Goal: Task Accomplishment & Management: Use online tool/utility

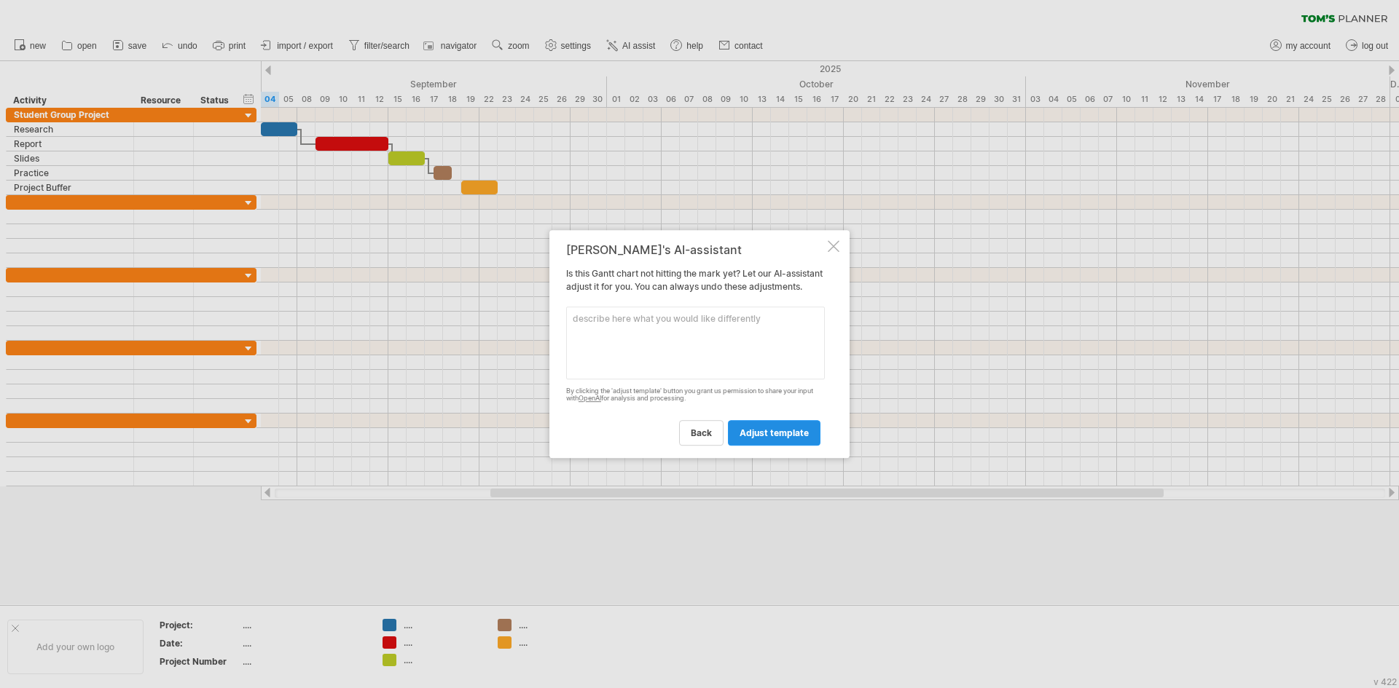
click at [761, 439] on span "adjust template" at bounding box center [773, 433] width 69 height 11
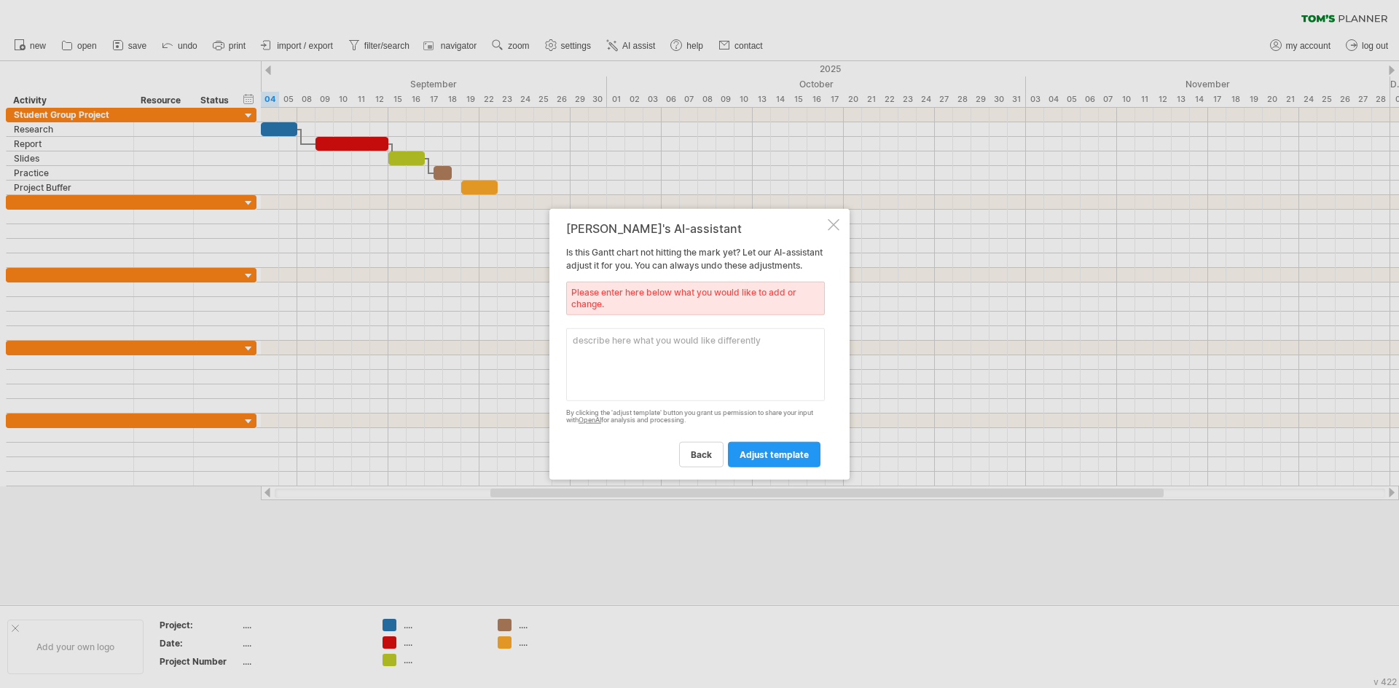
click at [734, 364] on textarea at bounding box center [695, 364] width 259 height 73
click at [833, 219] on div at bounding box center [834, 225] width 12 height 12
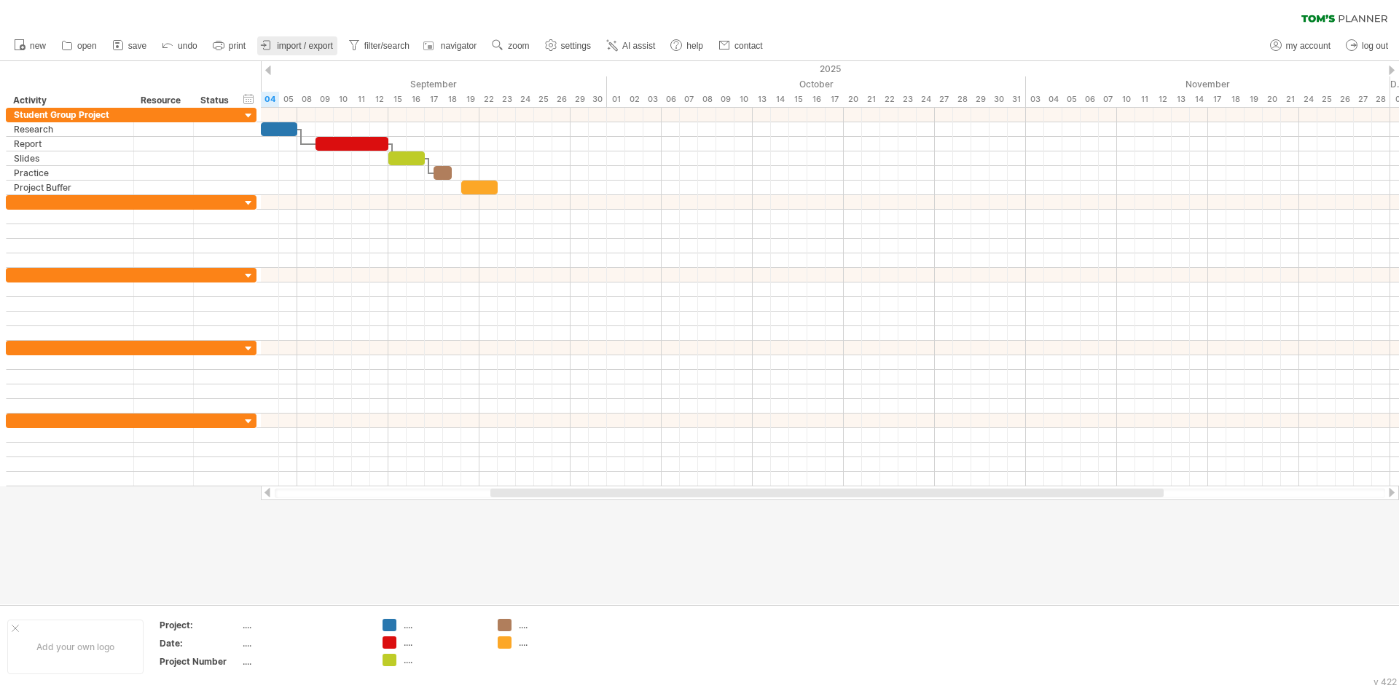
click at [299, 44] on span "import / export" at bounding box center [305, 46] width 56 height 10
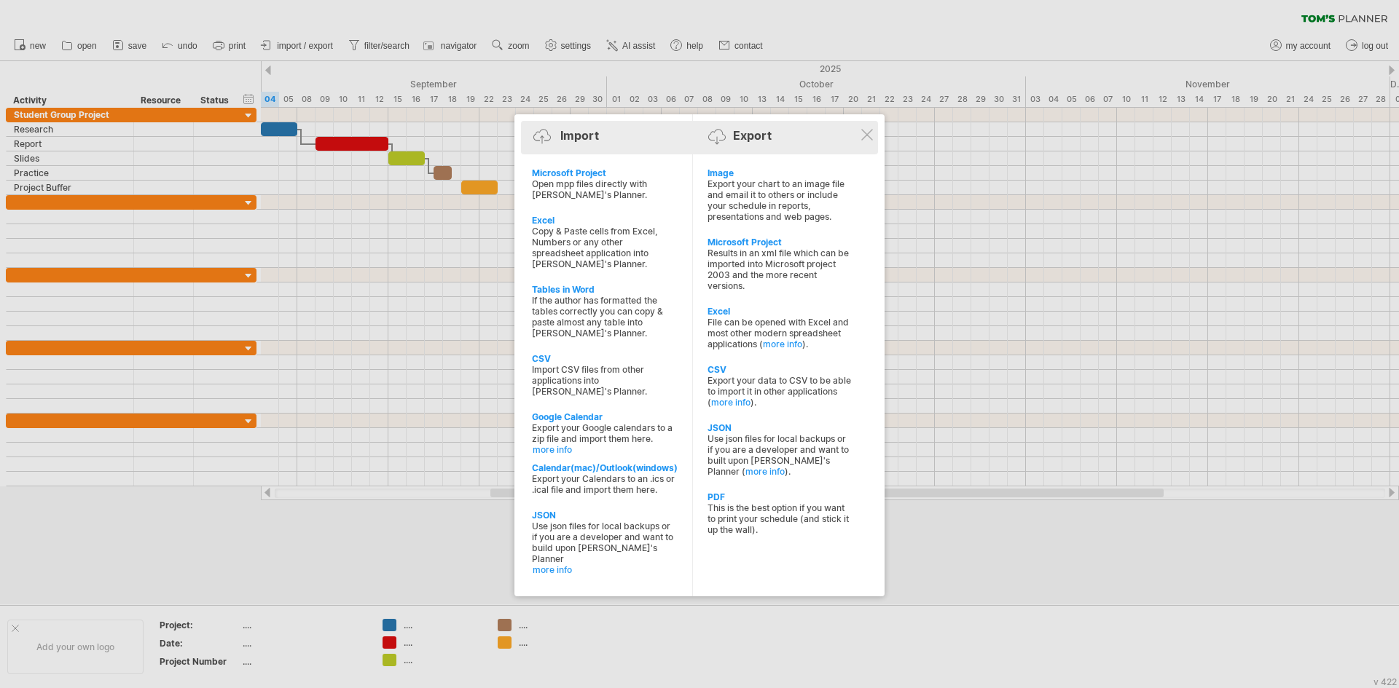
click at [768, 133] on div "Export" at bounding box center [752, 135] width 39 height 15
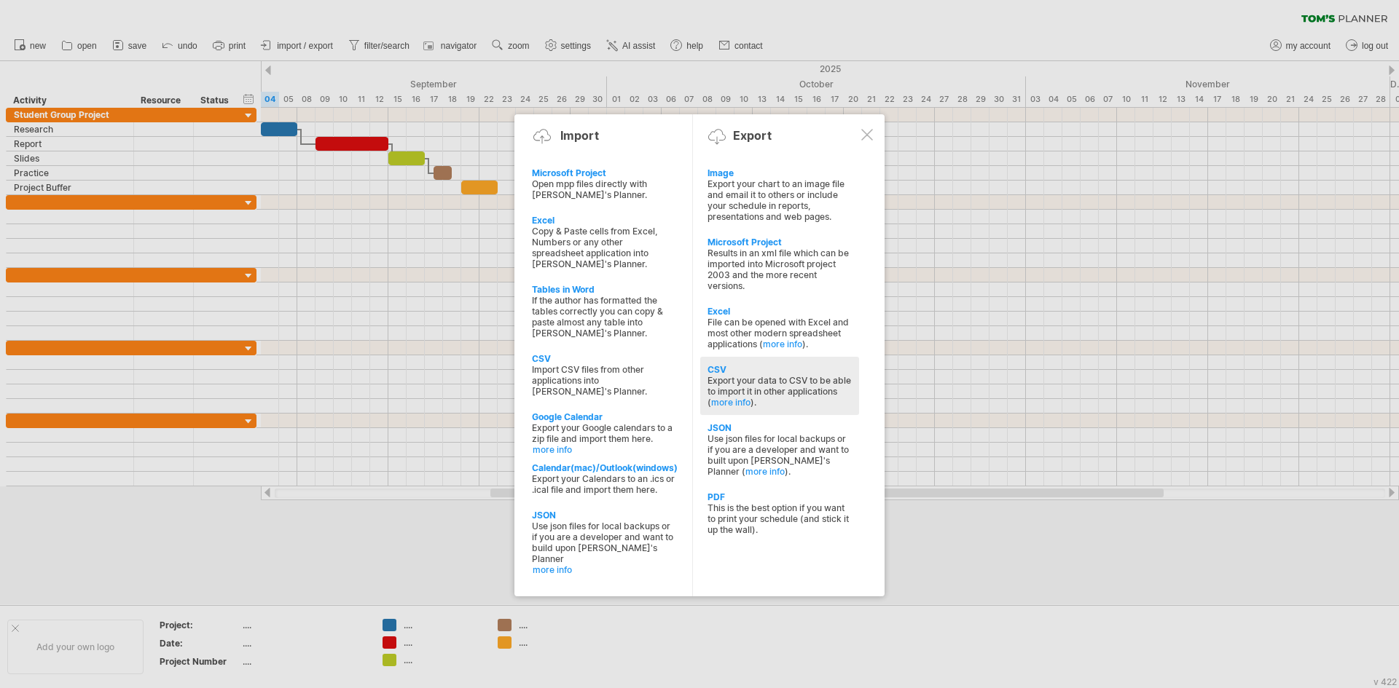
click at [740, 377] on div "Export your data to CSV to be able to import it in other applications ( more in…" at bounding box center [779, 391] width 144 height 33
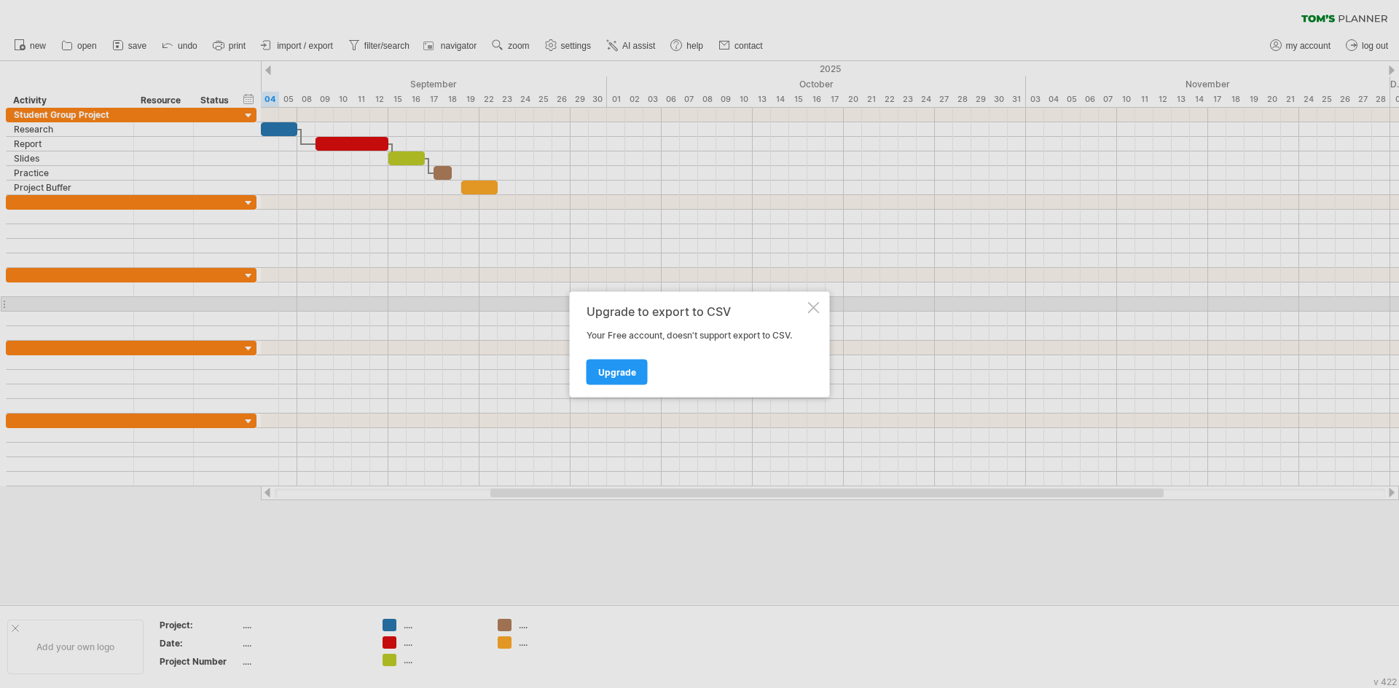
click at [808, 310] on div at bounding box center [814, 308] width 12 height 12
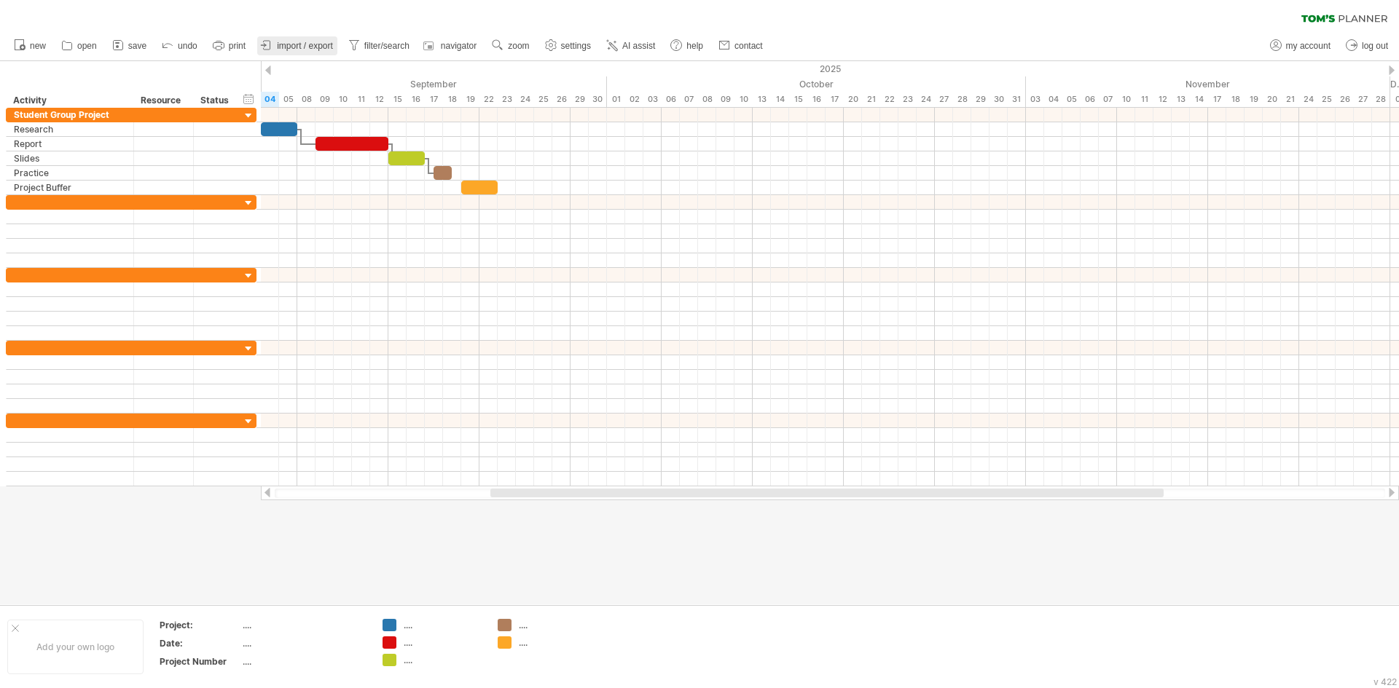
click at [305, 47] on span "import / export" at bounding box center [305, 46] width 56 height 10
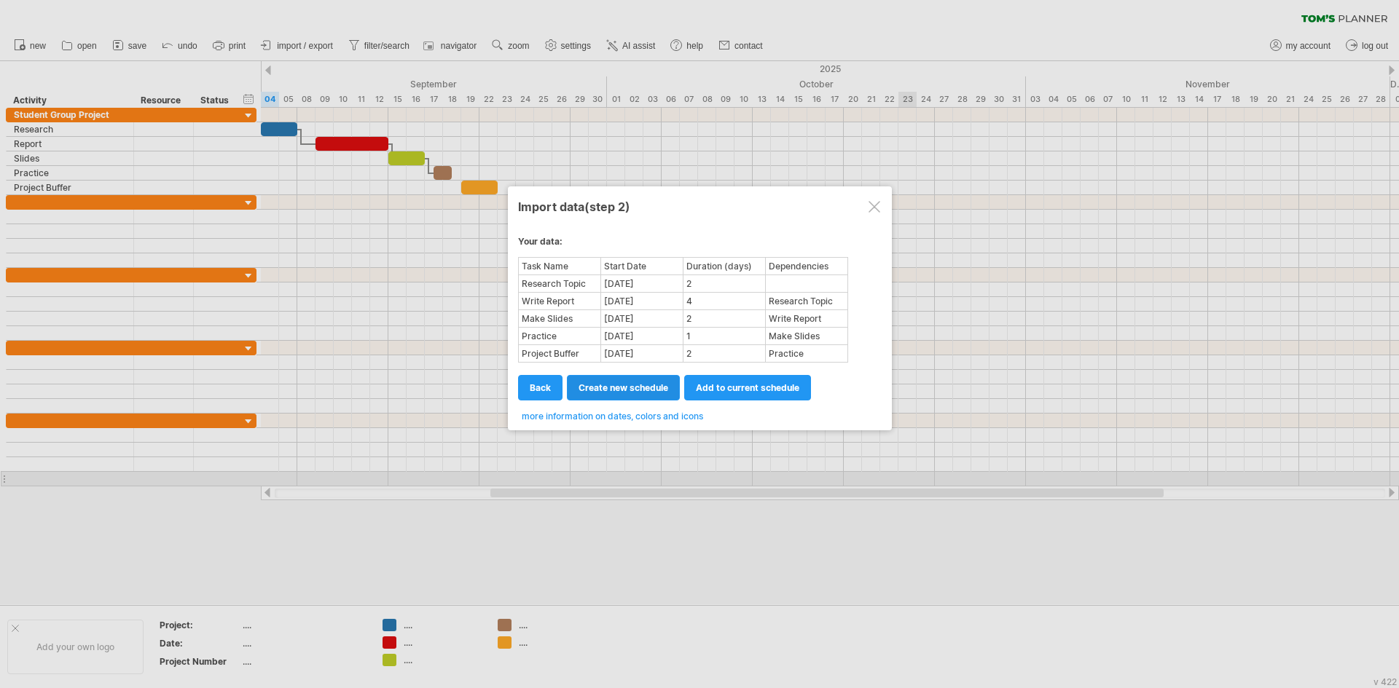
click at [643, 385] on span "create new schedule" at bounding box center [623, 387] width 90 height 11
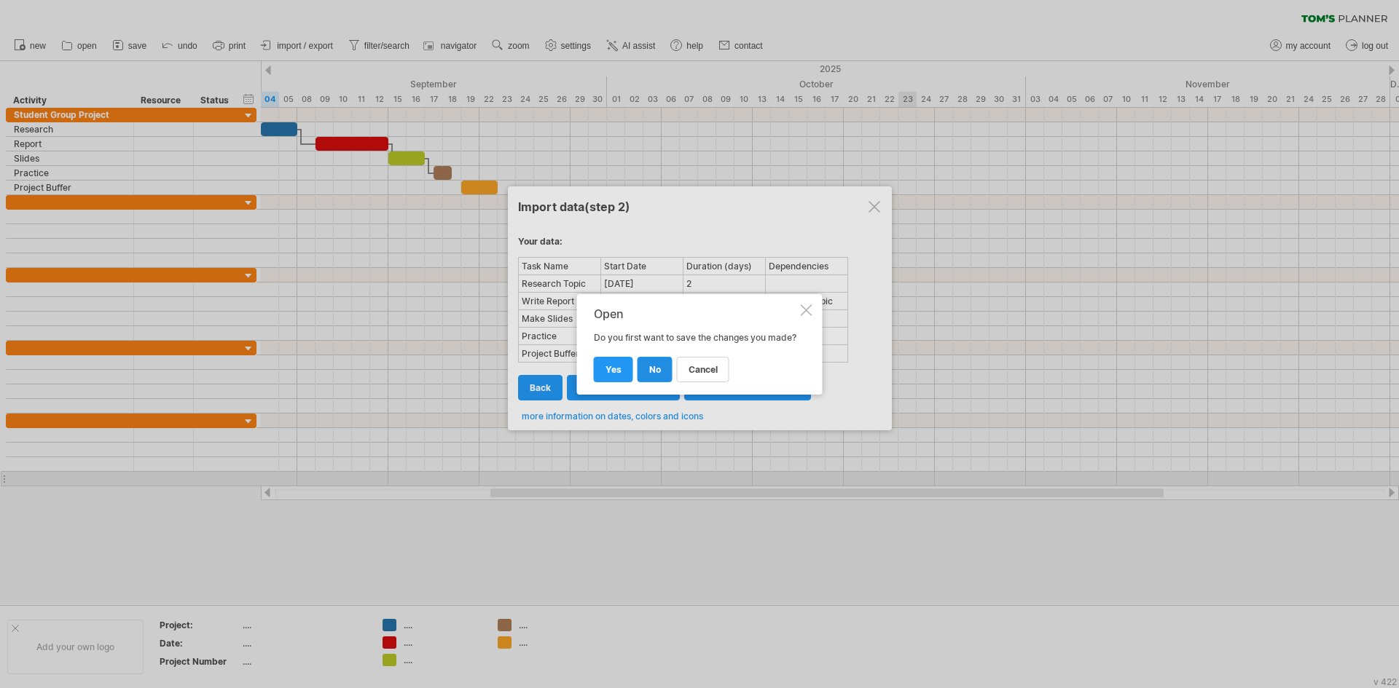
click at [660, 380] on link "no" at bounding box center [654, 369] width 35 height 25
select select "***"
select select "*********"
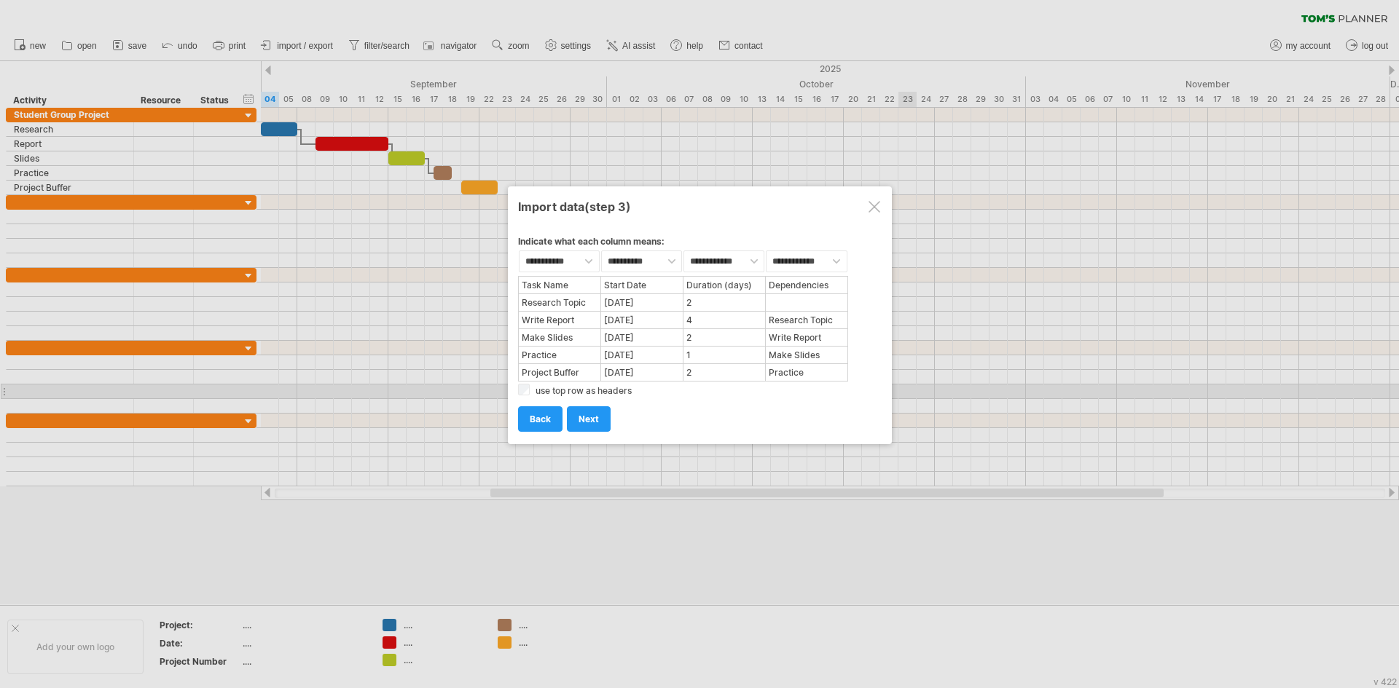
click at [589, 394] on div "add to current schedule next create new schedule next import back back back" at bounding box center [700, 412] width 364 height 37
click at [587, 391] on label "use top row as headers" at bounding box center [583, 390] width 96 height 11
click at [576, 396] on div "add to current schedule next create new schedule next import back back back" at bounding box center [700, 412] width 364 height 37
click at [584, 391] on label "use top row as headers" at bounding box center [583, 390] width 96 height 11
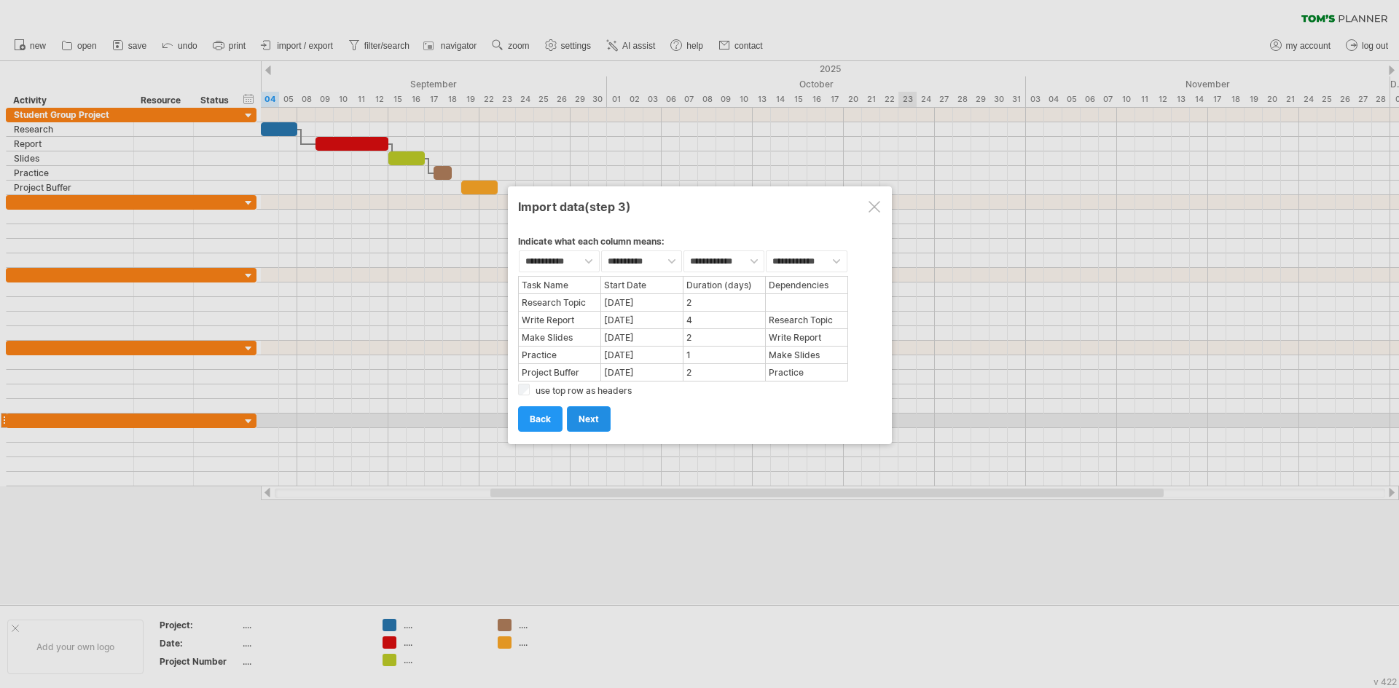
click at [598, 425] on link "next" at bounding box center [589, 419] width 44 height 25
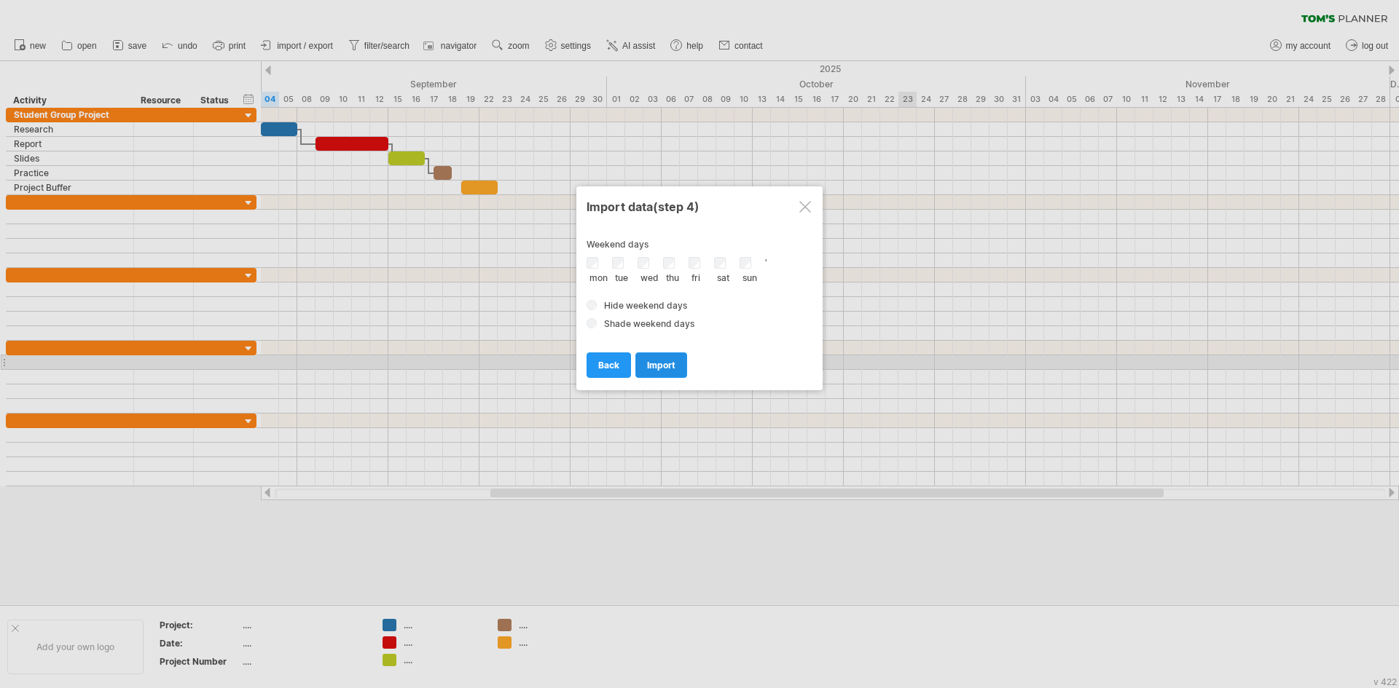
click at [665, 364] on span "import" at bounding box center [661, 365] width 28 height 11
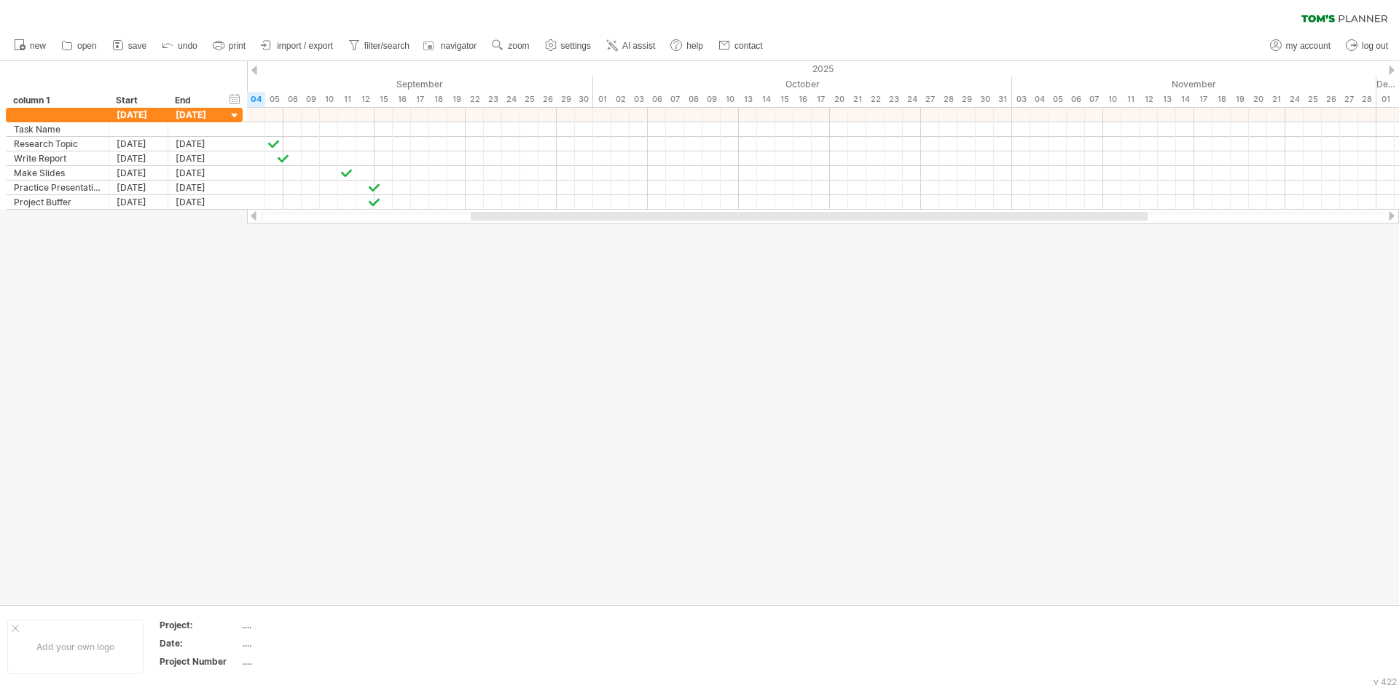
drag, startPoint x: 576, startPoint y: 216, endPoint x: 573, endPoint y: 232, distance: 16.4
click at [573, 232] on div "Trying to reach [DOMAIN_NAME] Connected again... processing file clear filter" at bounding box center [699, 344] width 1399 height 688
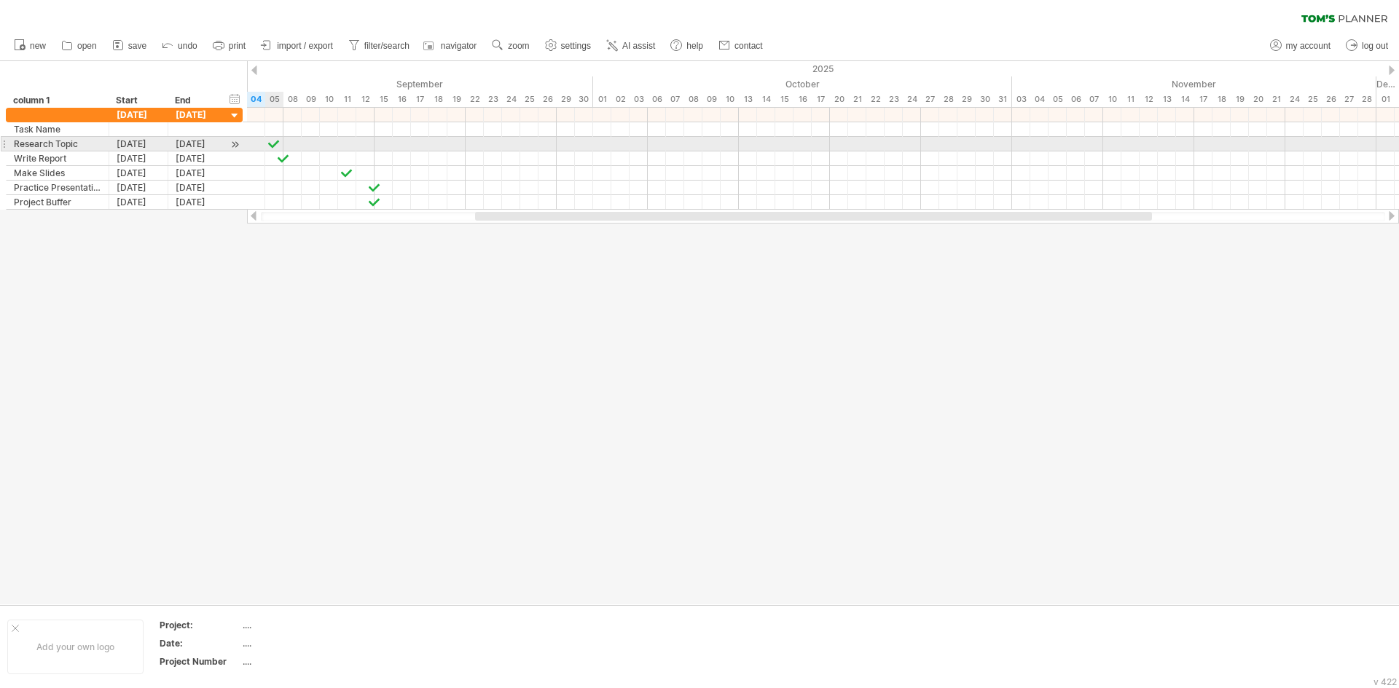
click at [270, 141] on div at bounding box center [274, 144] width 15 height 14
click at [273, 147] on div at bounding box center [274, 144] width 16 height 14
click at [273, 147] on div at bounding box center [274, 144] width 15 height 14
click at [273, 147] on div at bounding box center [274, 144] width 16 height 14
click at [259, 142] on div at bounding box center [823, 144] width 1152 height 15
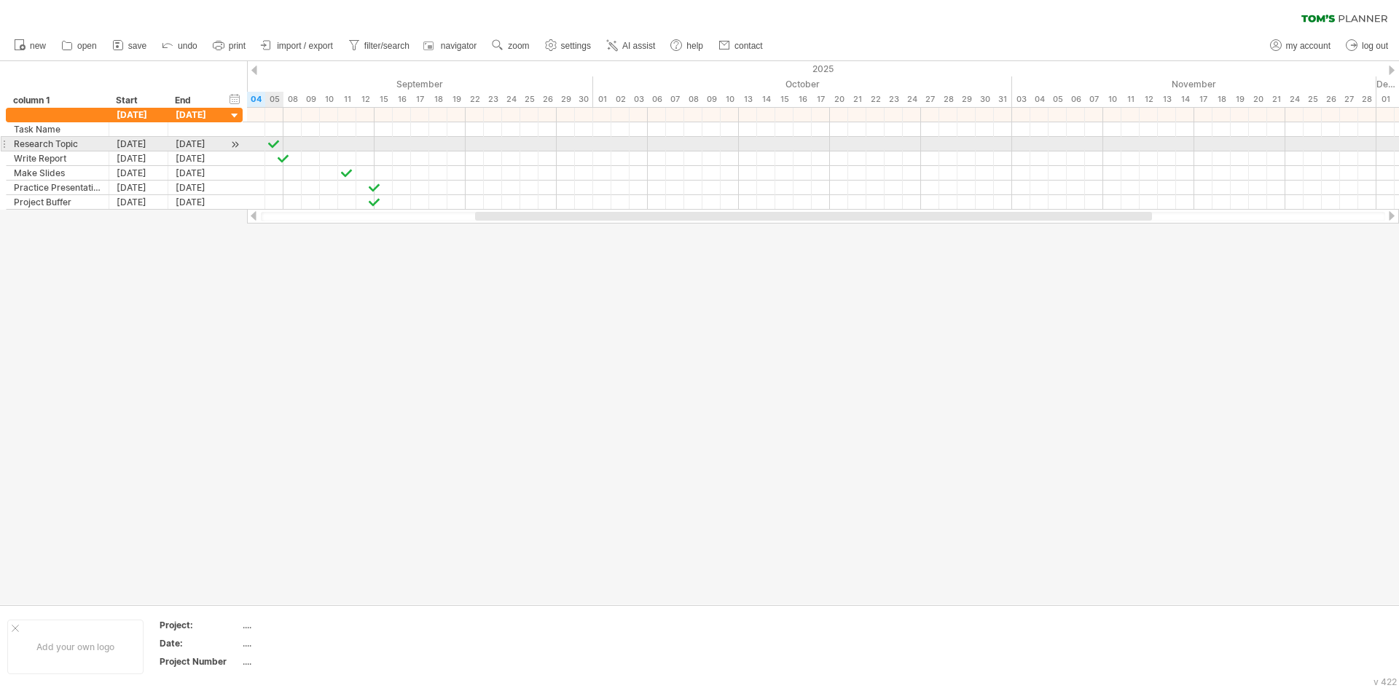
click at [282, 144] on div at bounding box center [823, 144] width 1152 height 15
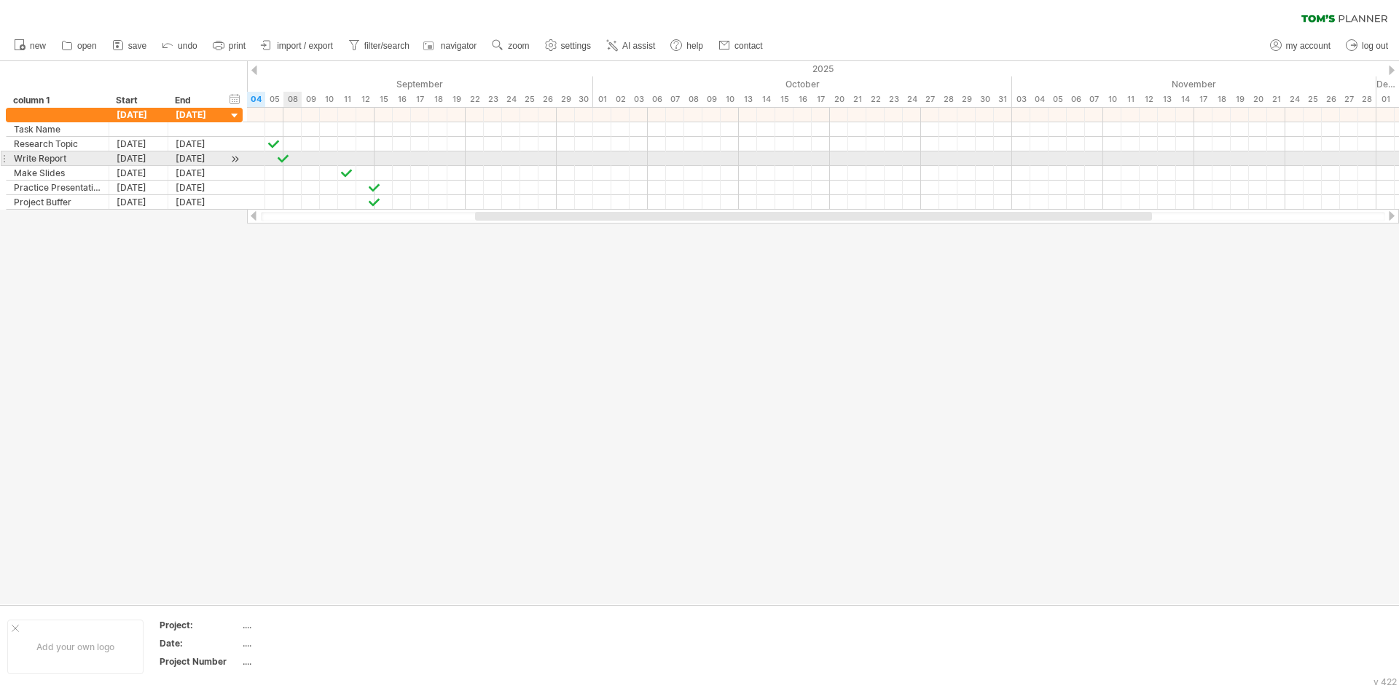
click at [286, 158] on div at bounding box center [283, 159] width 15 height 14
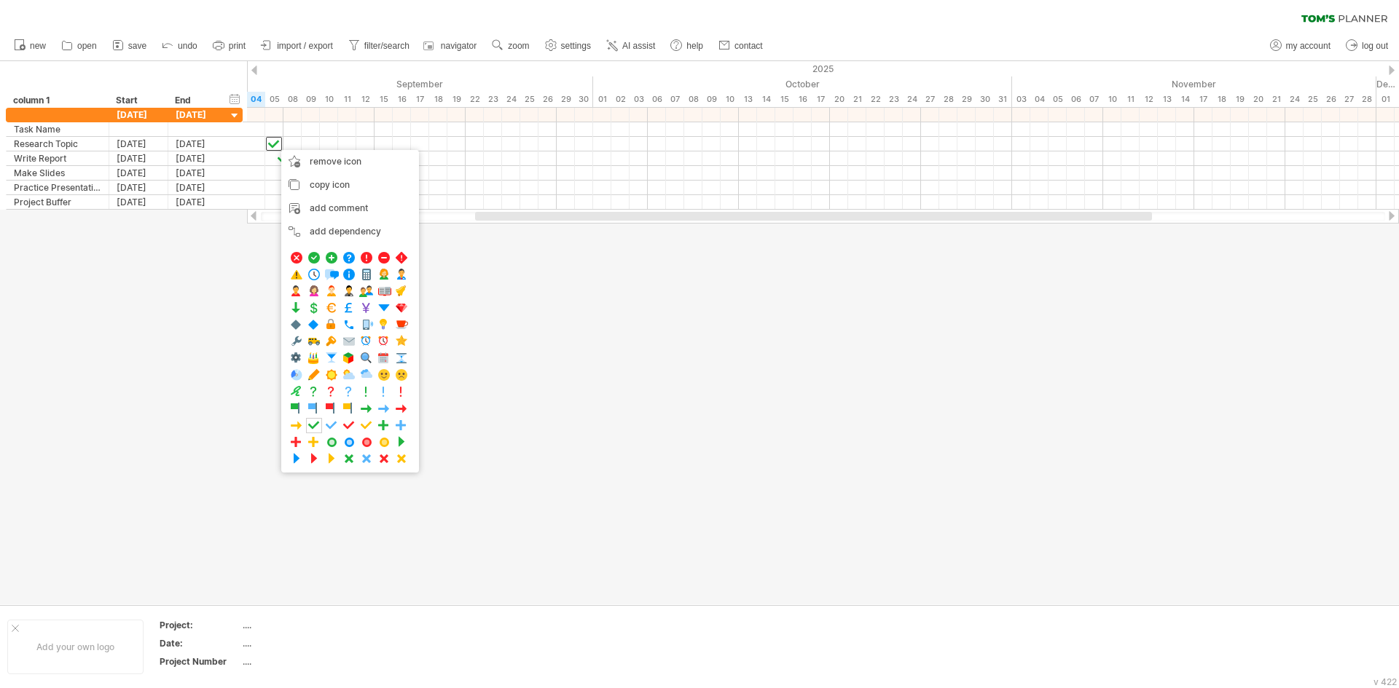
click at [643, 293] on div at bounding box center [699, 333] width 1399 height 544
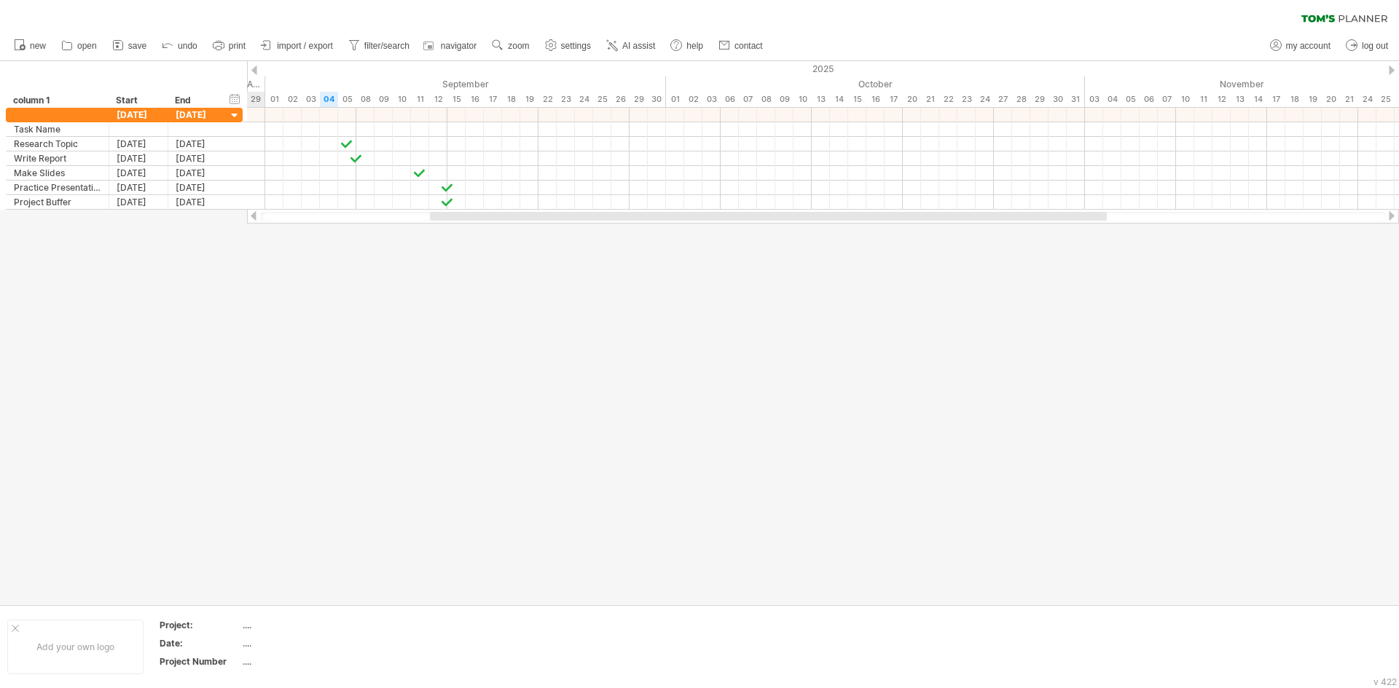
drag, startPoint x: 621, startPoint y: 217, endPoint x: 576, endPoint y: 232, distance: 47.7
click at [576, 232] on div "Trying to reach [DOMAIN_NAME] Connected again... processing file clear filter" at bounding box center [699, 344] width 1399 height 688
drag, startPoint x: 951, startPoint y: 215, endPoint x: 992, endPoint y: 222, distance: 42.2
click at [992, 222] on div at bounding box center [823, 216] width 1152 height 15
click at [312, 45] on span "import / export" at bounding box center [305, 46] width 56 height 10
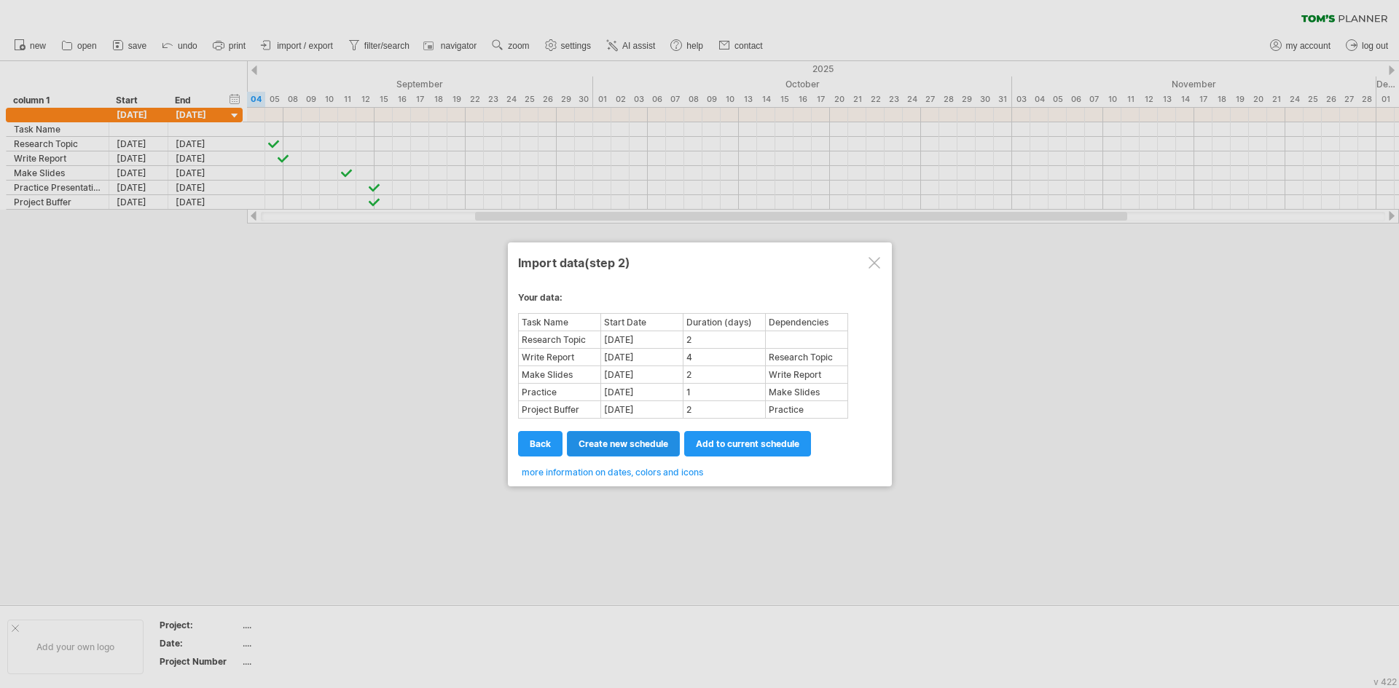
click at [612, 449] on span "create new schedule" at bounding box center [623, 444] width 90 height 11
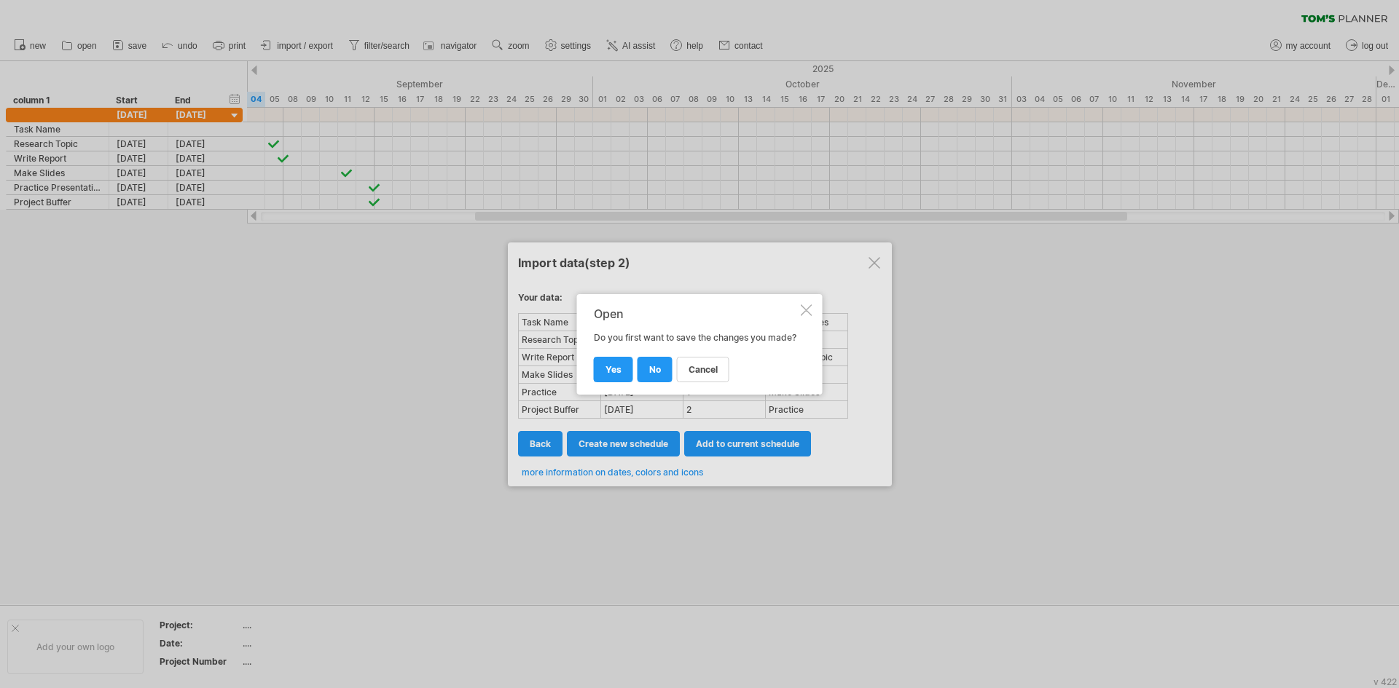
click at [656, 374] on span "no" at bounding box center [655, 369] width 12 height 11
select select "***"
select select "*********"
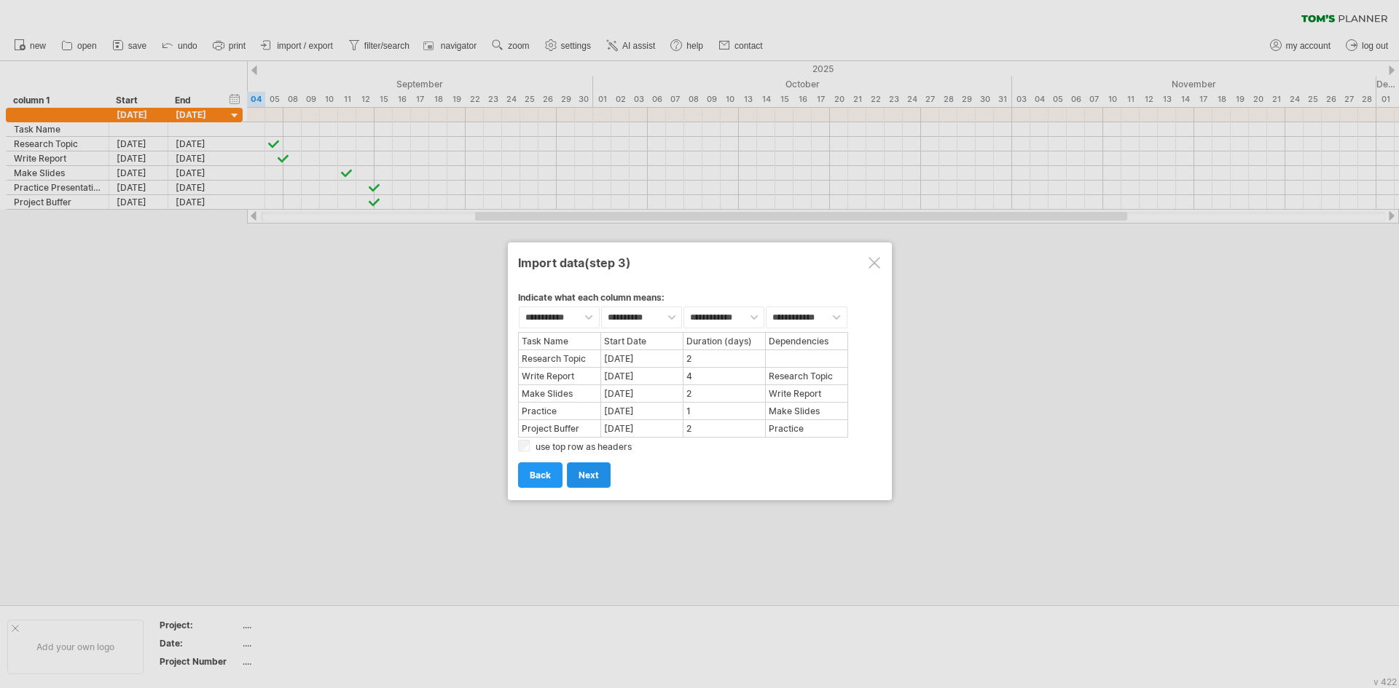
click at [589, 474] on span "next" at bounding box center [588, 475] width 20 height 11
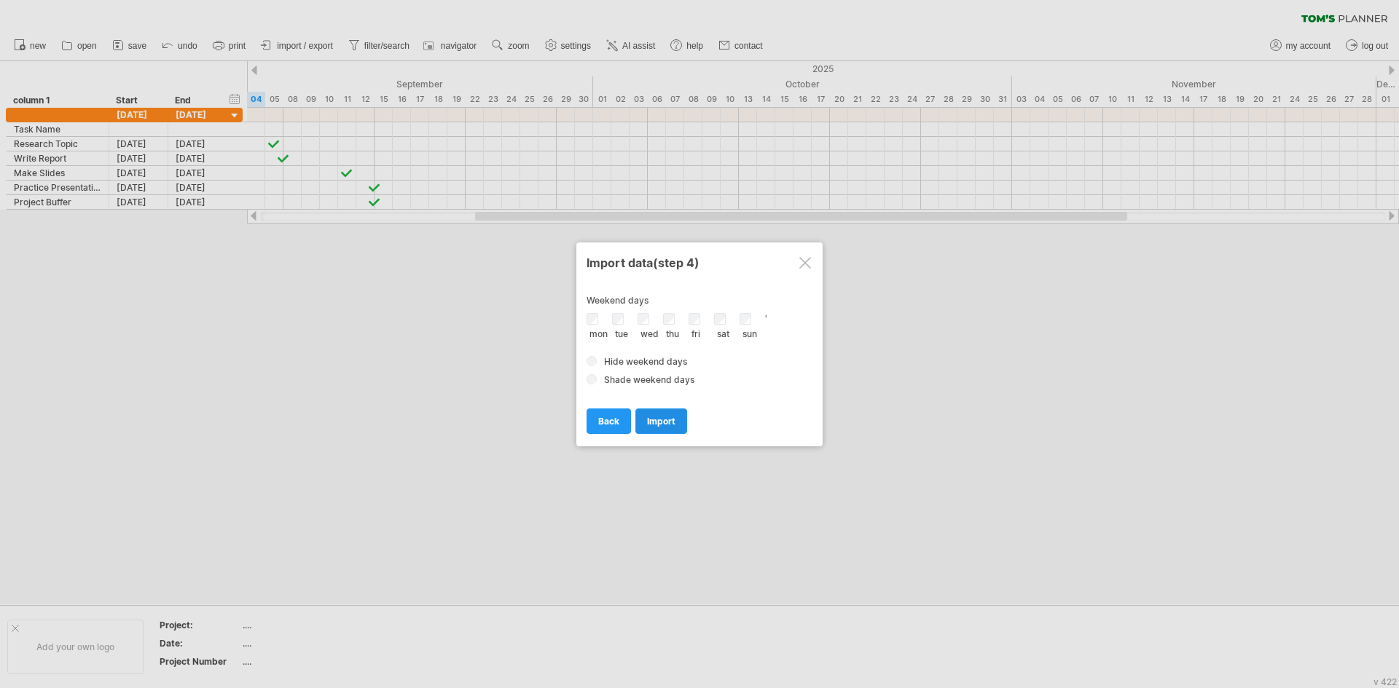
click at [667, 416] on span "import" at bounding box center [661, 421] width 28 height 11
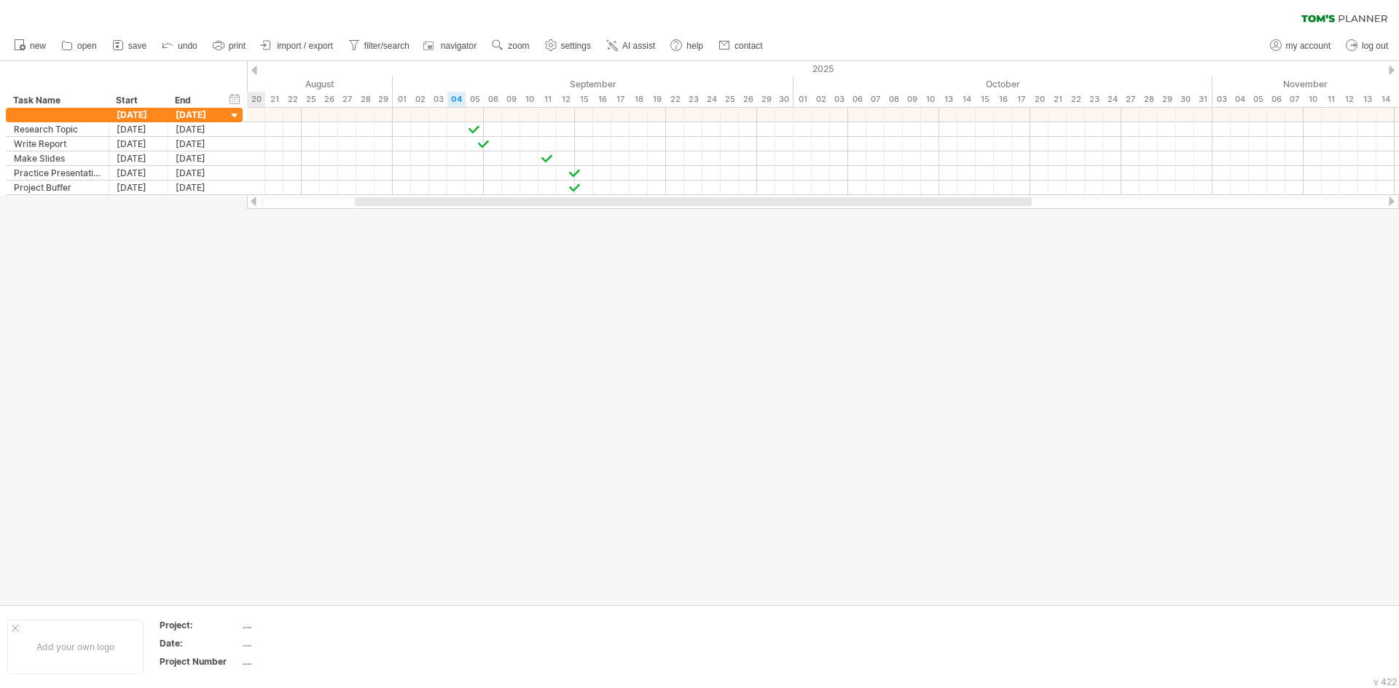
drag, startPoint x: 509, startPoint y: 200, endPoint x: 386, endPoint y: 199, distance: 123.1
click at [386, 199] on div at bounding box center [693, 201] width 677 height 9
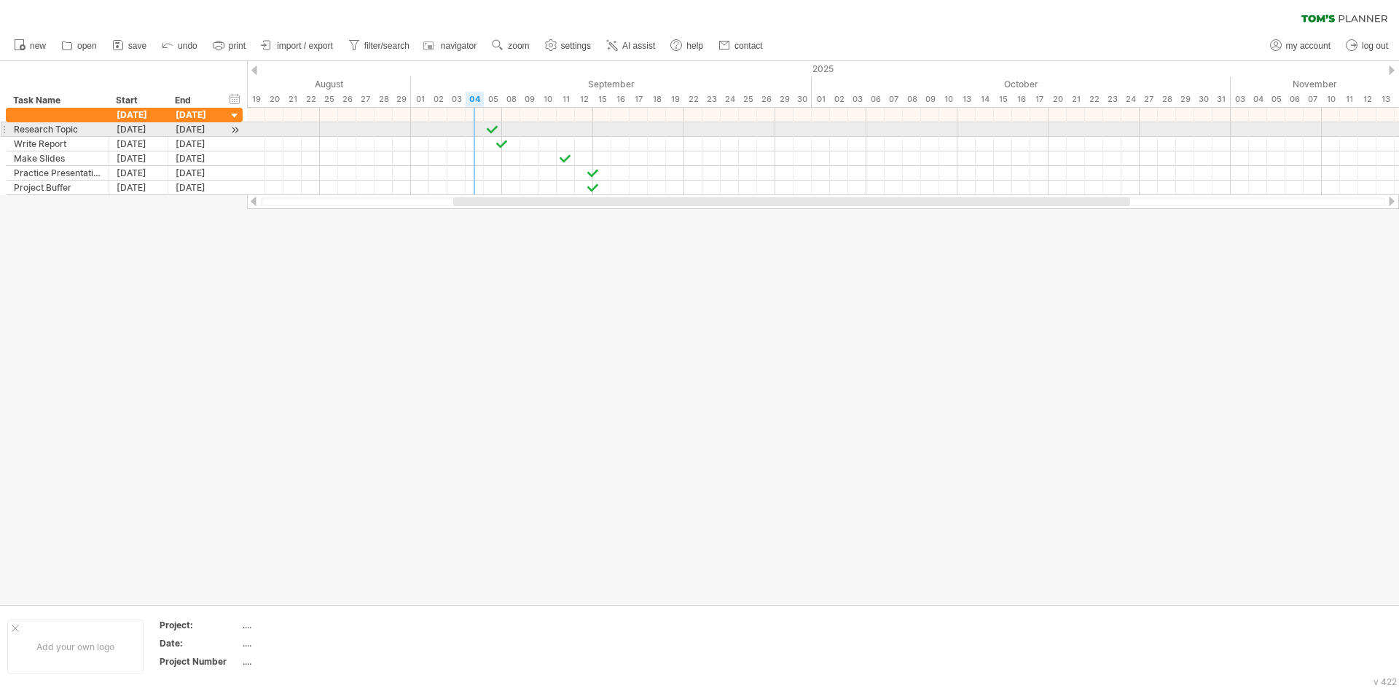
click at [469, 130] on div at bounding box center [823, 129] width 1152 height 15
click at [481, 131] on div at bounding box center [823, 129] width 1152 height 15
click at [478, 129] on div at bounding box center [823, 129] width 1152 height 15
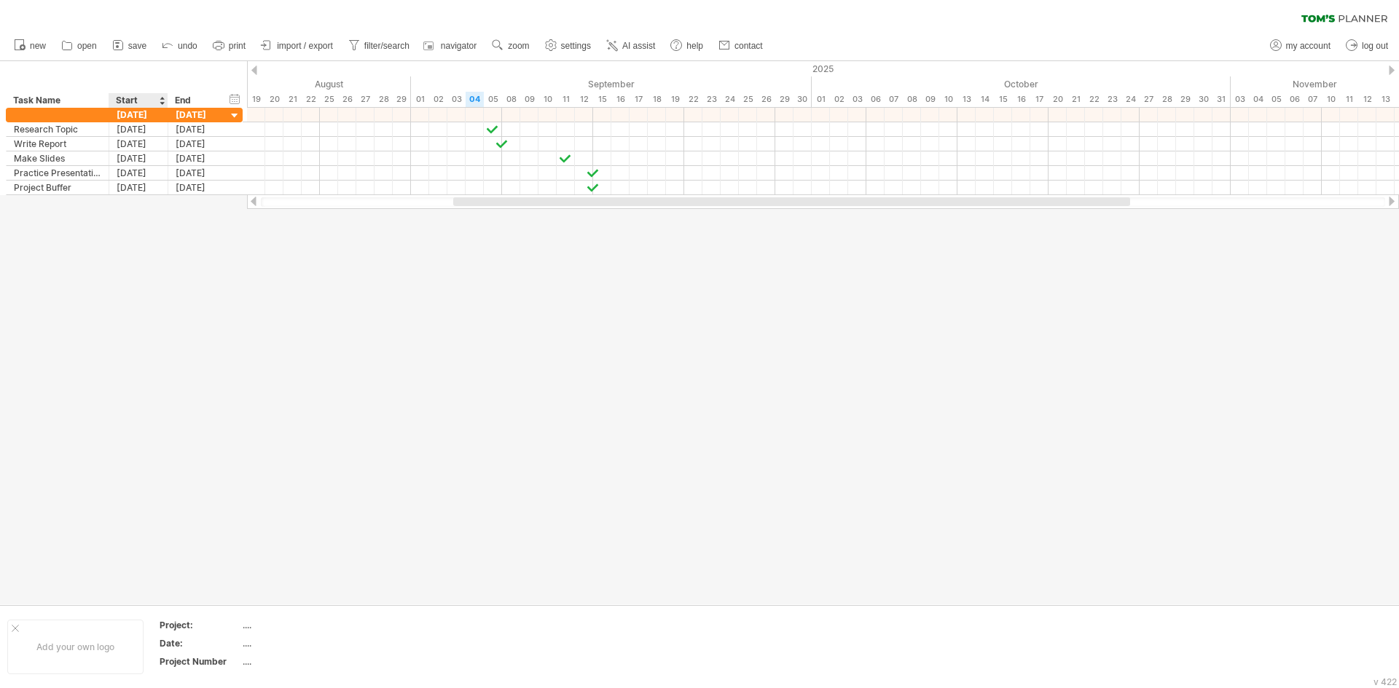
click at [95, 235] on div at bounding box center [699, 333] width 1399 height 544
click at [309, 278] on div at bounding box center [699, 333] width 1399 height 544
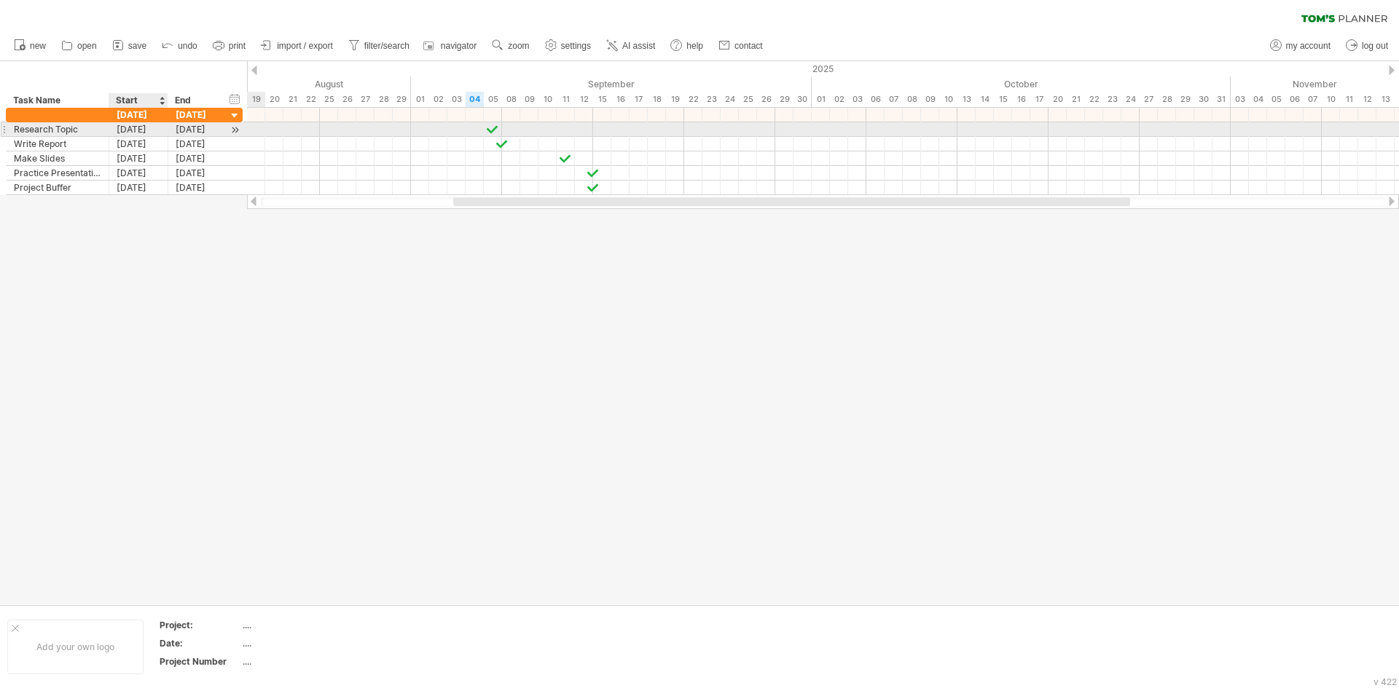
click at [124, 129] on div "[DATE]" at bounding box center [138, 129] width 59 height 14
click at [385, 284] on div at bounding box center [699, 333] width 1399 height 544
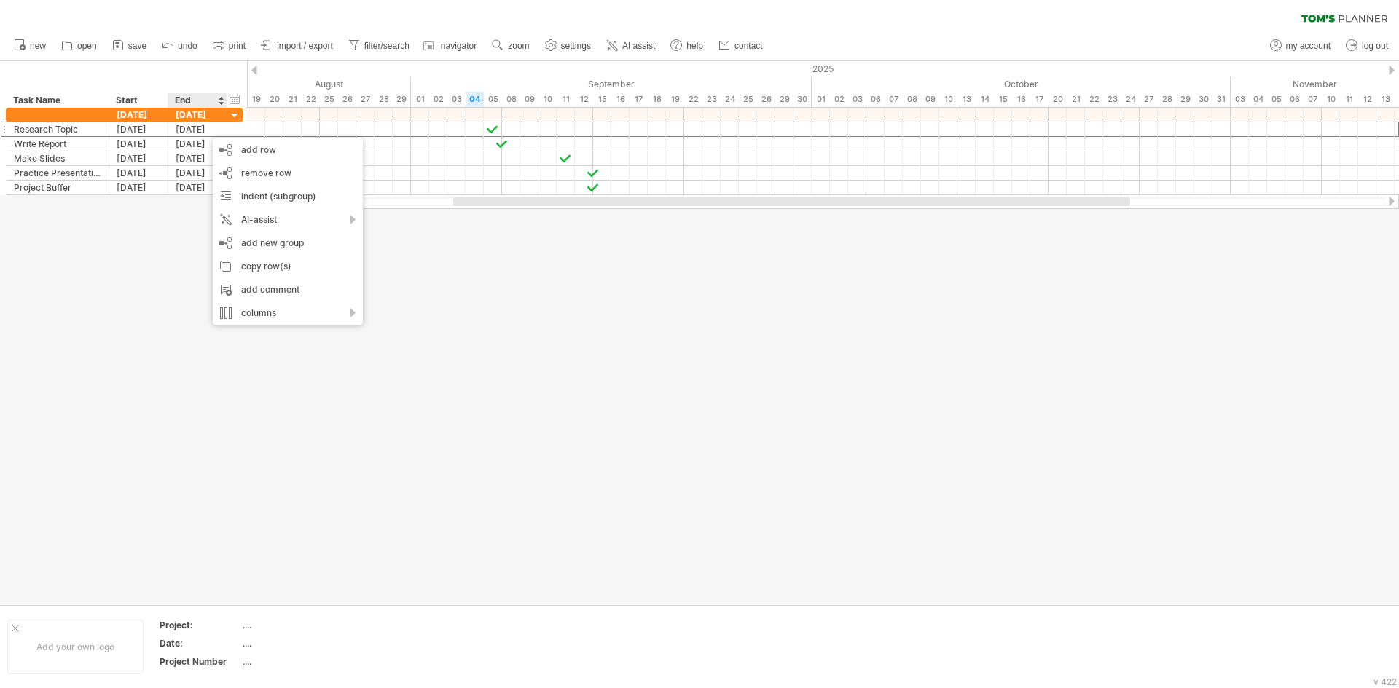
click at [170, 294] on div at bounding box center [699, 333] width 1399 height 544
click at [240, 99] on div "hide start/end/duration show start/end/duration" at bounding box center [235, 98] width 14 height 15
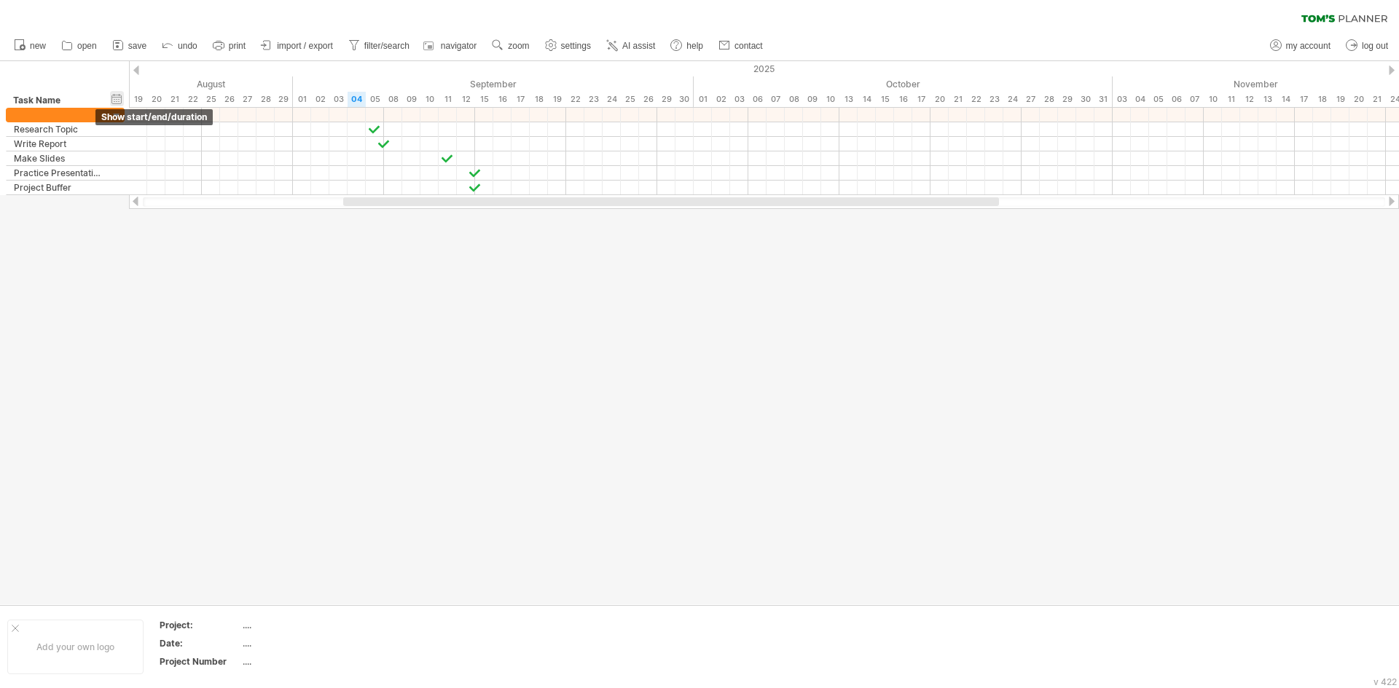
click at [115, 98] on div "hide start/end/duration show start/end/duration" at bounding box center [117, 98] width 14 height 15
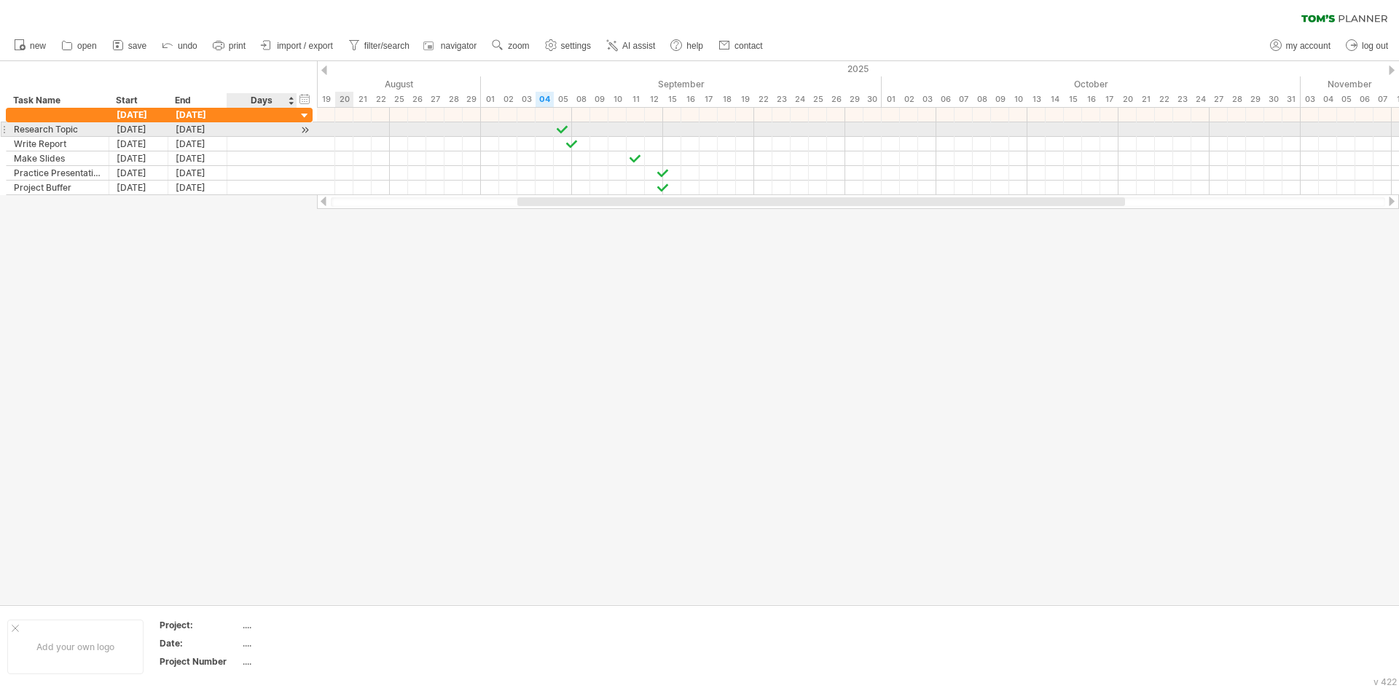
click at [302, 130] on div at bounding box center [305, 129] width 14 height 15
click at [270, 130] on div at bounding box center [262, 129] width 55 height 14
click at [387, 130] on div at bounding box center [858, 129] width 1082 height 15
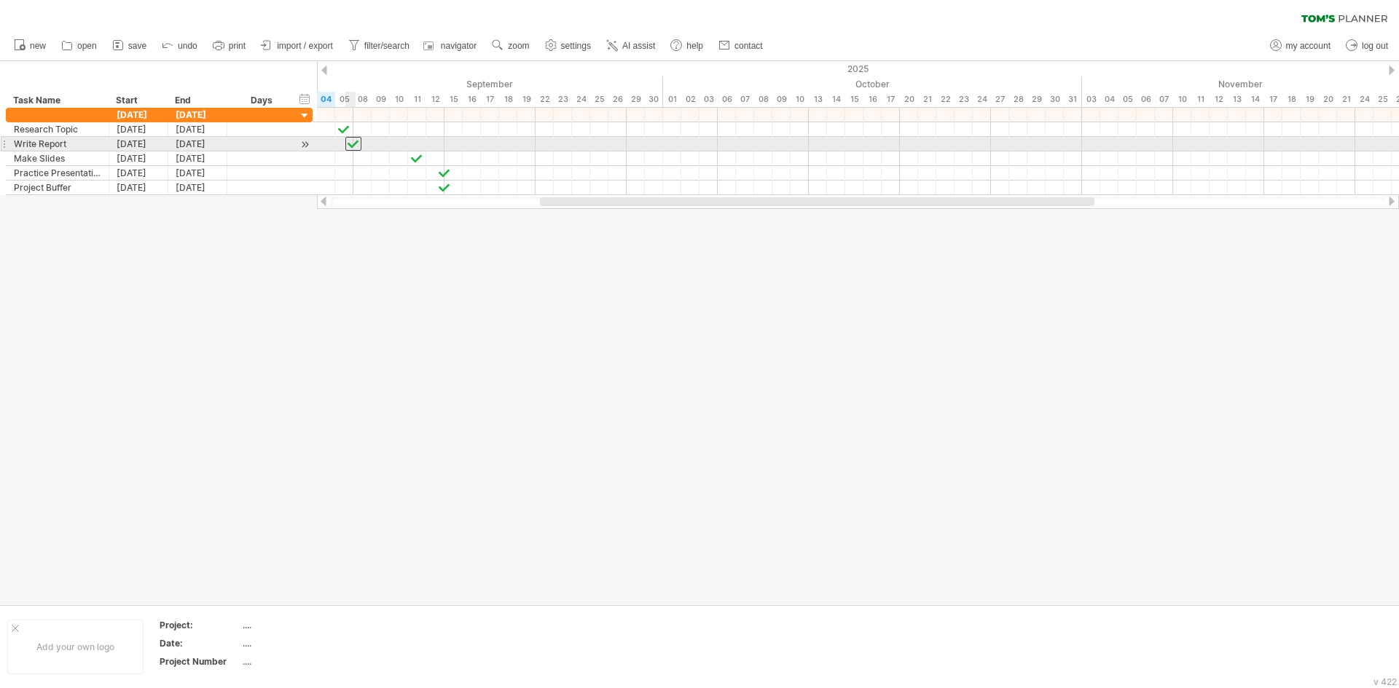
click at [350, 149] on div at bounding box center [353, 144] width 16 height 14
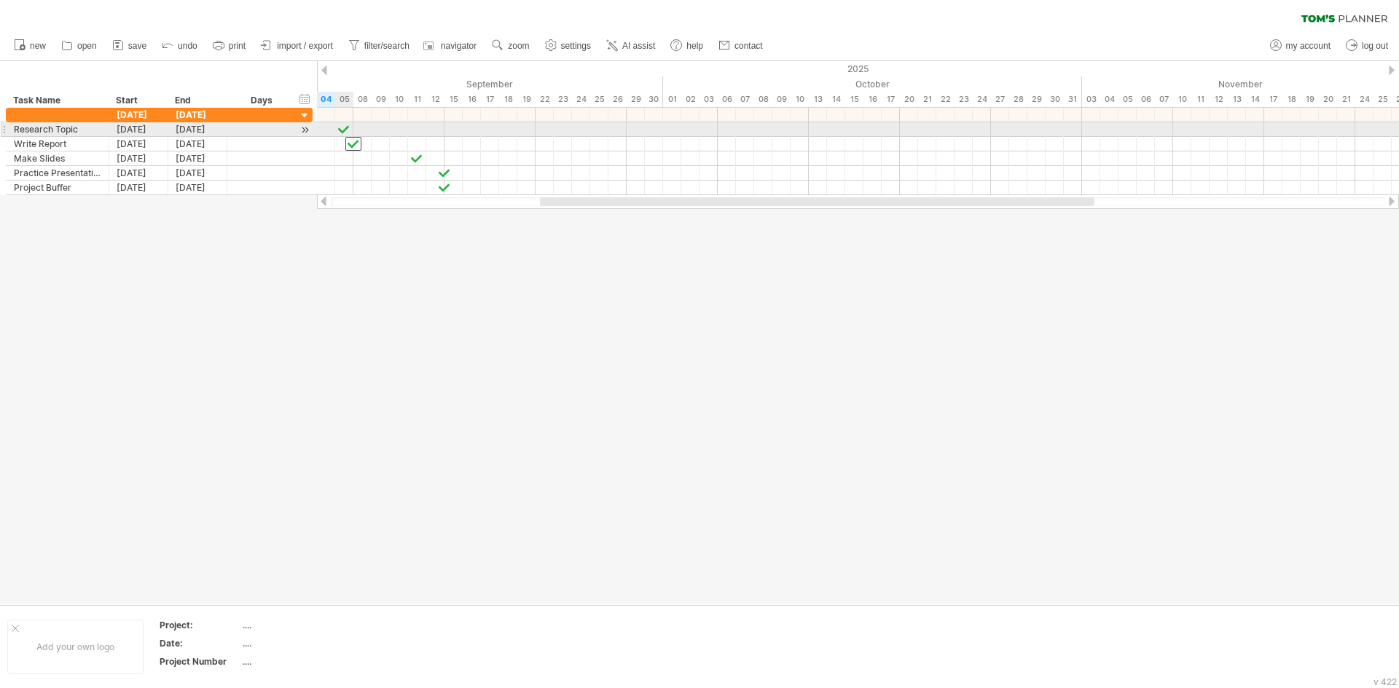
click at [340, 128] on div at bounding box center [344, 129] width 15 height 14
click at [340, 128] on div at bounding box center [344, 129] width 16 height 14
click at [343, 132] on div at bounding box center [344, 129] width 15 height 14
click at [343, 132] on div at bounding box center [344, 129] width 16 height 14
click at [343, 132] on div at bounding box center [344, 129] width 15 height 14
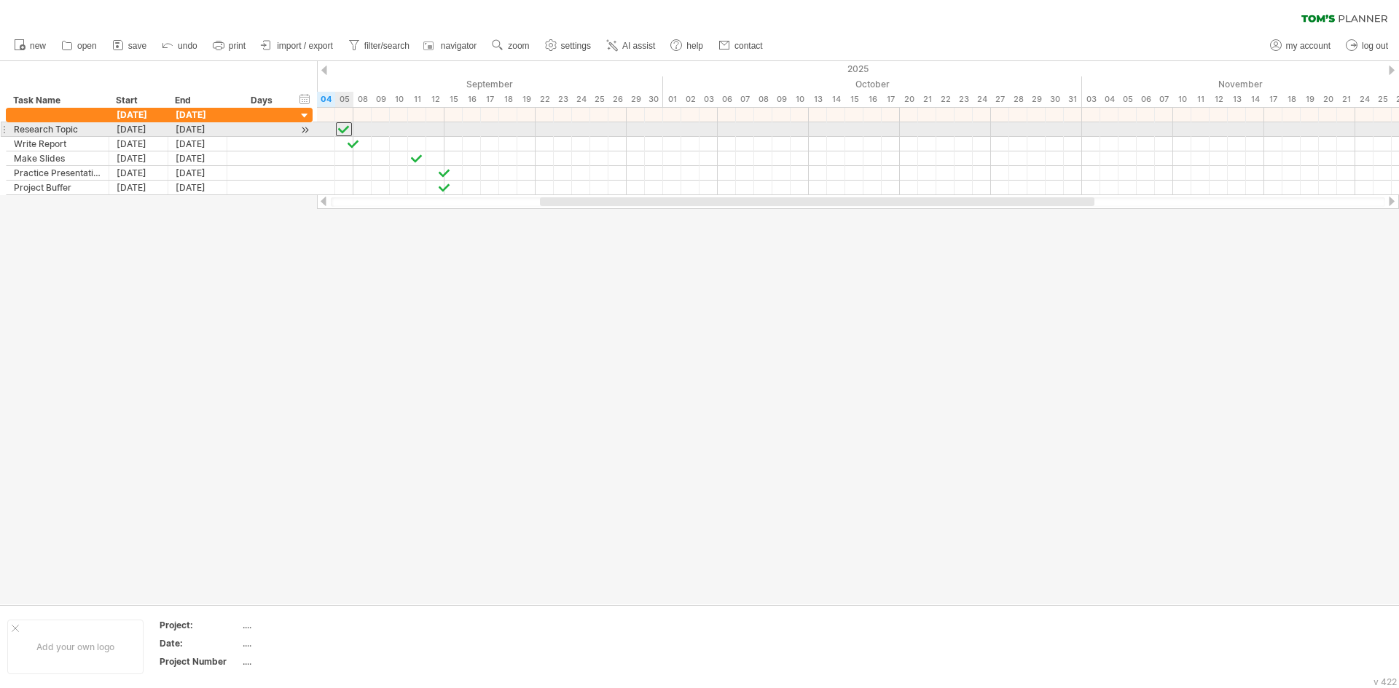
click at [343, 132] on div at bounding box center [344, 129] width 16 height 14
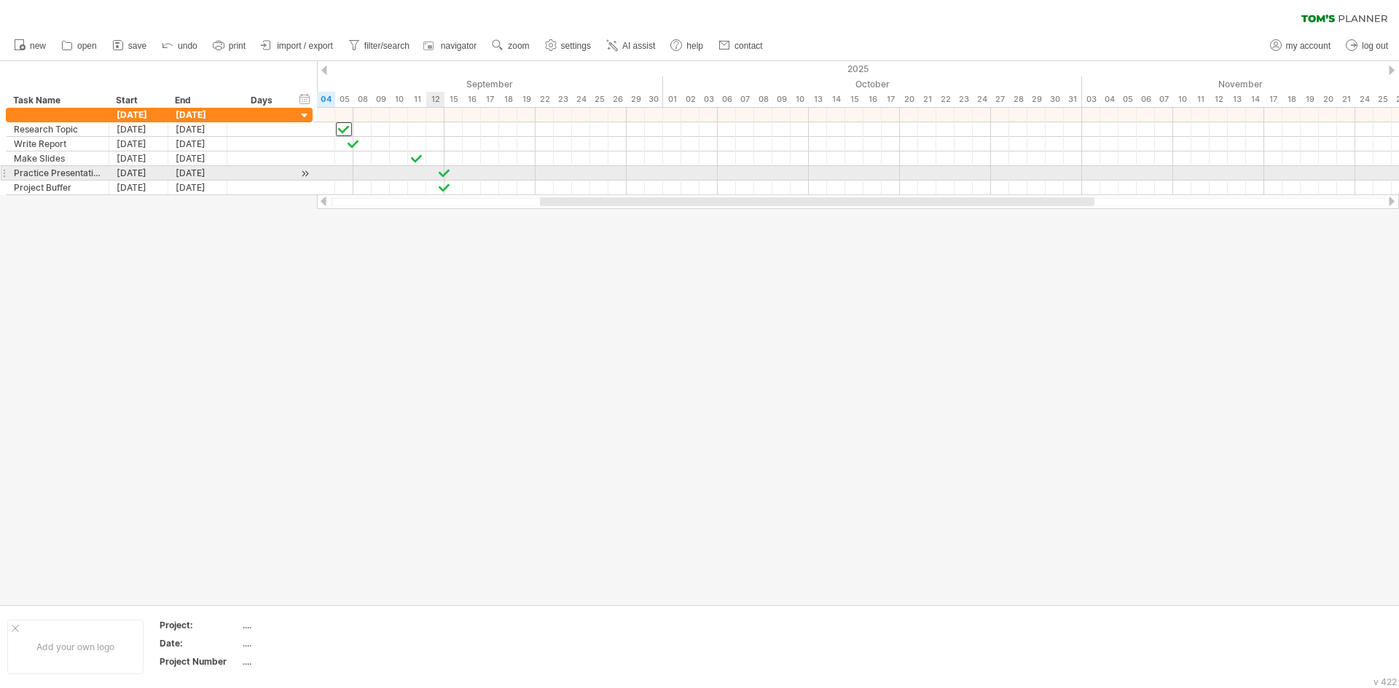
click at [442, 176] on div at bounding box center [444, 173] width 15 height 14
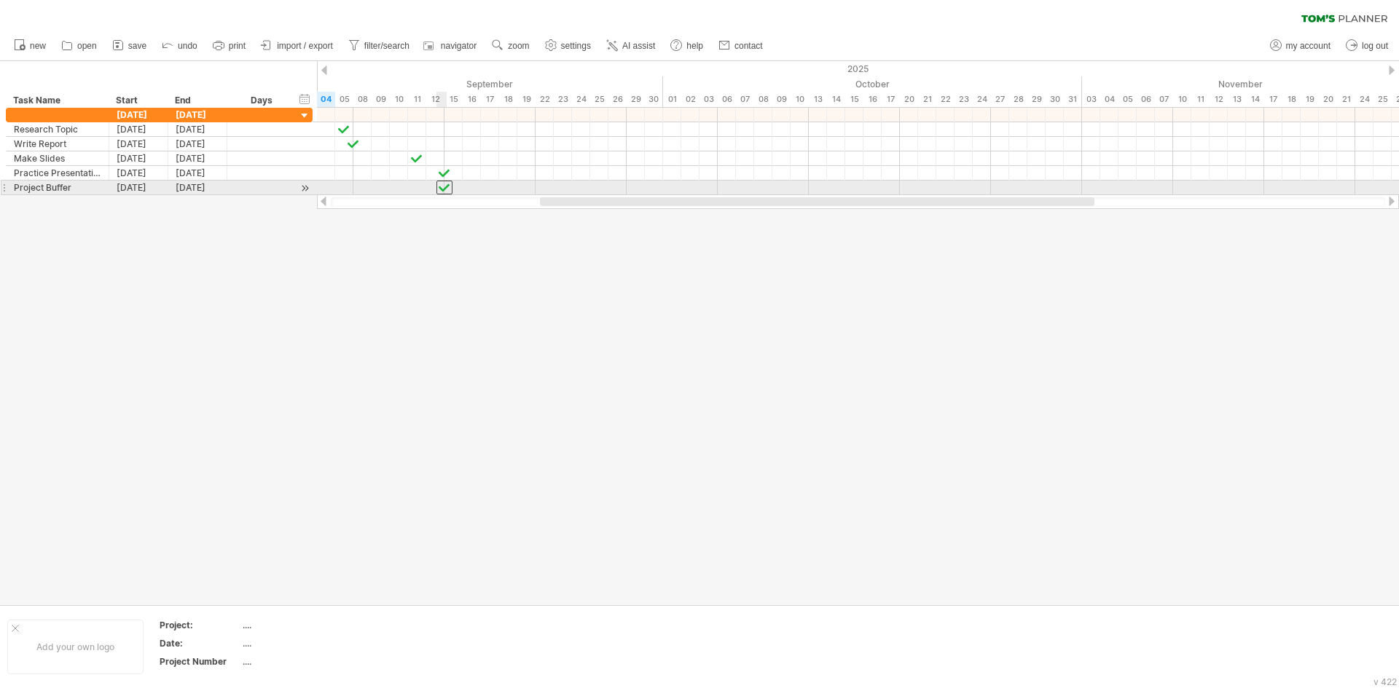
click at [442, 187] on div at bounding box center [444, 188] width 16 height 14
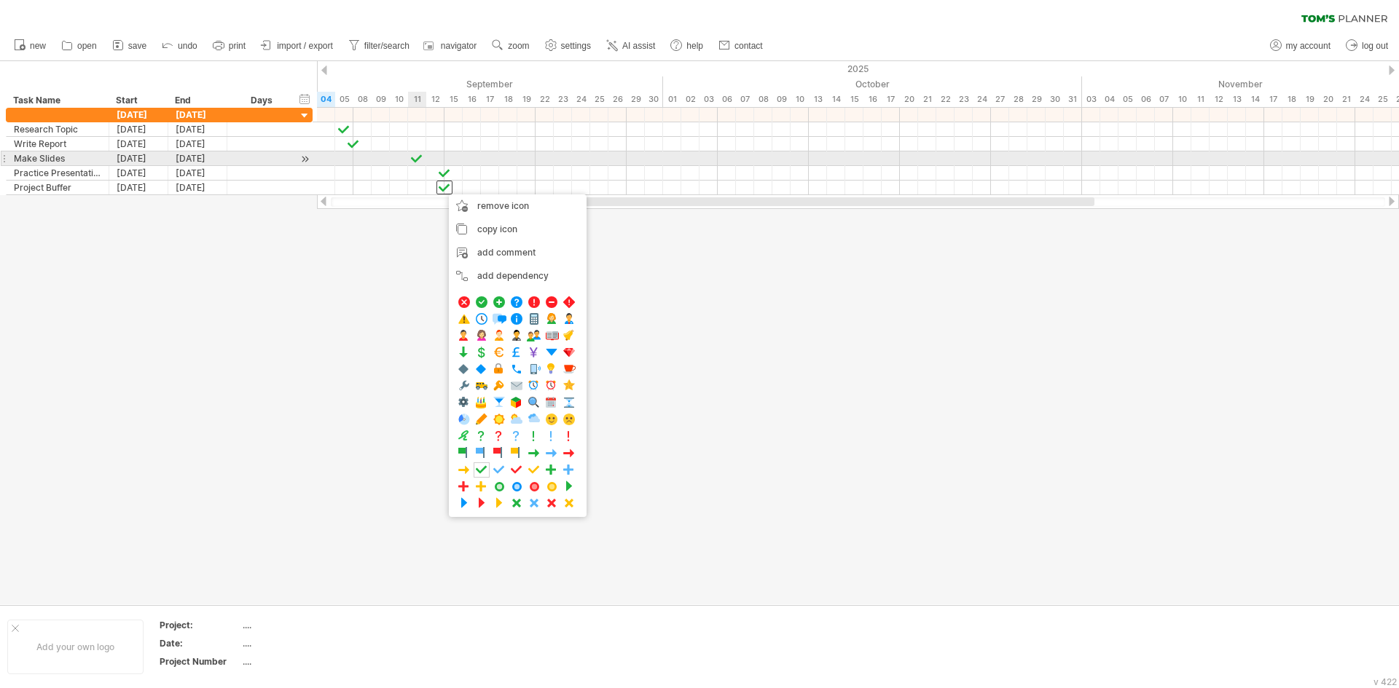
click at [414, 161] on div at bounding box center [416, 159] width 15 height 14
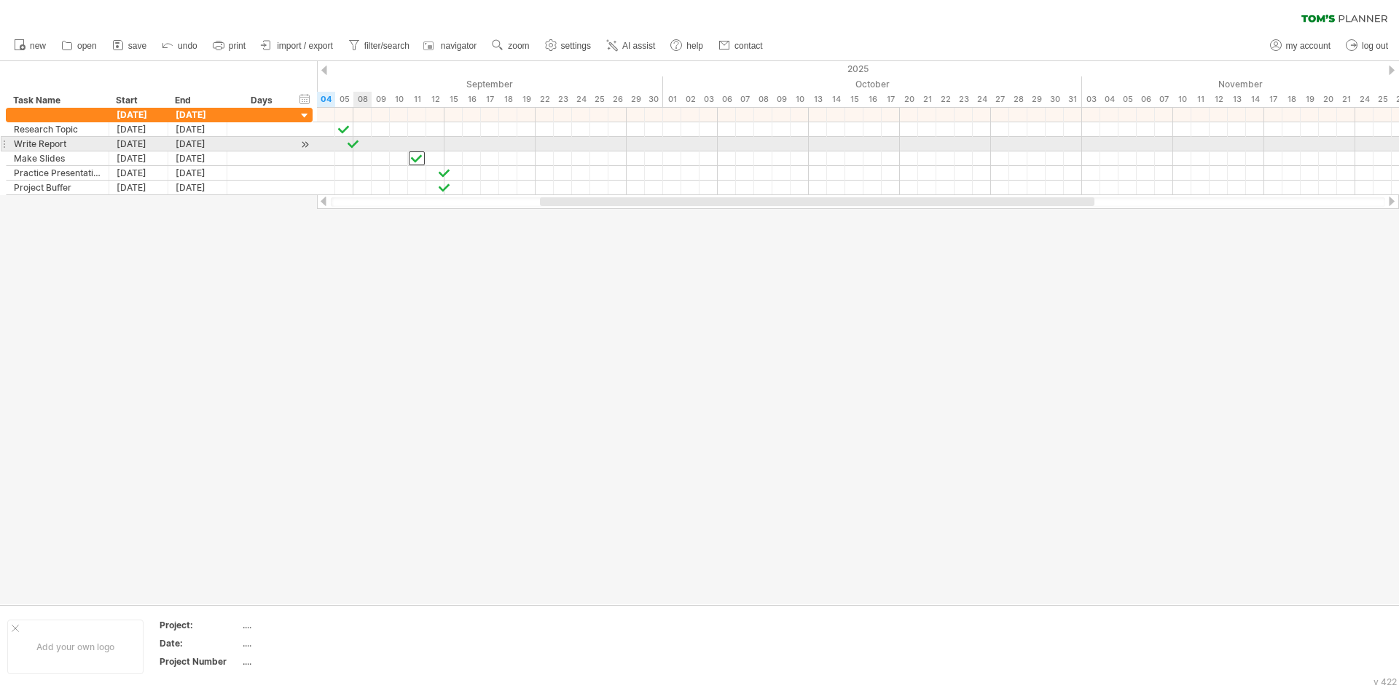
click at [354, 149] on div at bounding box center [353, 144] width 15 height 14
click at [351, 146] on div at bounding box center [353, 144] width 16 height 14
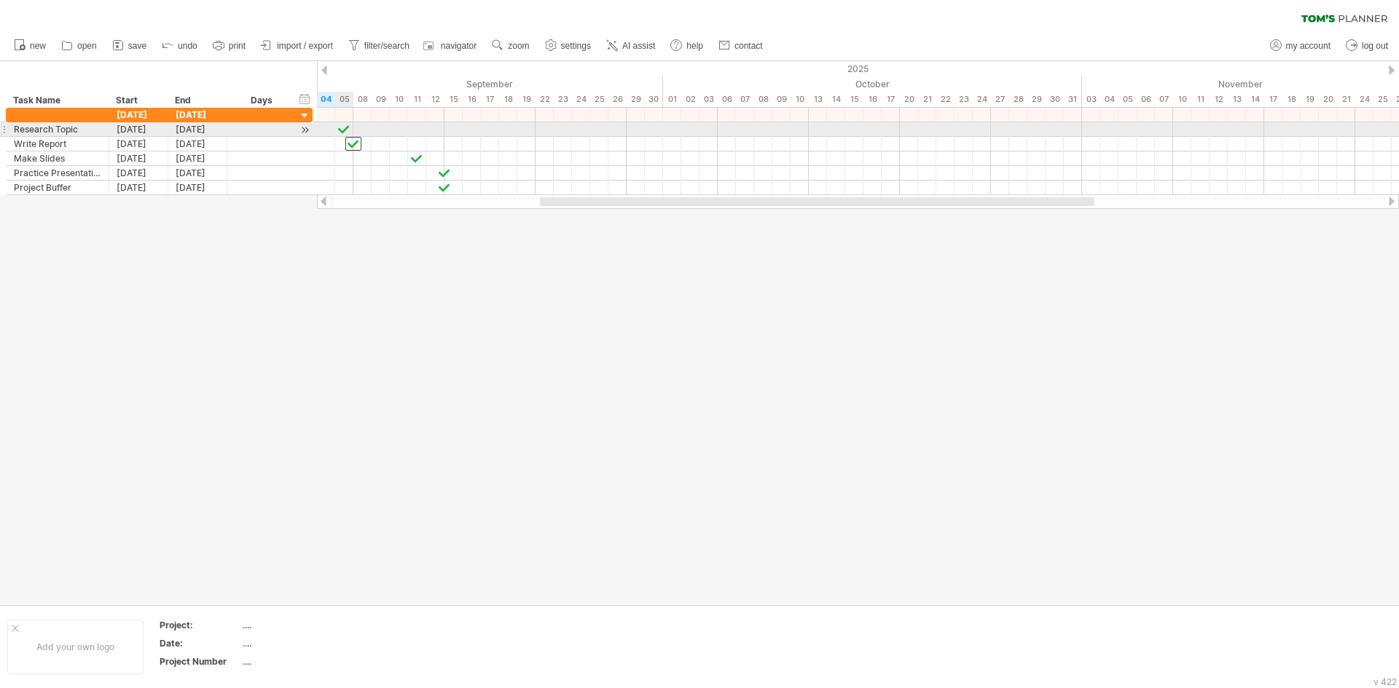
click at [342, 130] on div at bounding box center [344, 129] width 15 height 14
click at [342, 130] on div at bounding box center [344, 129] width 16 height 14
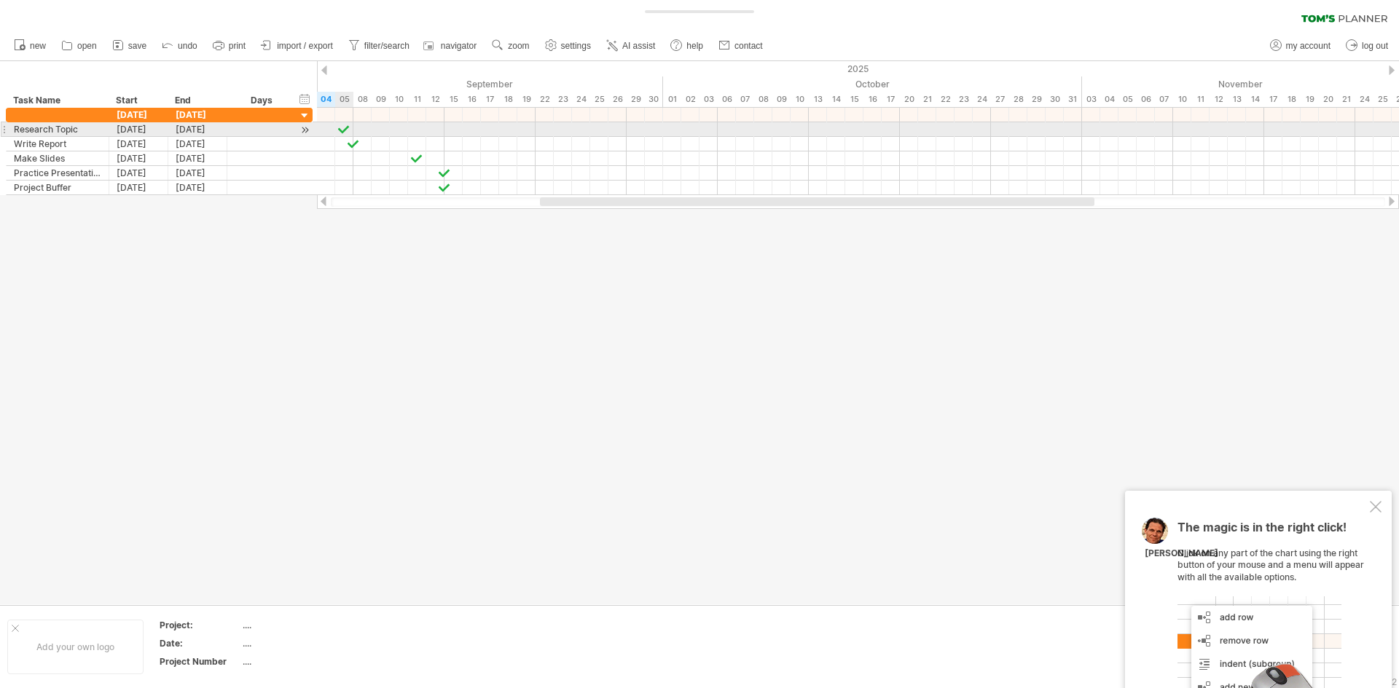
click at [342, 130] on div at bounding box center [344, 129] width 15 height 14
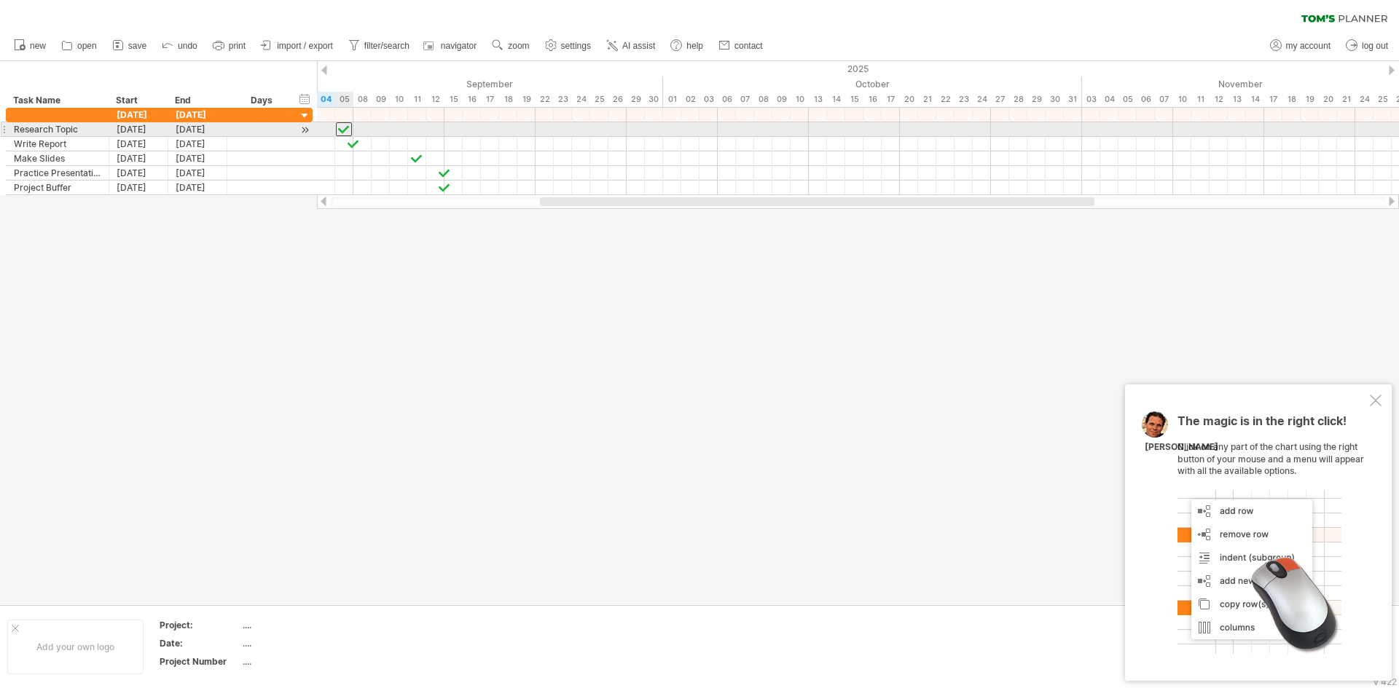
click at [342, 130] on div at bounding box center [344, 129] width 16 height 14
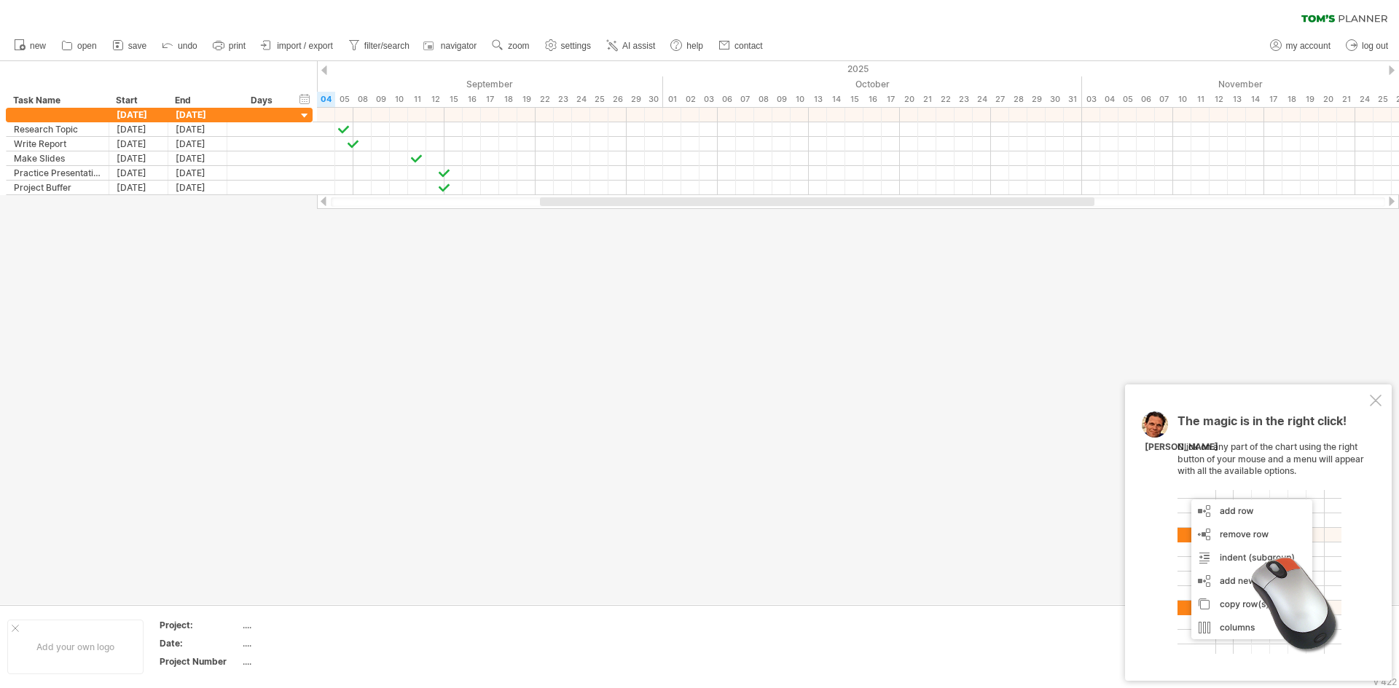
click at [1376, 401] on div at bounding box center [1376, 401] width 12 height 12
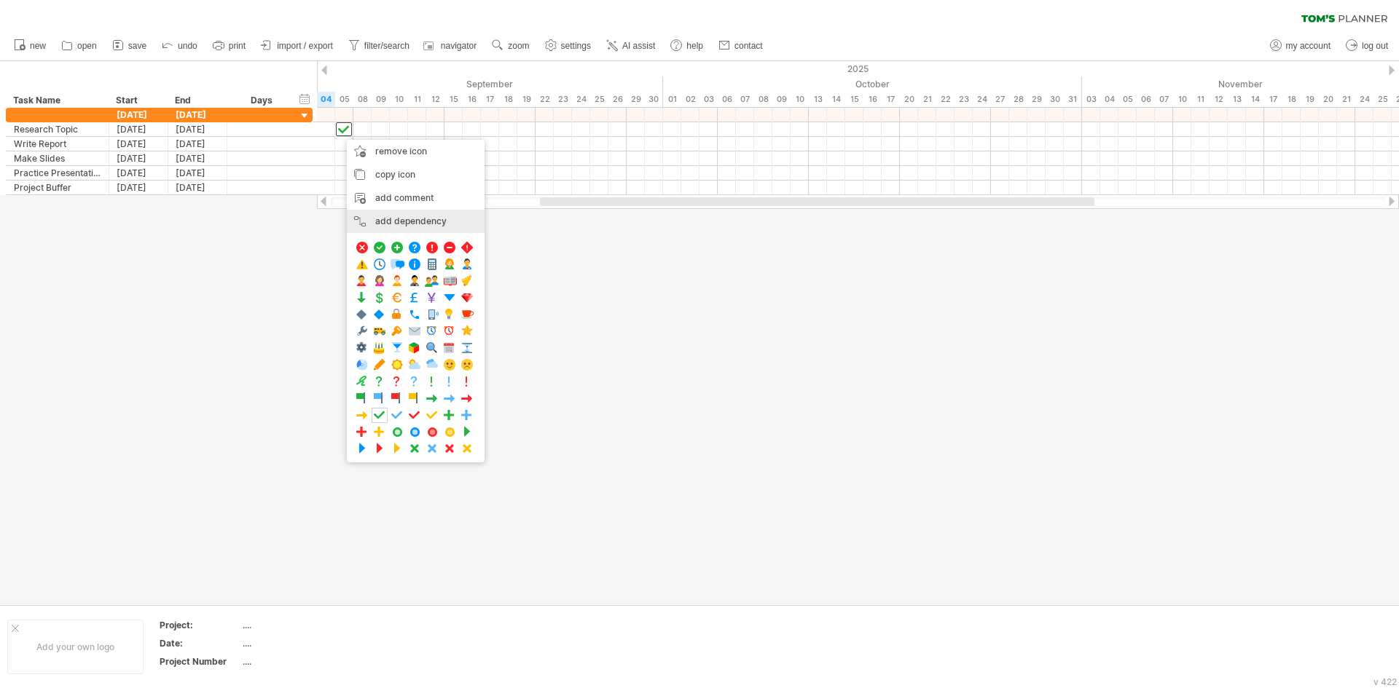
click at [392, 217] on div "add dependency You can use dependencies when you require tasks to be done in a …" at bounding box center [416, 221] width 138 height 23
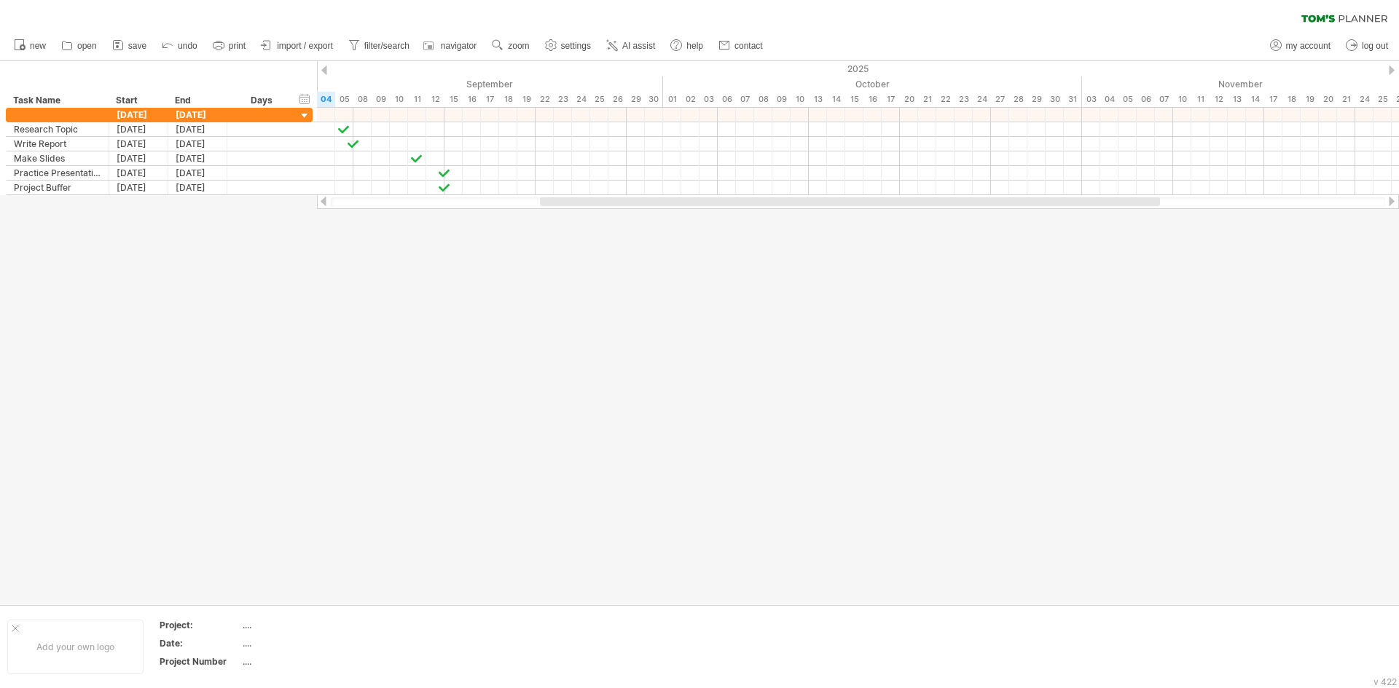
click at [293, 42] on span "import / export" at bounding box center [305, 46] width 56 height 10
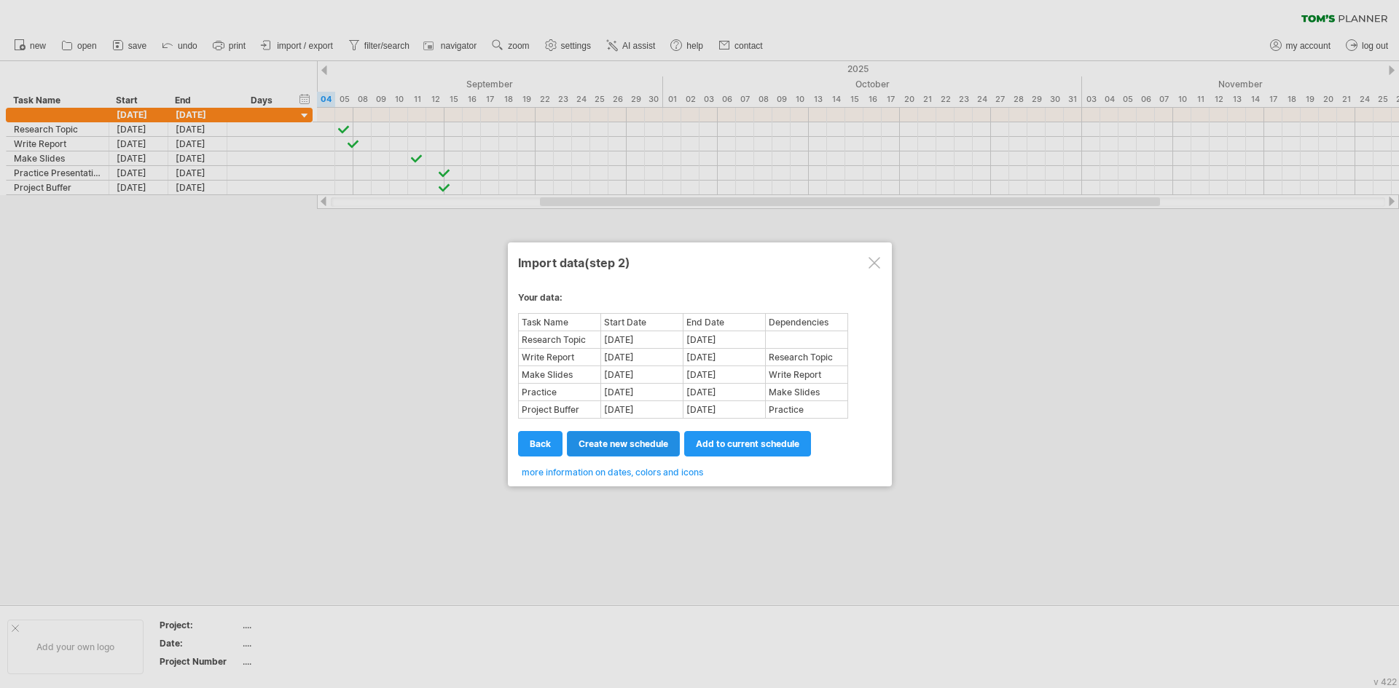
click at [639, 442] on span "create new schedule" at bounding box center [623, 444] width 90 height 11
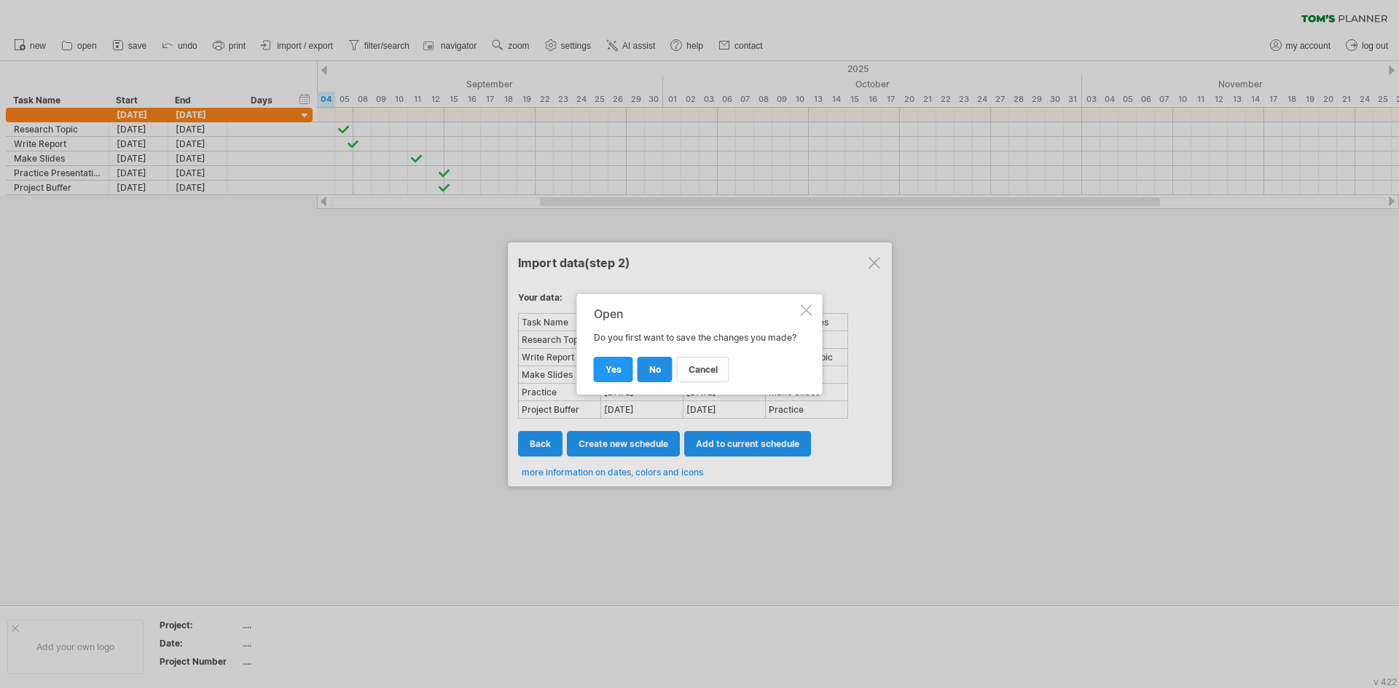
click at [649, 373] on span "no" at bounding box center [655, 369] width 12 height 11
select select "***"
select select "*********"
select select "*******"
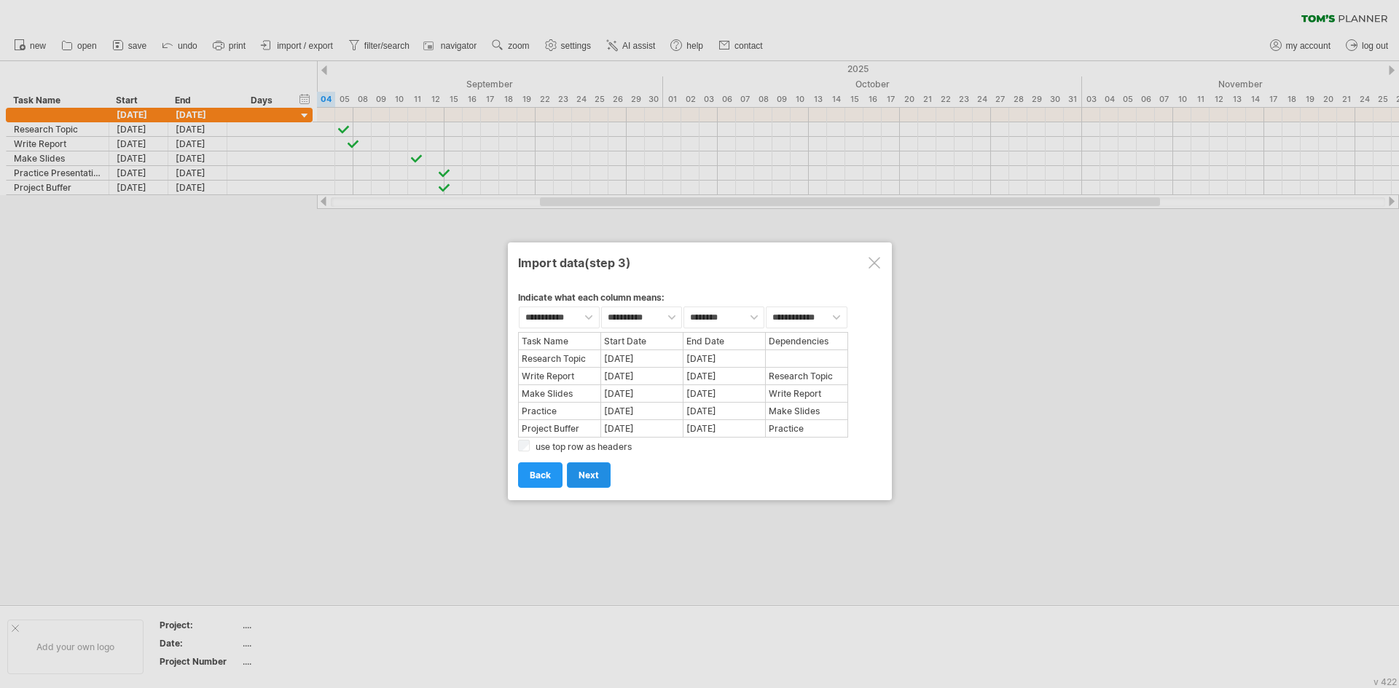
click at [592, 470] on span "next" at bounding box center [588, 475] width 20 height 11
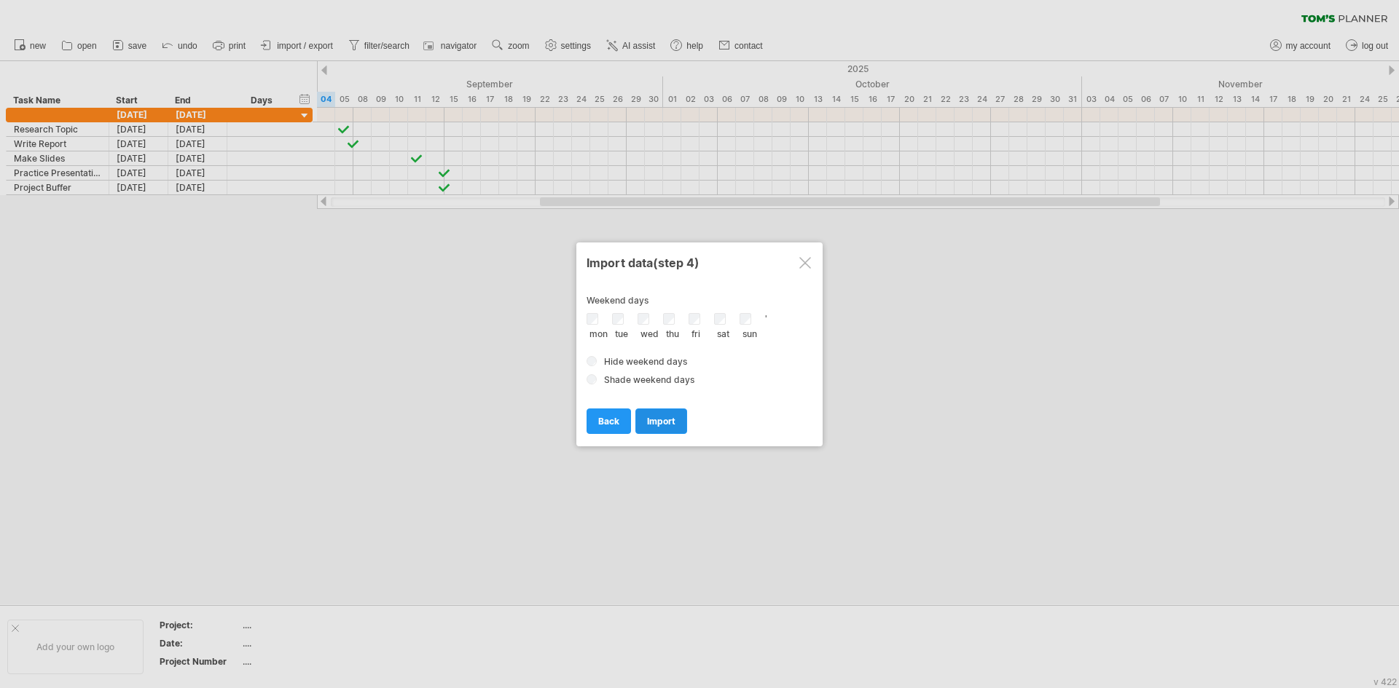
click at [666, 422] on span "import" at bounding box center [661, 421] width 28 height 11
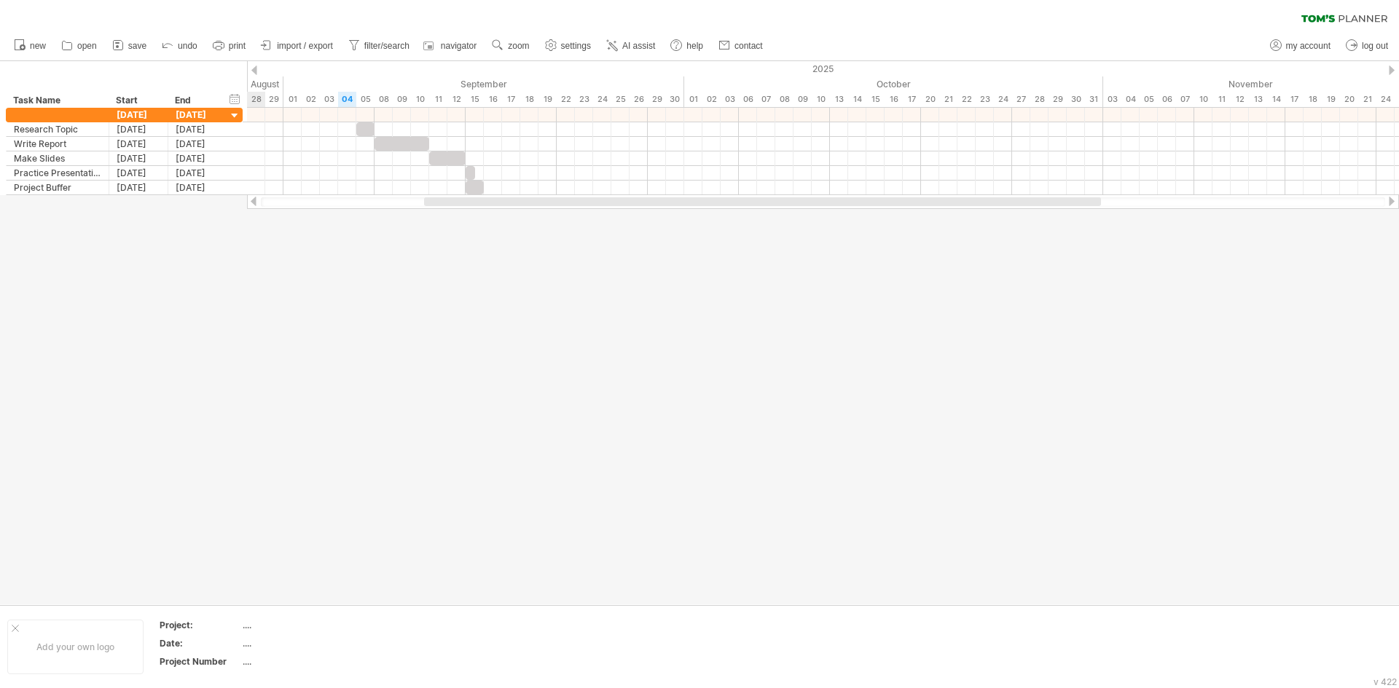
drag, startPoint x: 586, startPoint y: 202, endPoint x: 532, endPoint y: 198, distance: 54.0
click at [534, 199] on div at bounding box center [762, 201] width 677 height 9
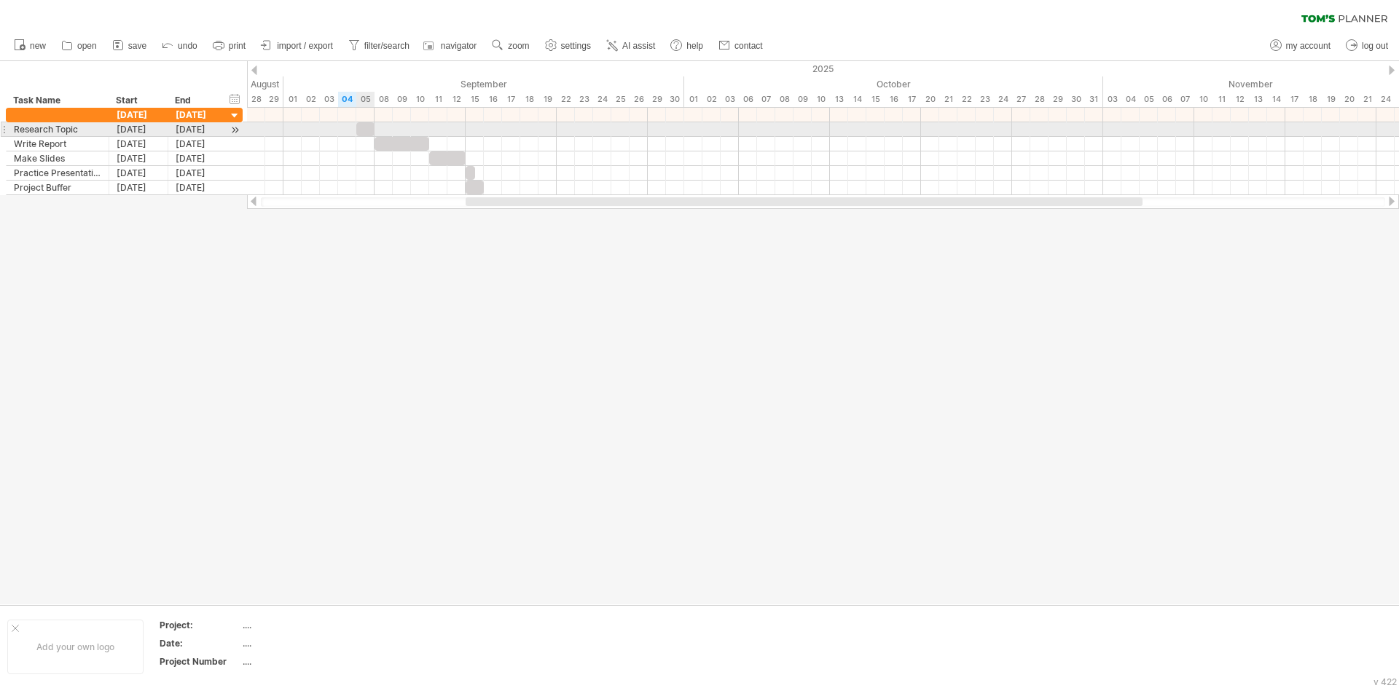
click at [367, 128] on div at bounding box center [365, 129] width 18 height 14
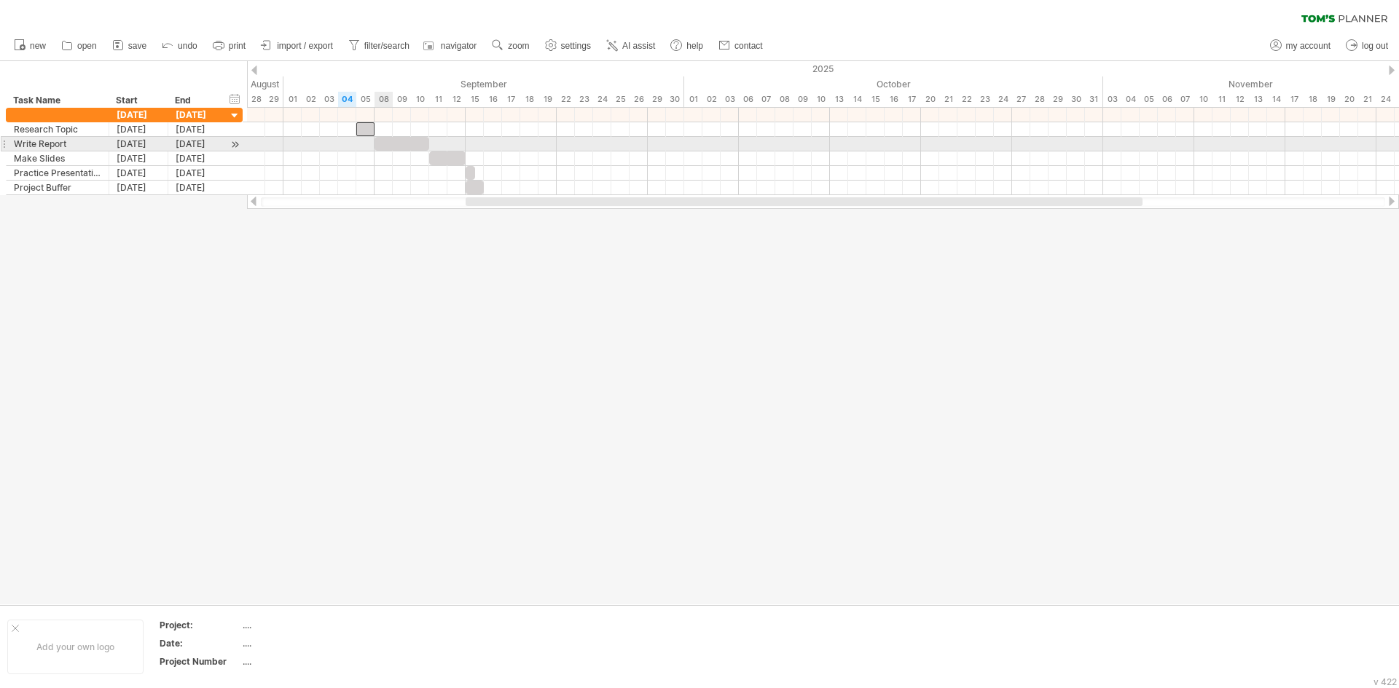
click at [385, 144] on div at bounding box center [401, 144] width 55 height 14
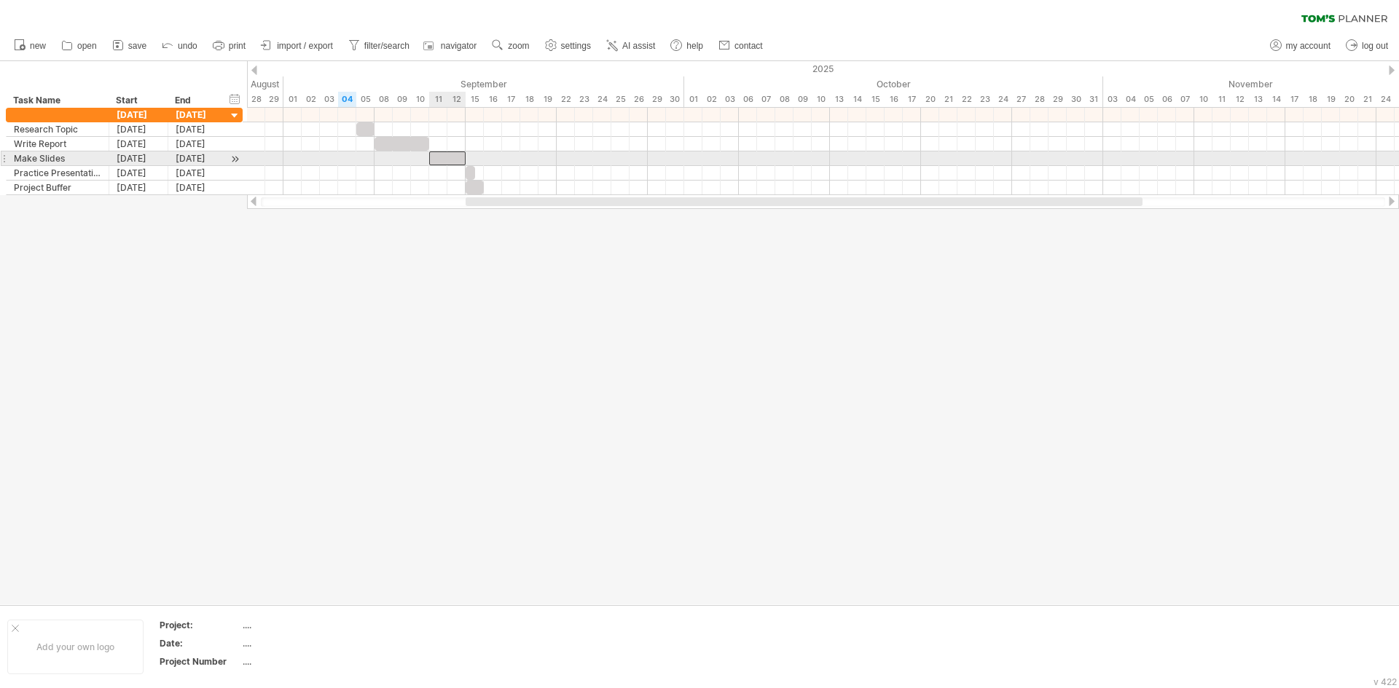
click at [452, 157] on div at bounding box center [447, 159] width 36 height 14
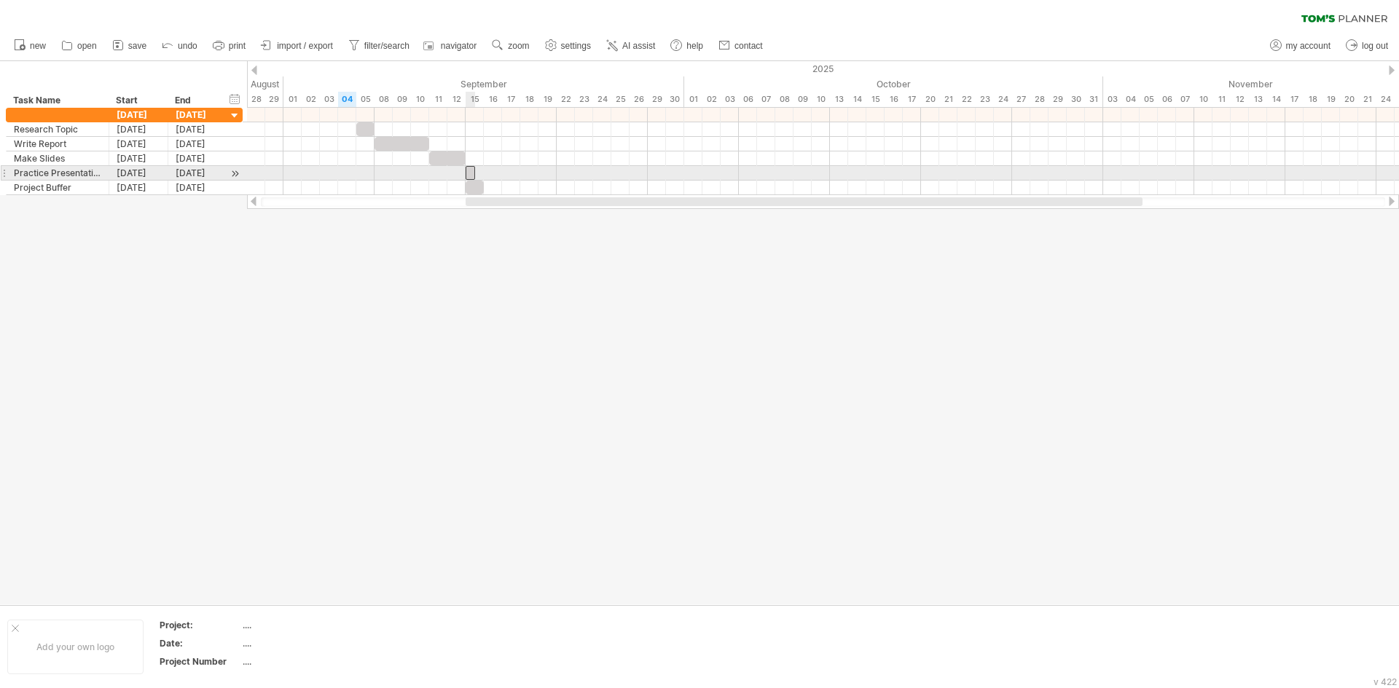
click at [468, 175] on div at bounding box center [470, 173] width 9 height 14
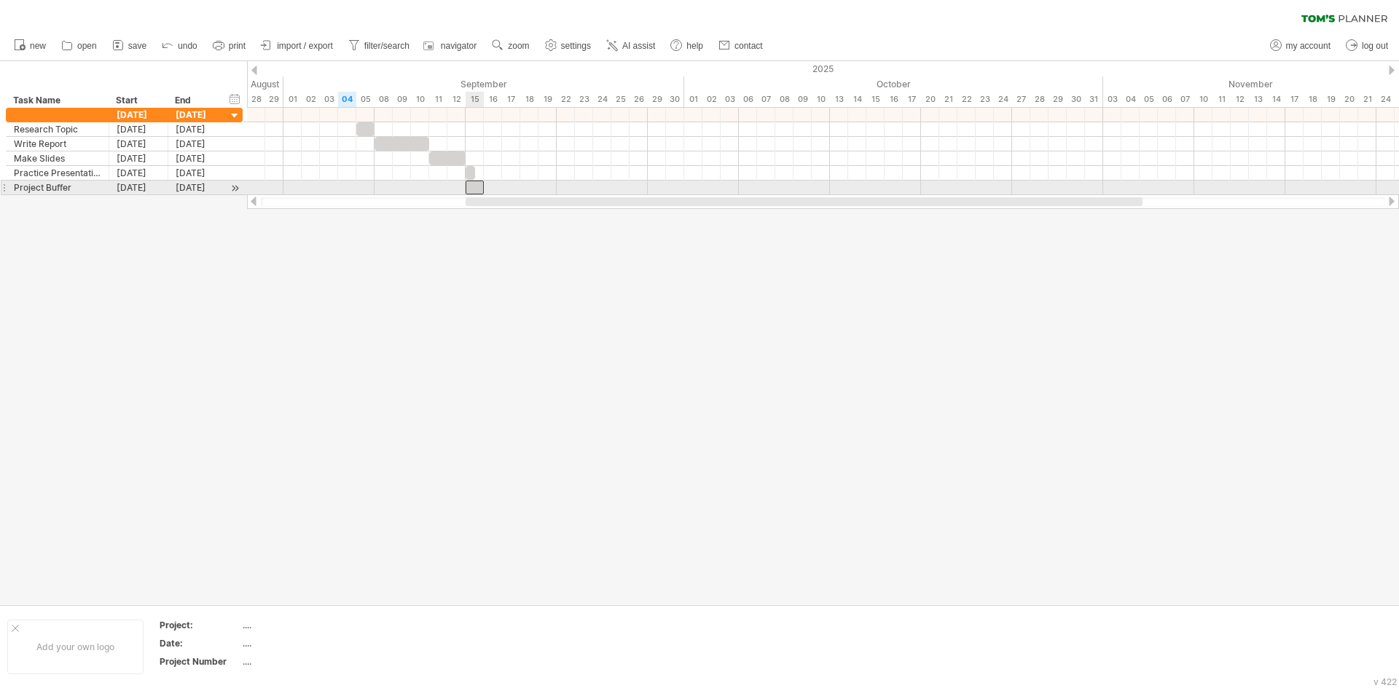
click at [471, 186] on div at bounding box center [475, 188] width 18 height 14
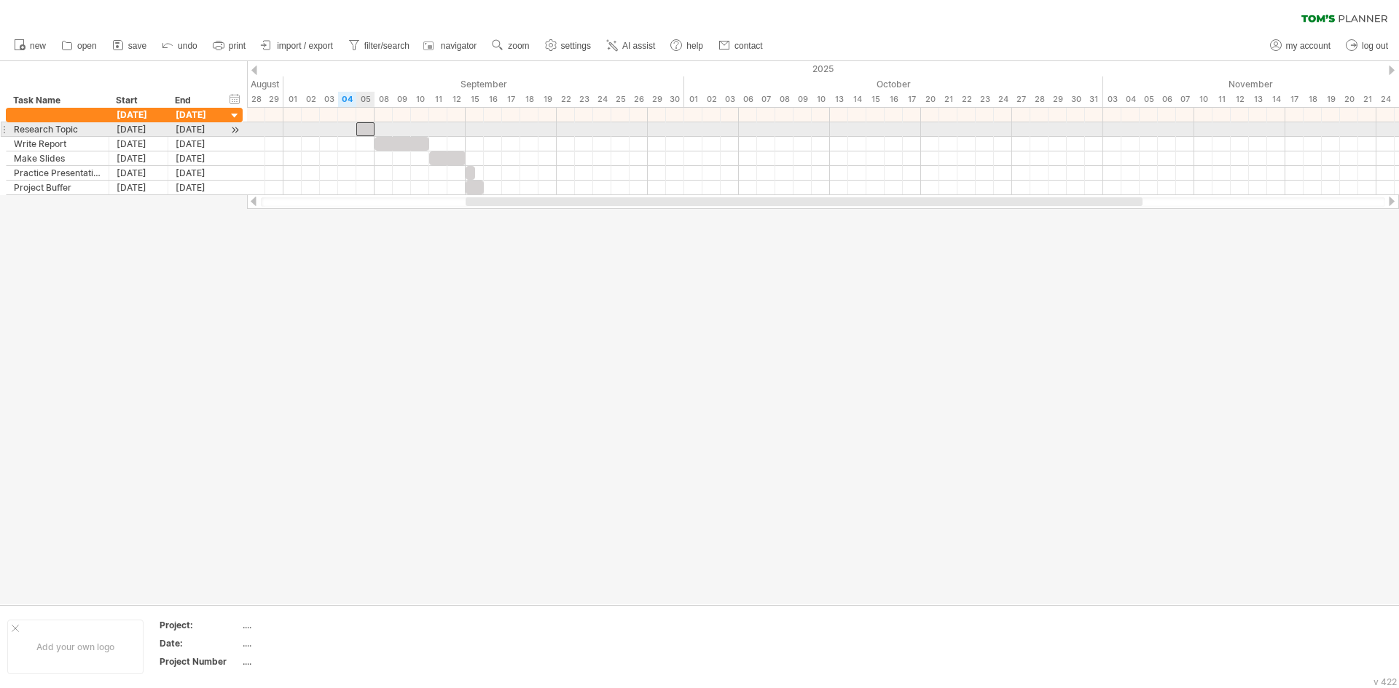
click at [363, 130] on div at bounding box center [365, 129] width 18 height 14
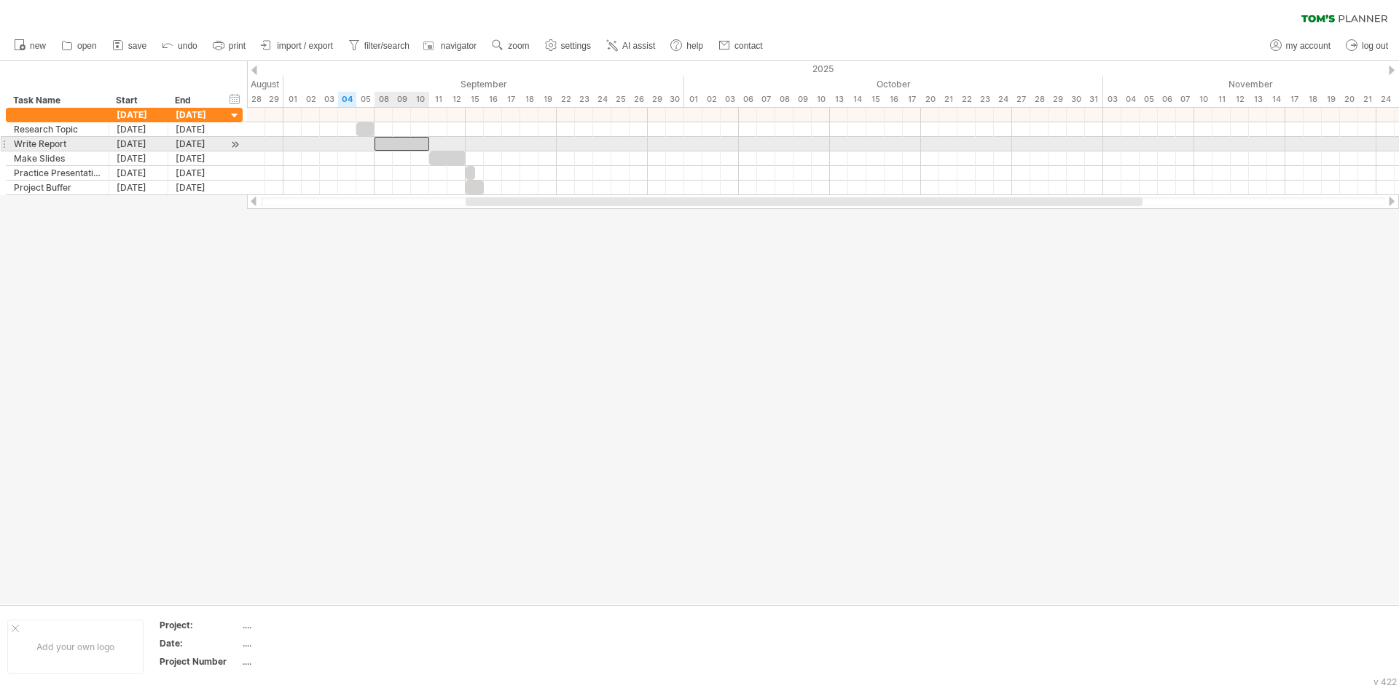
click at [396, 146] on div at bounding box center [401, 144] width 55 height 14
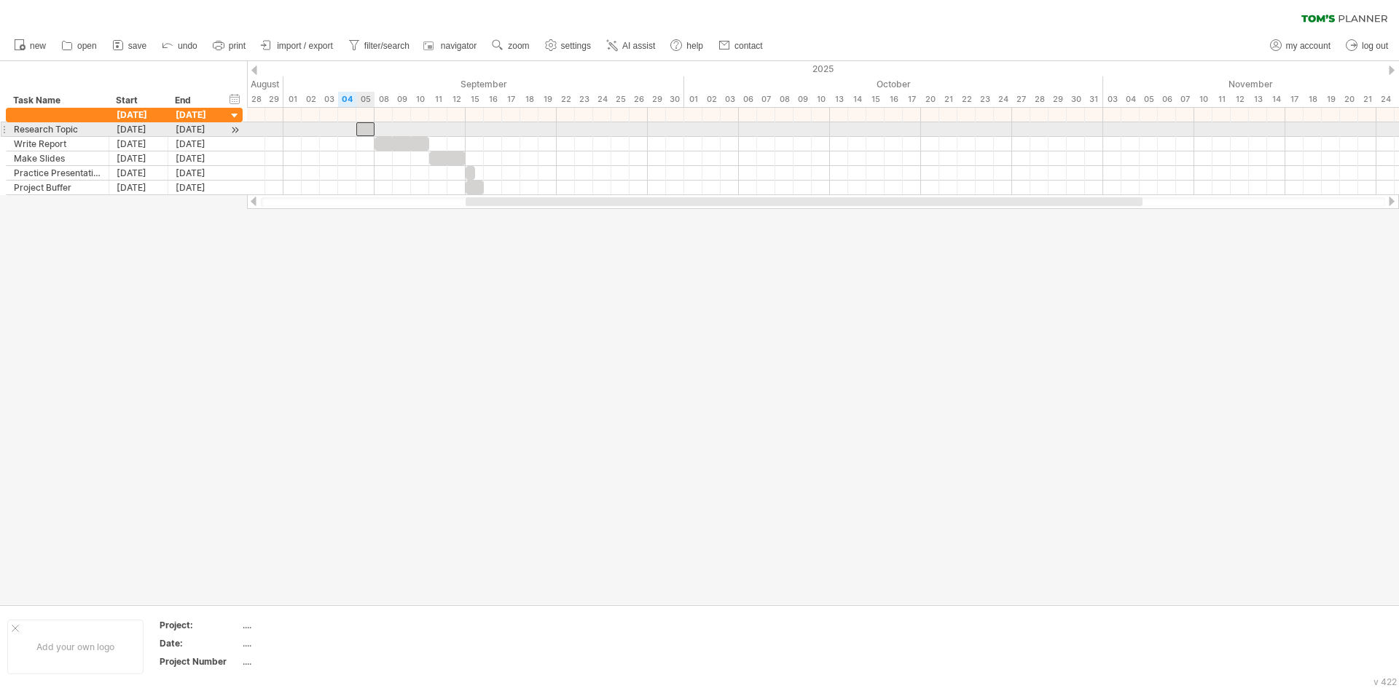
click at [365, 133] on div at bounding box center [365, 129] width 18 height 14
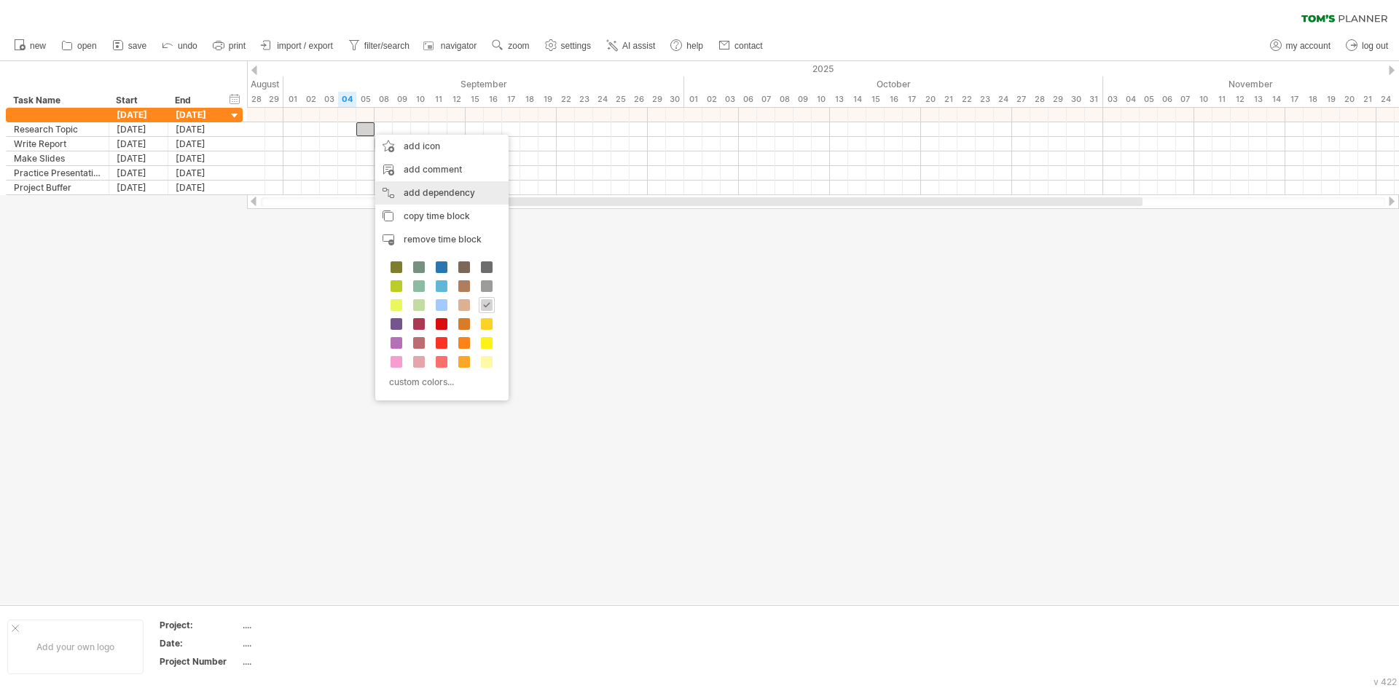
click at [426, 197] on div "add dependency You can use dependencies when you require tasks to be done in a …" at bounding box center [441, 192] width 133 height 23
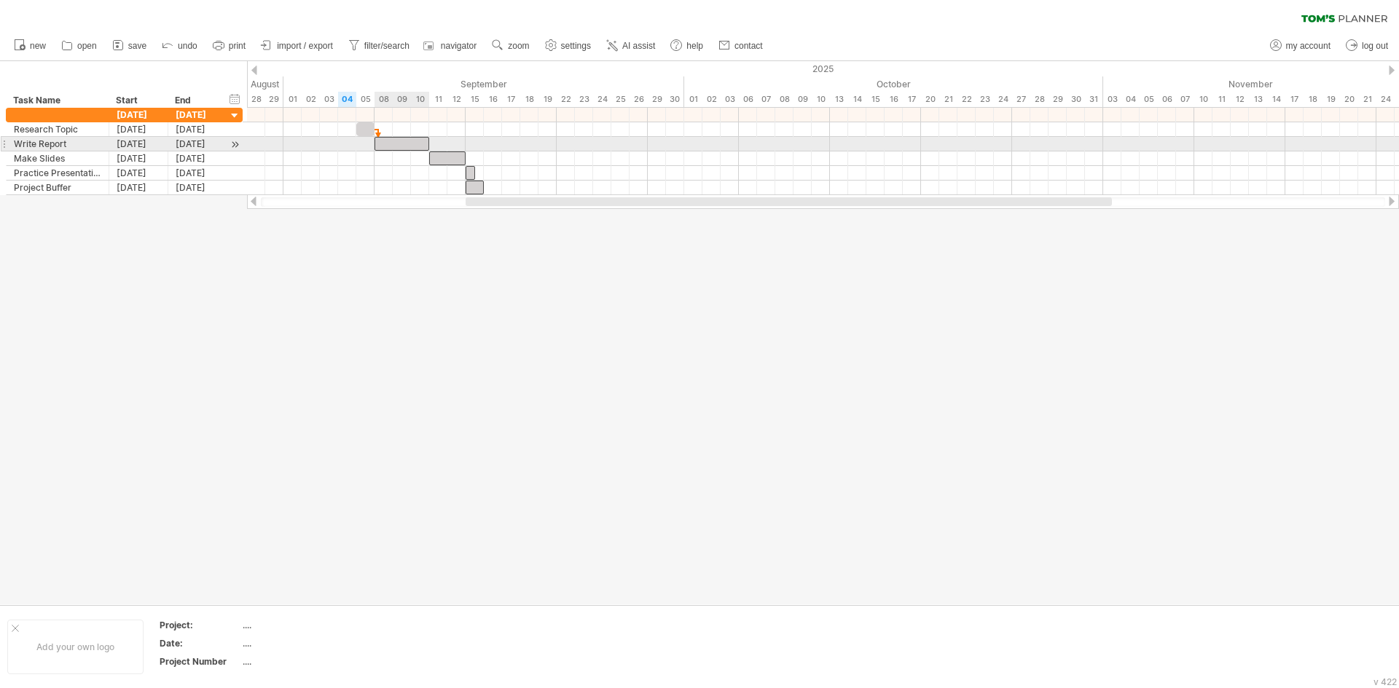
click at [396, 146] on div at bounding box center [401, 144] width 55 height 14
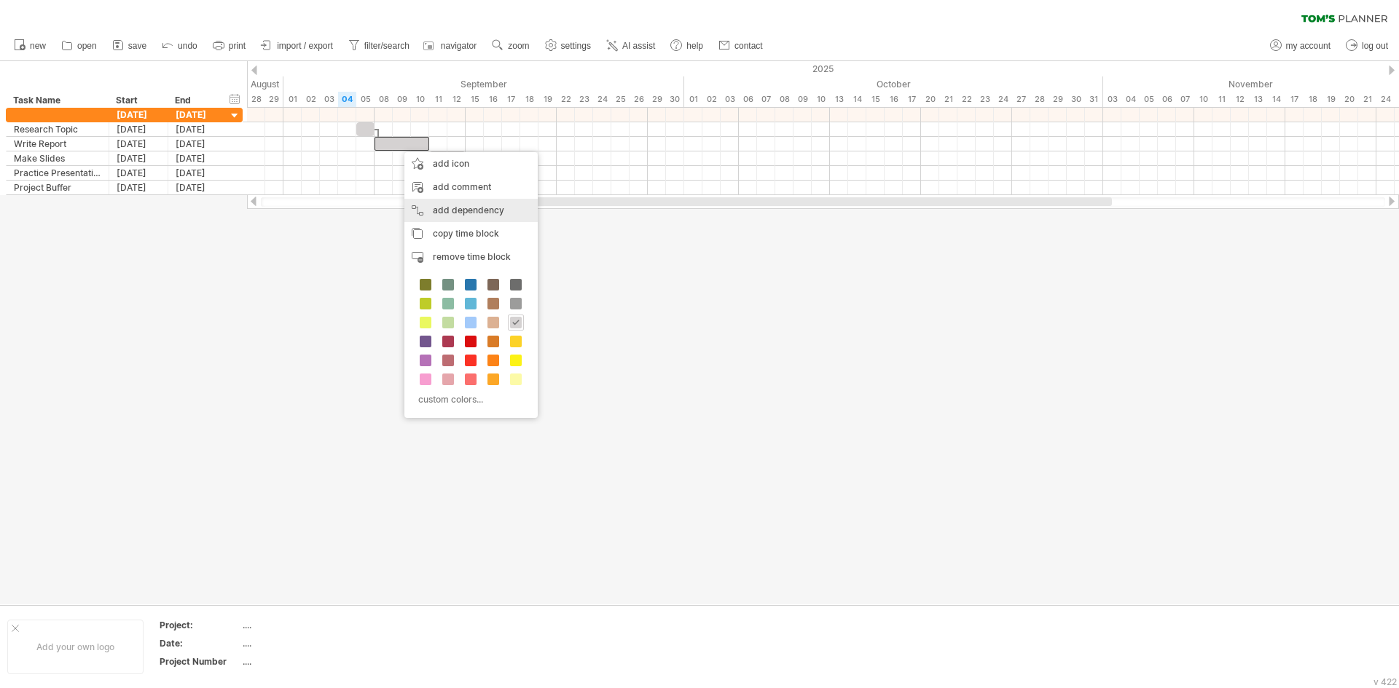
click at [444, 200] on div "add dependency You can use dependencies when you require tasks to be done in a …" at bounding box center [470, 210] width 133 height 23
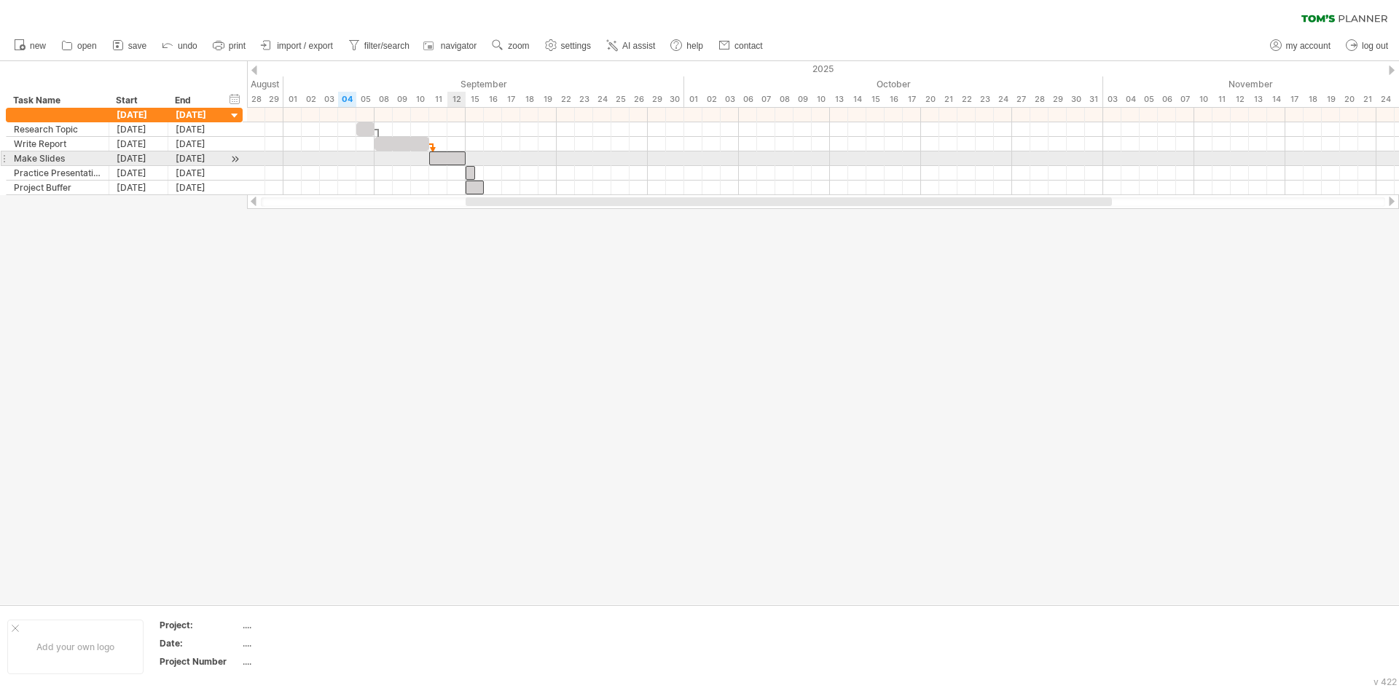
click at [450, 157] on div at bounding box center [447, 159] width 36 height 14
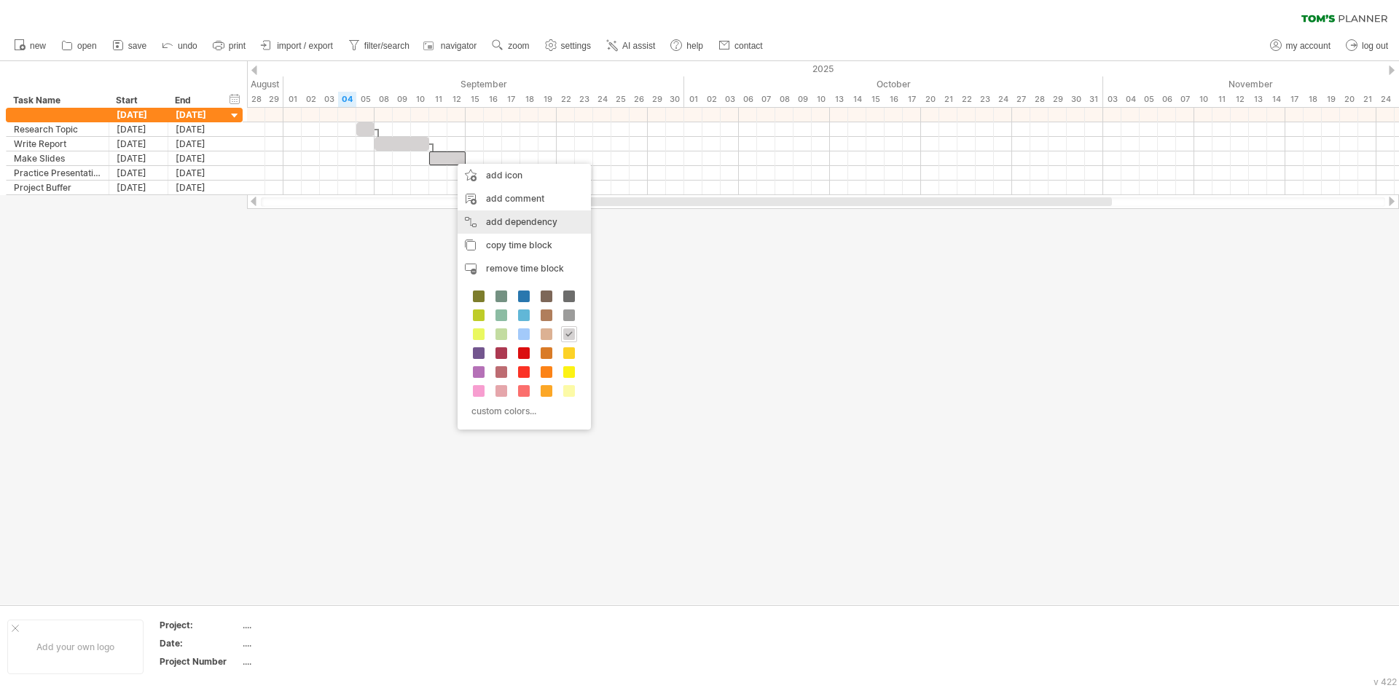
click at [493, 218] on div "add dependency You can use dependencies when you require tasks to be done in a …" at bounding box center [524, 222] width 133 height 23
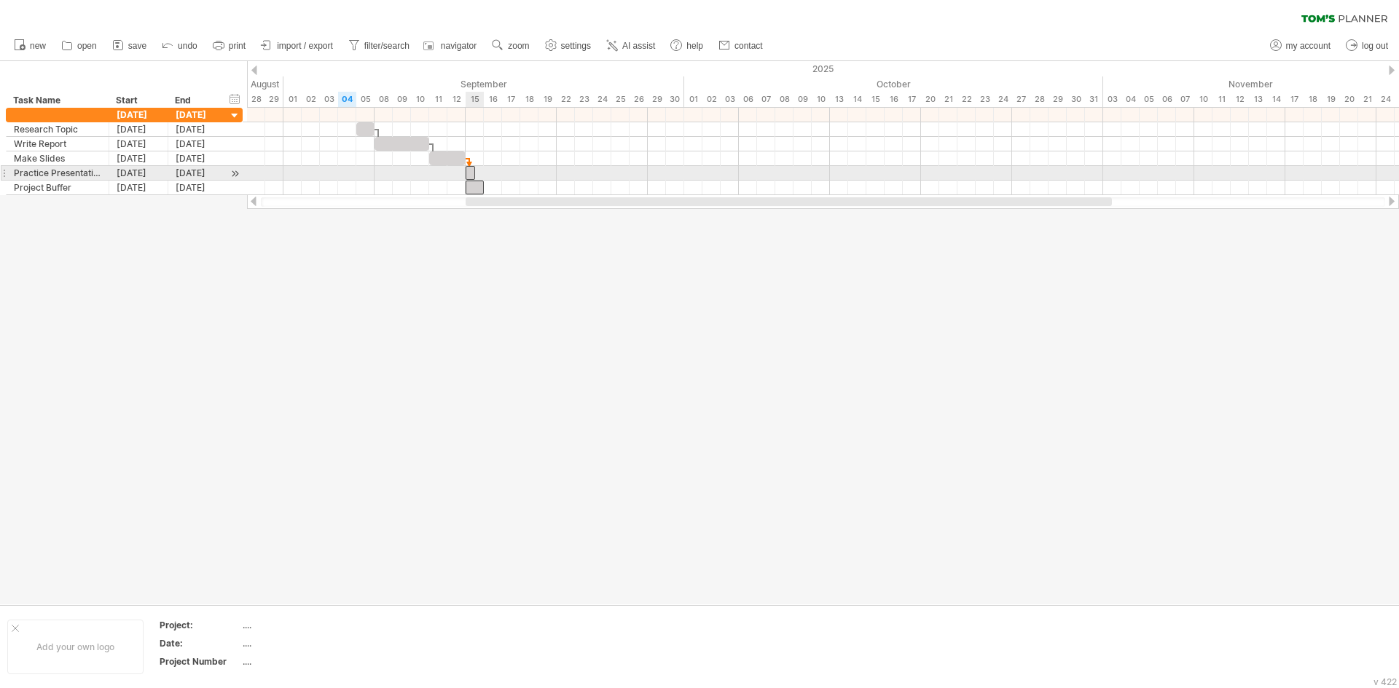
click at [467, 176] on span at bounding box center [466, 173] width 6 height 14
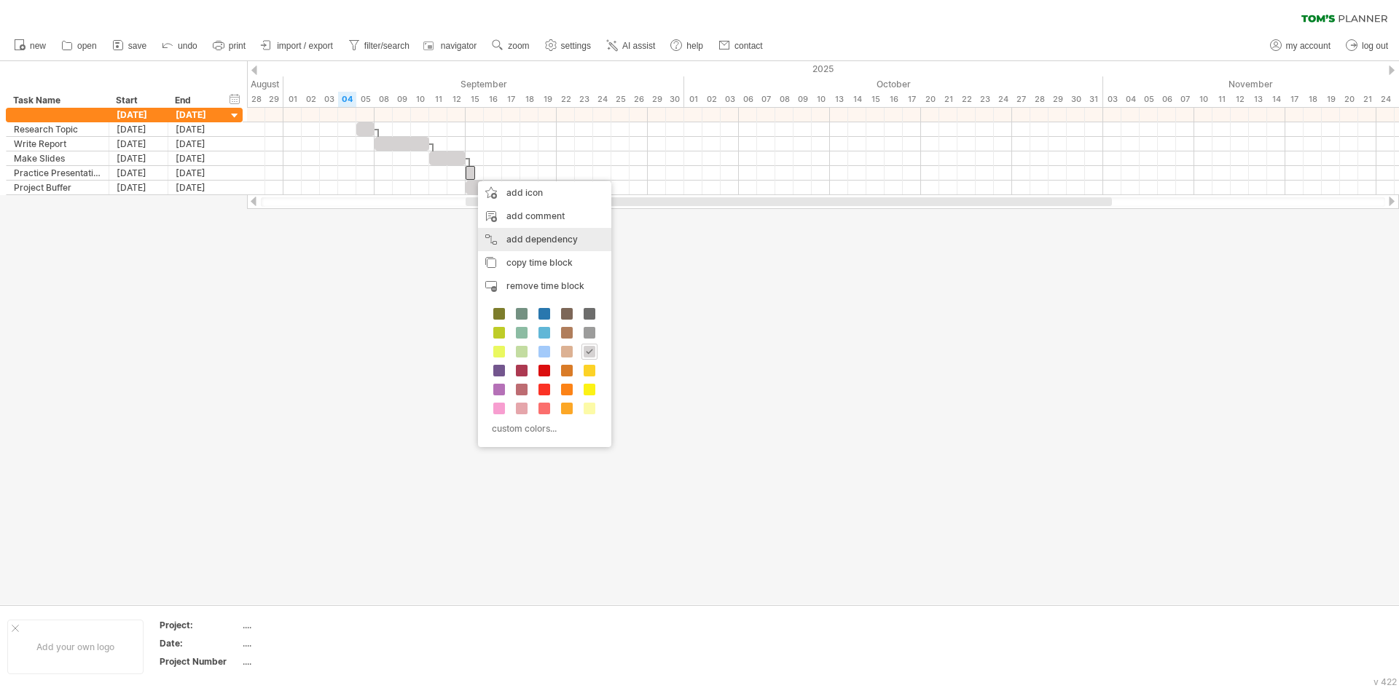
click at [505, 239] on div "add dependency You can use dependencies when you require tasks to be done in a …" at bounding box center [544, 239] width 133 height 23
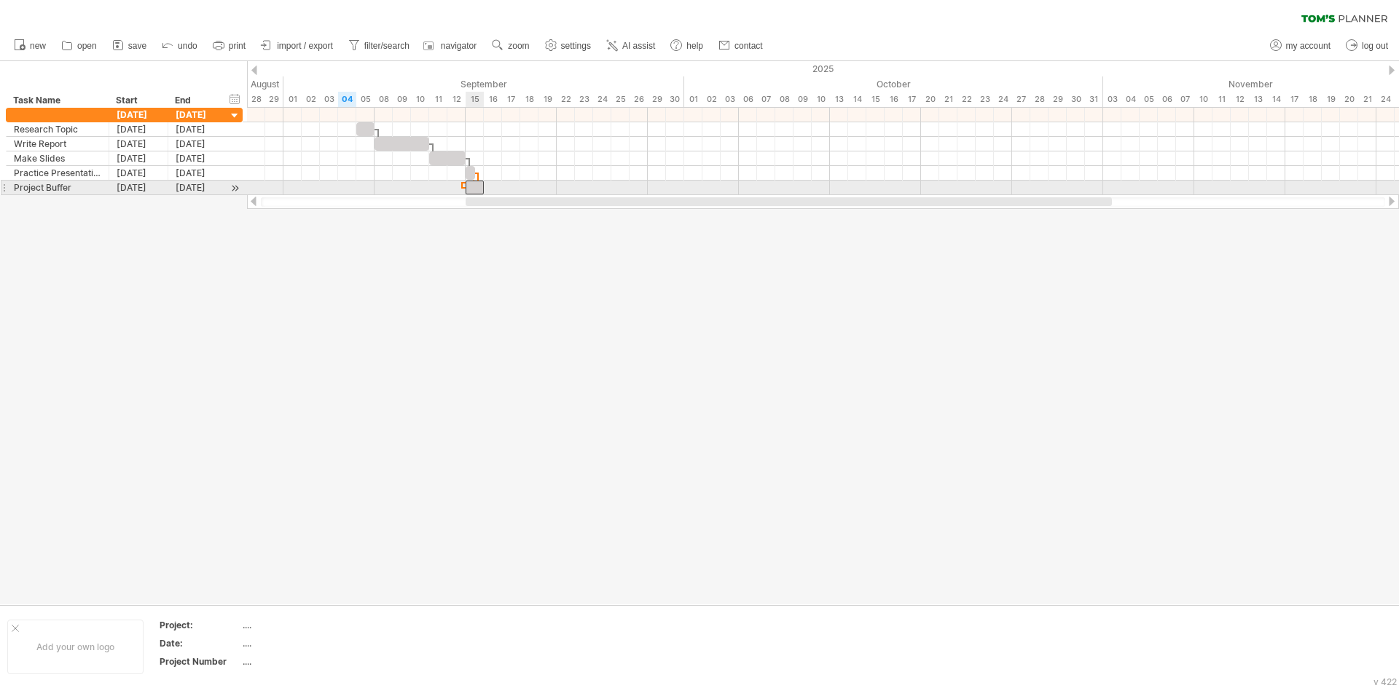
click at [473, 185] on div at bounding box center [475, 188] width 18 height 14
click at [461, 187] on div at bounding box center [462, 185] width 4 height 7
drag, startPoint x: 473, startPoint y: 186, endPoint x: 490, endPoint y: 187, distance: 16.8
click at [493, 187] on div at bounding box center [502, 188] width 18 height 14
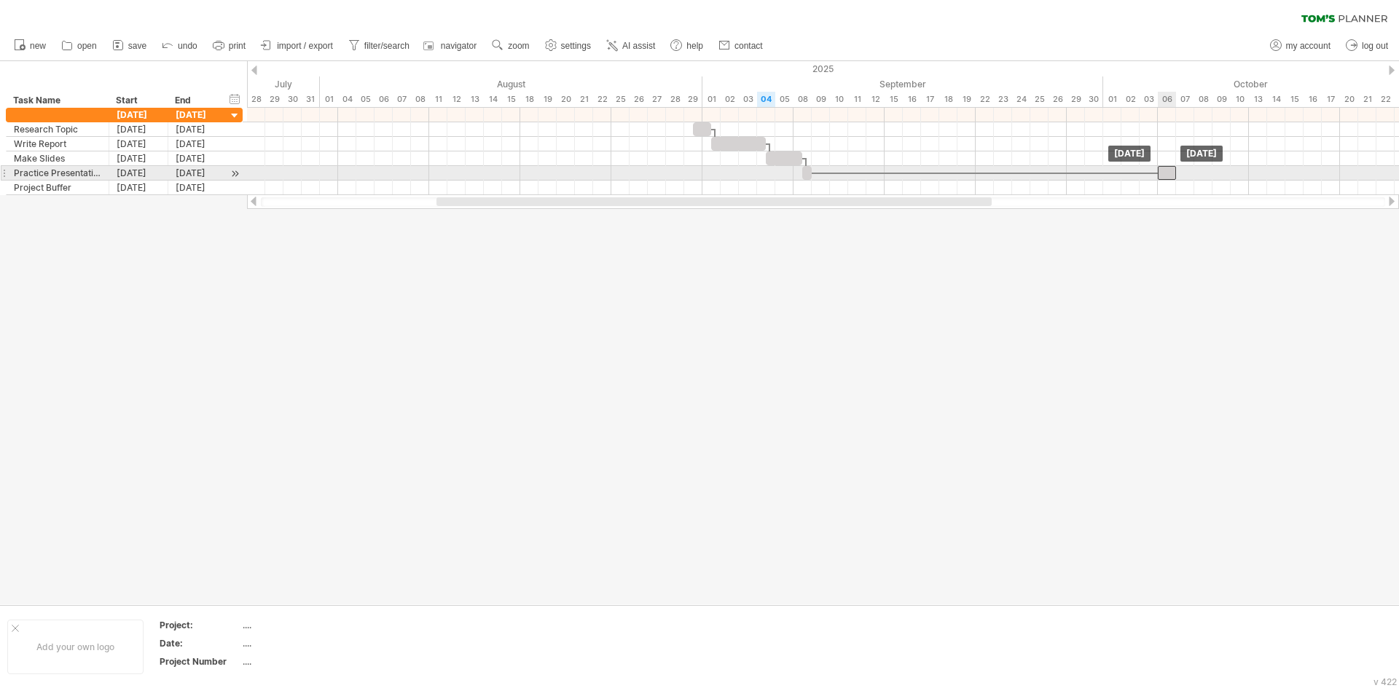
drag, startPoint x: 493, startPoint y: 187, endPoint x: 1166, endPoint y: 171, distance: 673.4
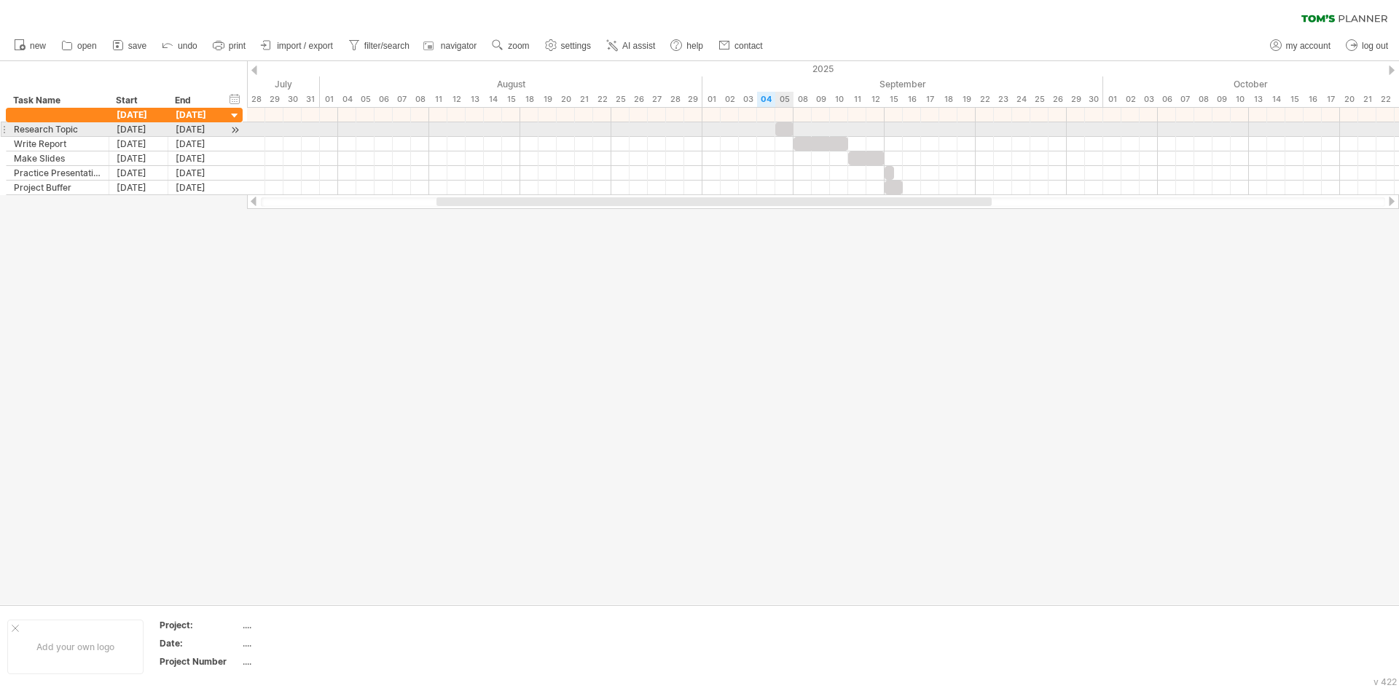
click at [789, 135] on div at bounding box center [784, 129] width 18 height 14
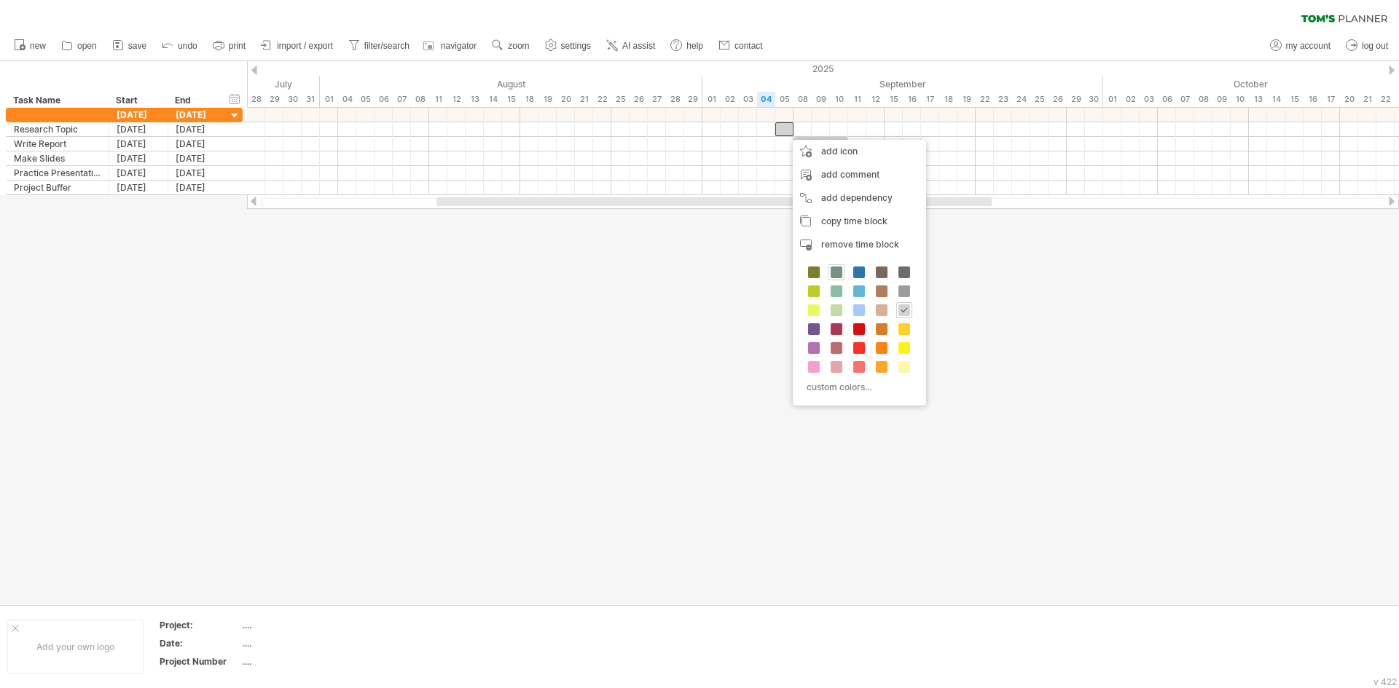
click at [838, 275] on span at bounding box center [837, 273] width 12 height 12
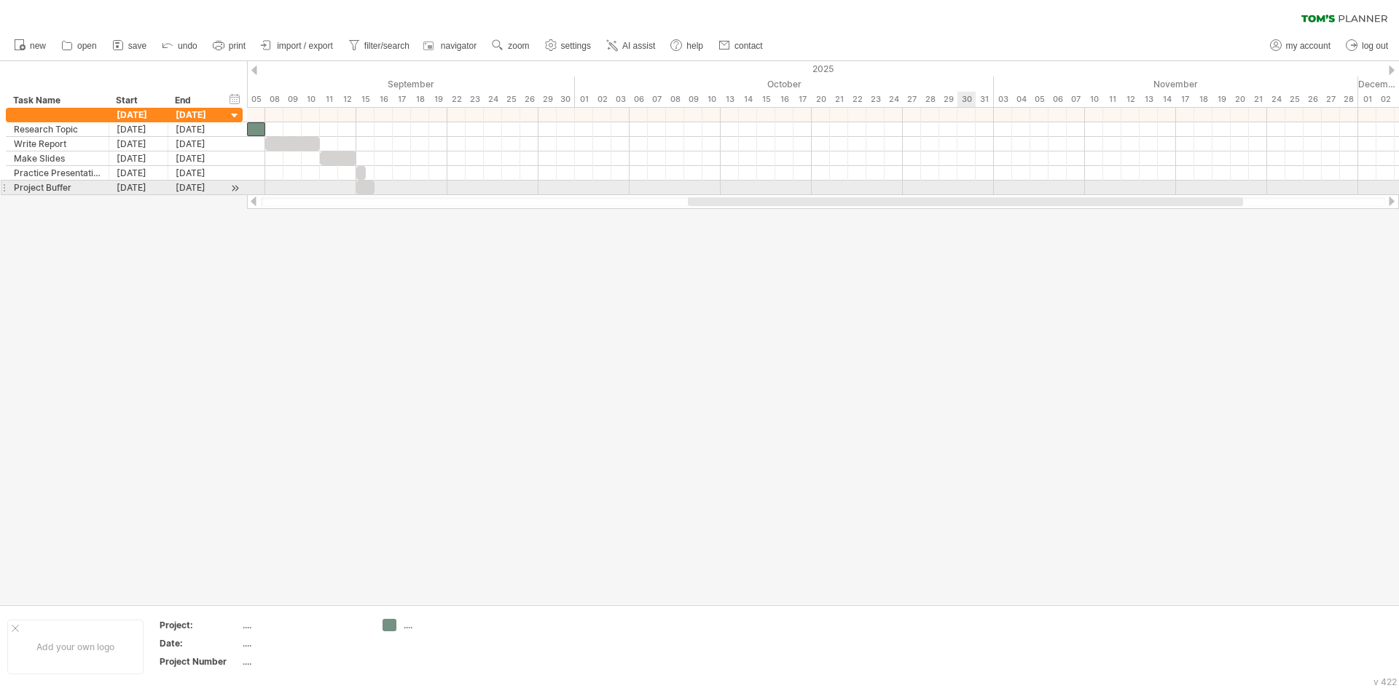
drag, startPoint x: 715, startPoint y: 203, endPoint x: 966, endPoint y: 184, distance: 252.1
click at [966, 184] on div "Trying to reach [DOMAIN_NAME] Connected again... processing file clear filter" at bounding box center [699, 344] width 1399 height 688
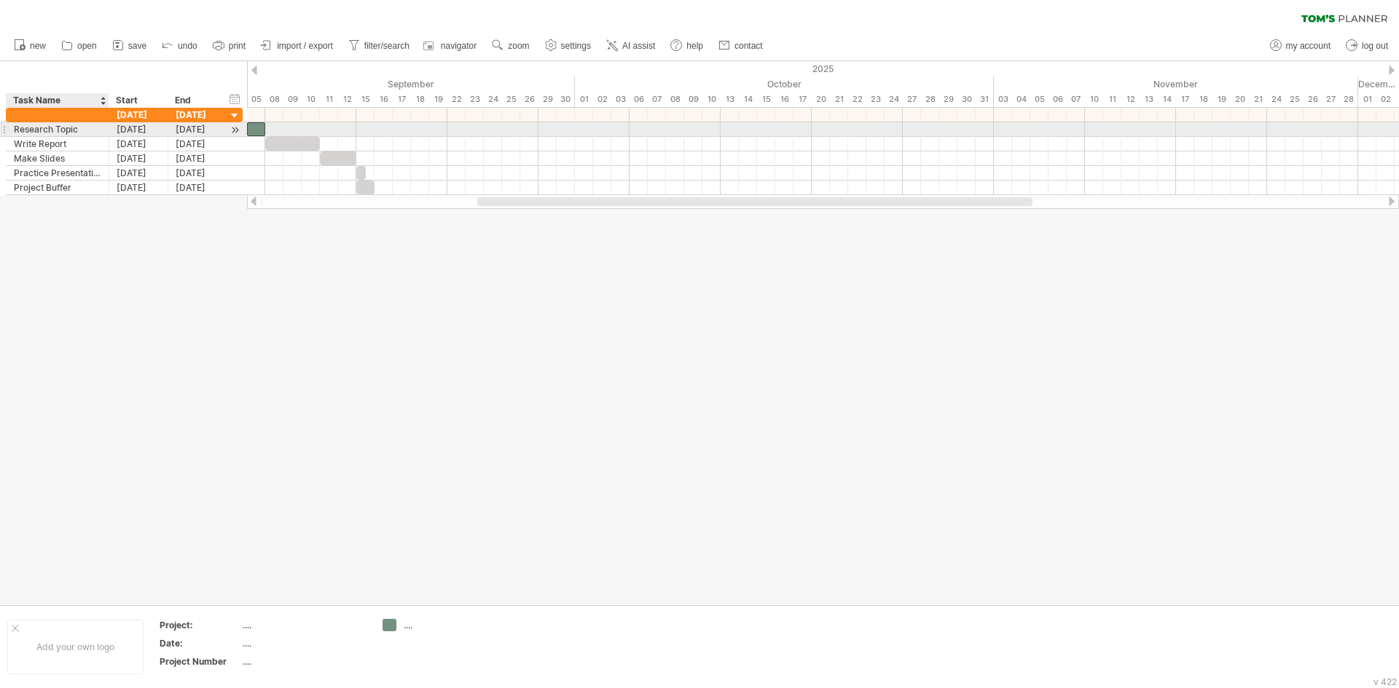
click at [41, 127] on div "Research Topic" at bounding box center [57, 129] width 87 height 14
click at [41, 127] on input "**********" at bounding box center [57, 129] width 87 height 14
click at [76, 125] on input "**********" at bounding box center [57, 129] width 87 height 14
type input "*"
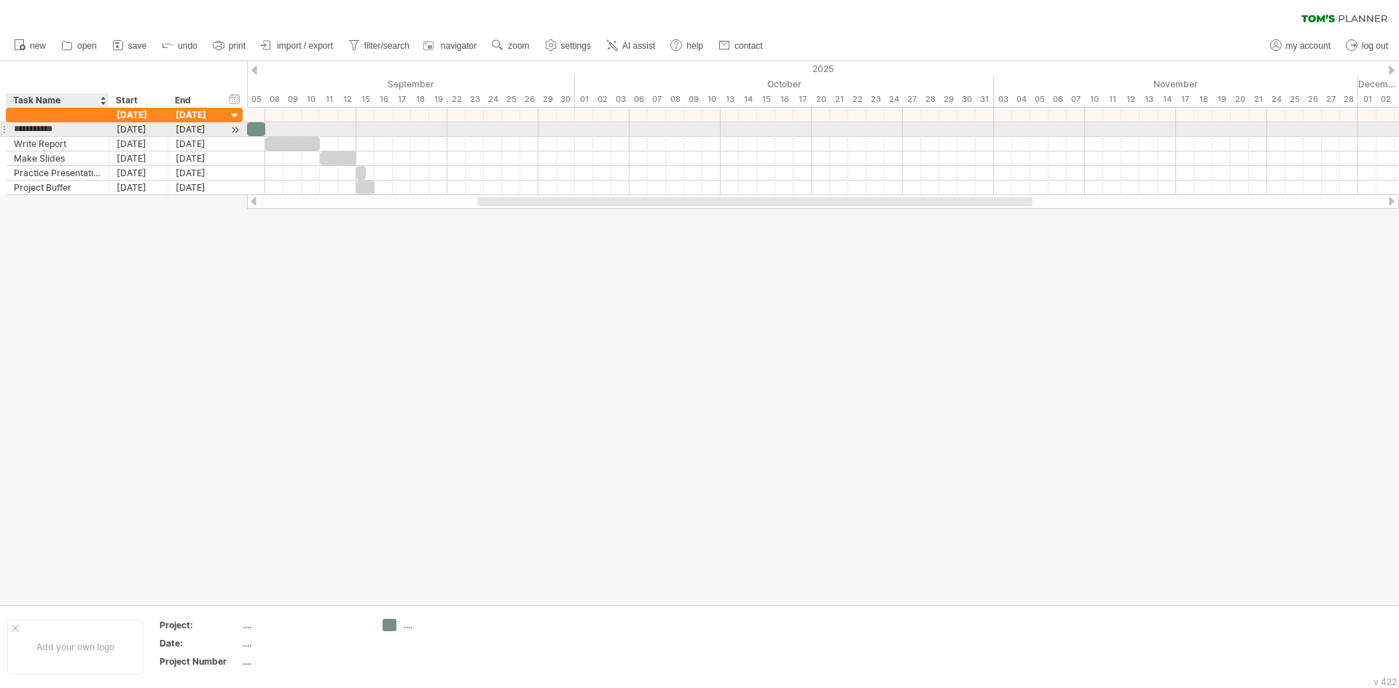
type input "**********"
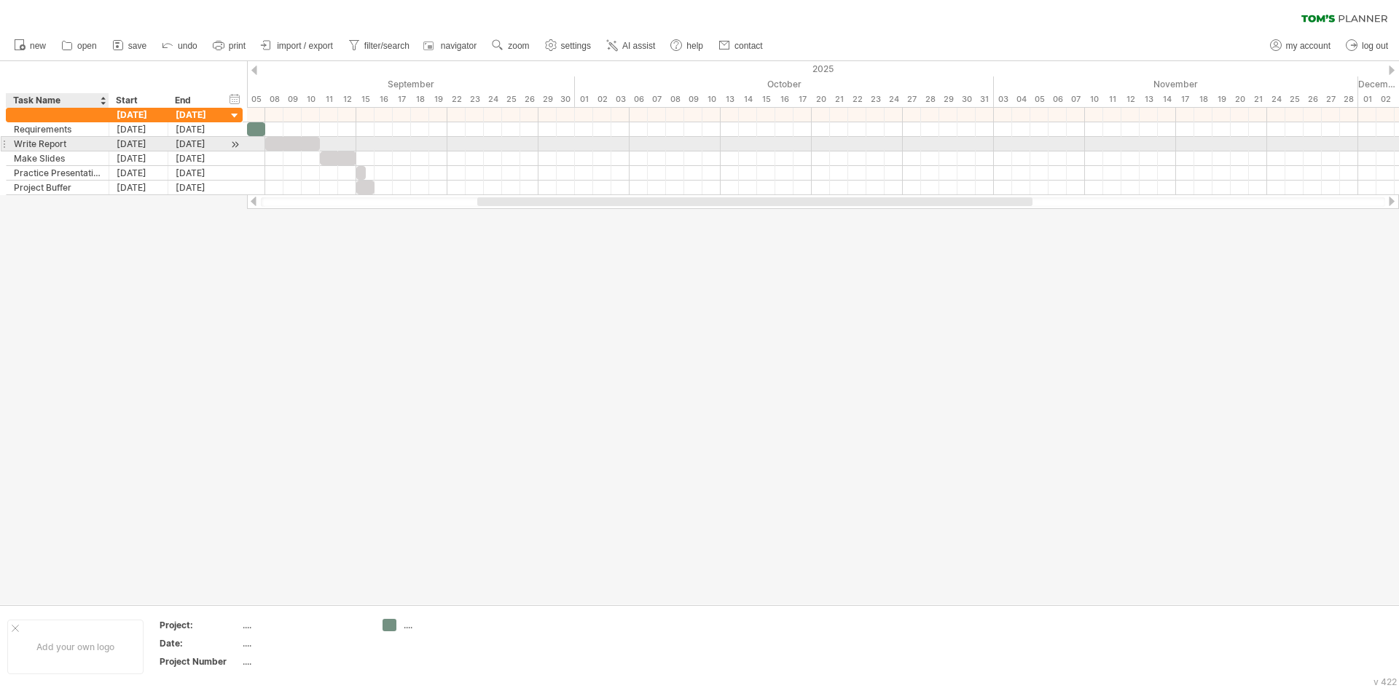
click at [53, 143] on div "Write Report" at bounding box center [57, 144] width 87 height 14
click at [53, 143] on input "**********" at bounding box center [57, 144] width 87 height 14
type input "******"
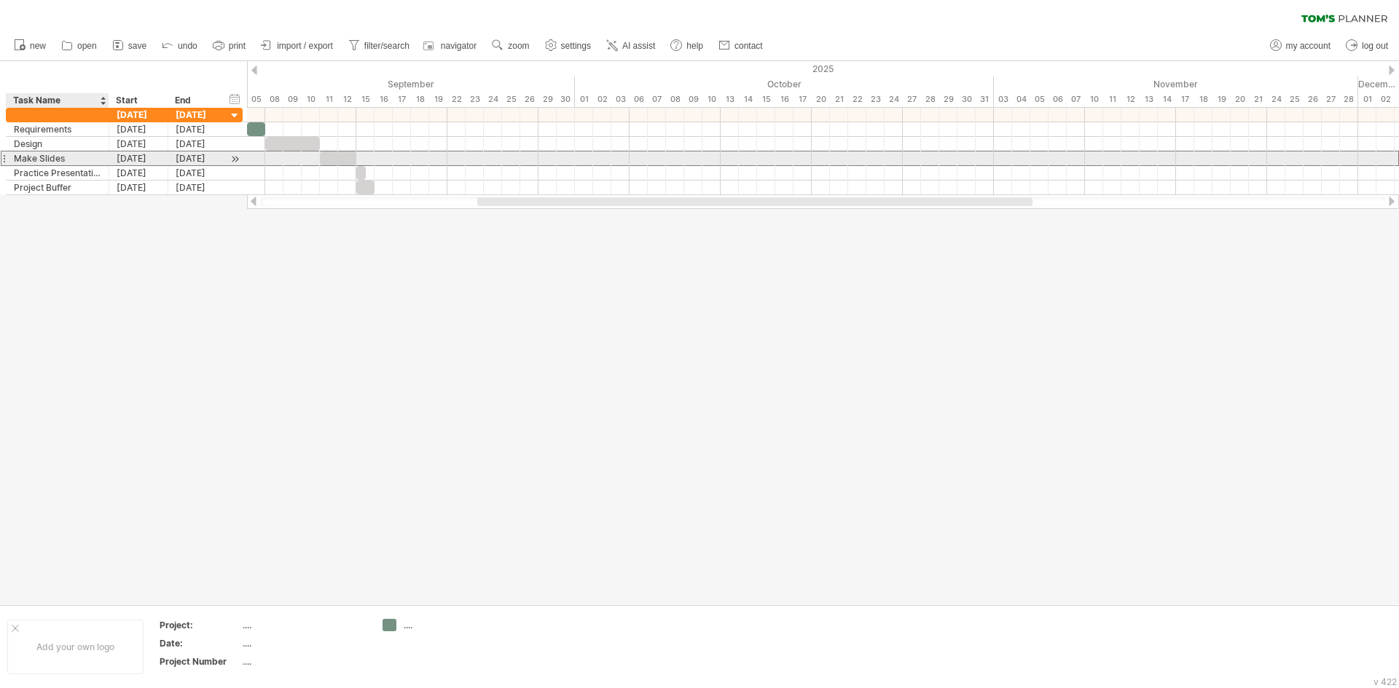
click at [47, 152] on div "Make Slides" at bounding box center [57, 159] width 87 height 14
click at [0, 0] on input "**********" at bounding box center [0, 0] width 0 height 0
click at [32, 155] on input "**********" at bounding box center [57, 159] width 87 height 14
drag, startPoint x: 71, startPoint y: 154, endPoint x: 0, endPoint y: 157, distance: 71.5
click at [0, 157] on div "**********" at bounding box center [121, 151] width 243 height 87
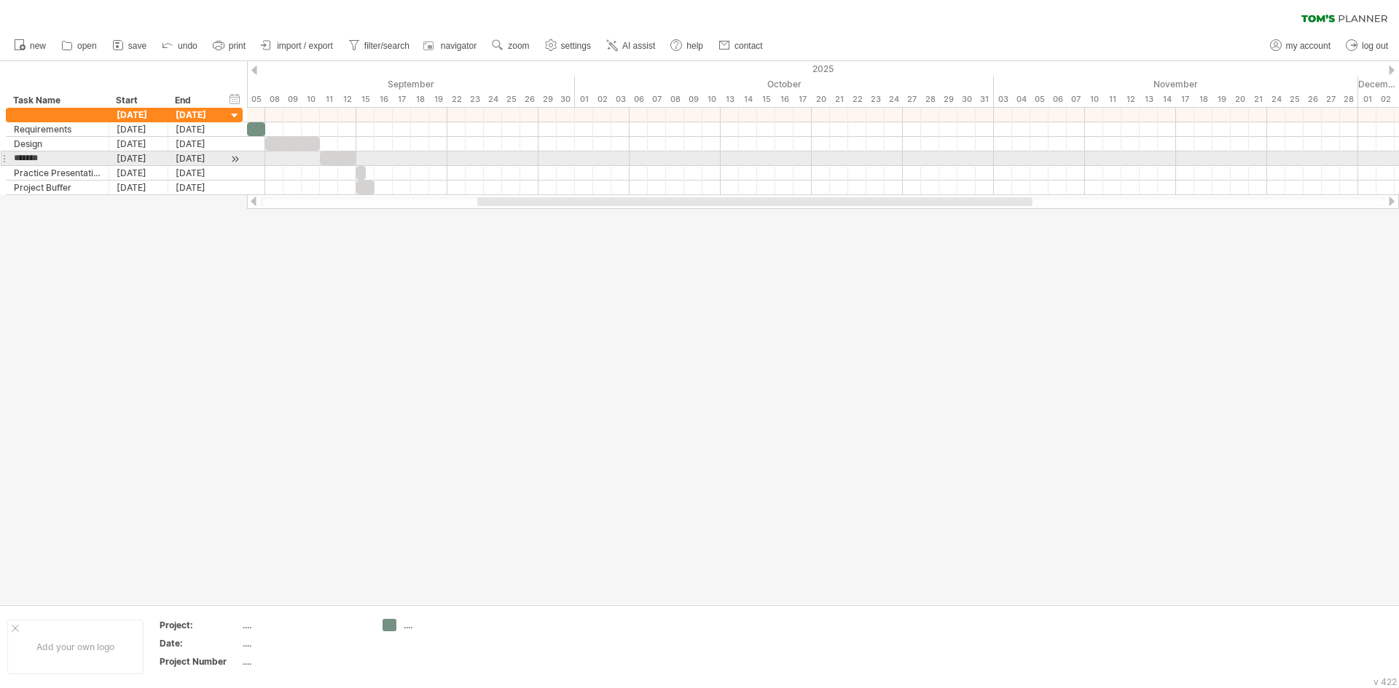
type input "********"
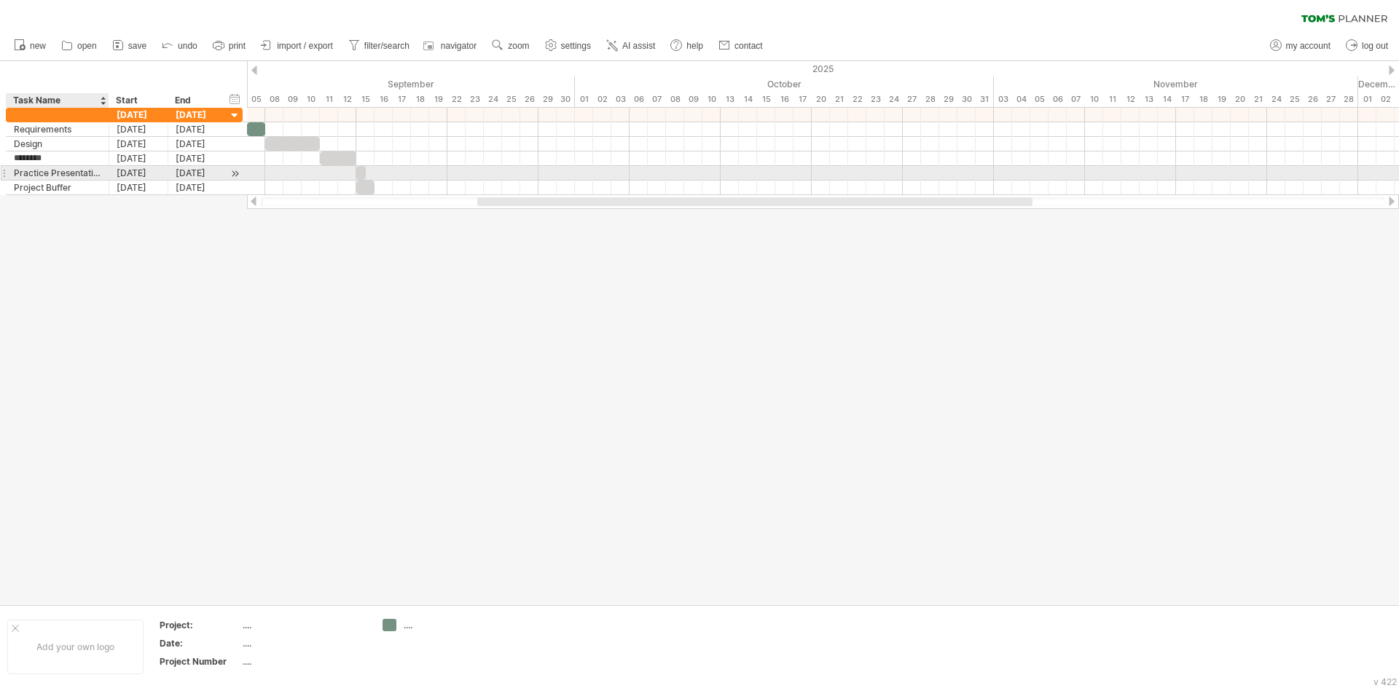
click at [87, 175] on div "Practice Presentation" at bounding box center [57, 173] width 87 height 14
click at [87, 174] on input "**********" at bounding box center [57, 173] width 87 height 14
type input "*********"
click at [35, 184] on div "Project Buffer" at bounding box center [57, 188] width 87 height 14
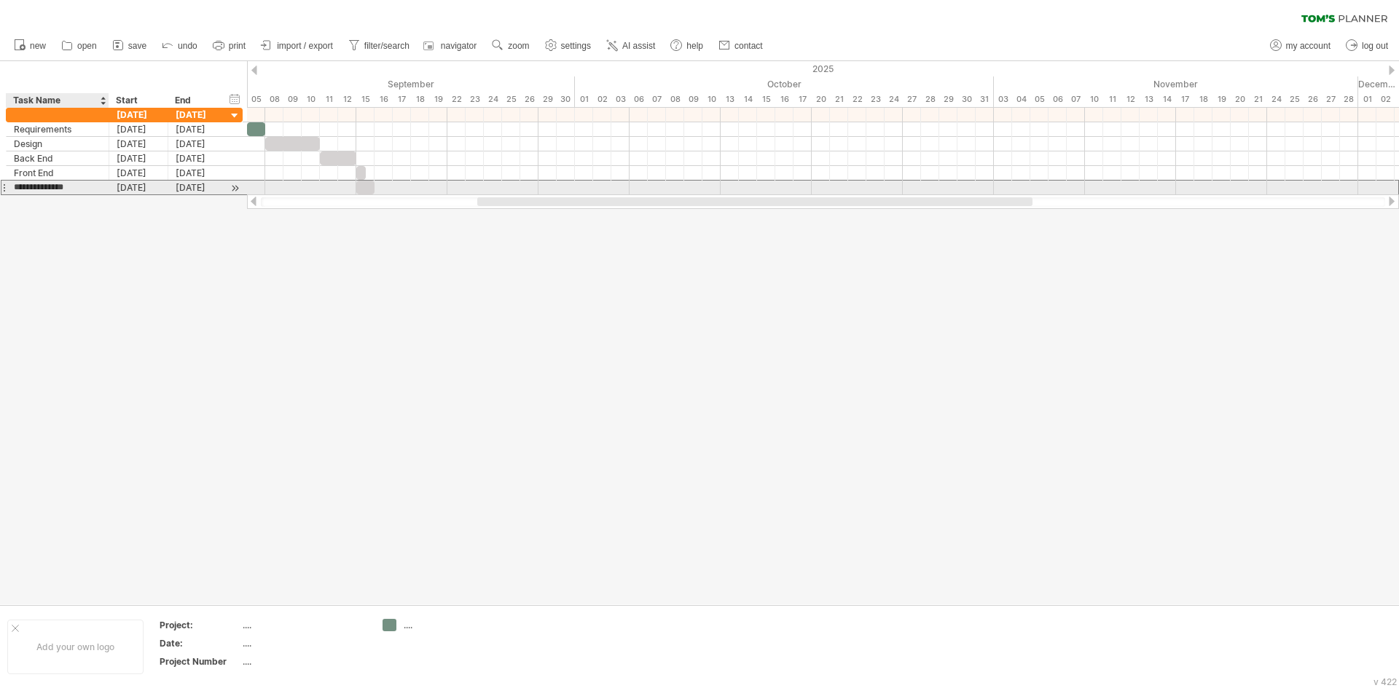
click at [35, 184] on input "**********" at bounding box center [57, 188] width 87 height 14
drag, startPoint x: 79, startPoint y: 188, endPoint x: 21, endPoint y: 188, distance: 57.6
click at [21, 188] on input "**********" at bounding box center [57, 188] width 87 height 14
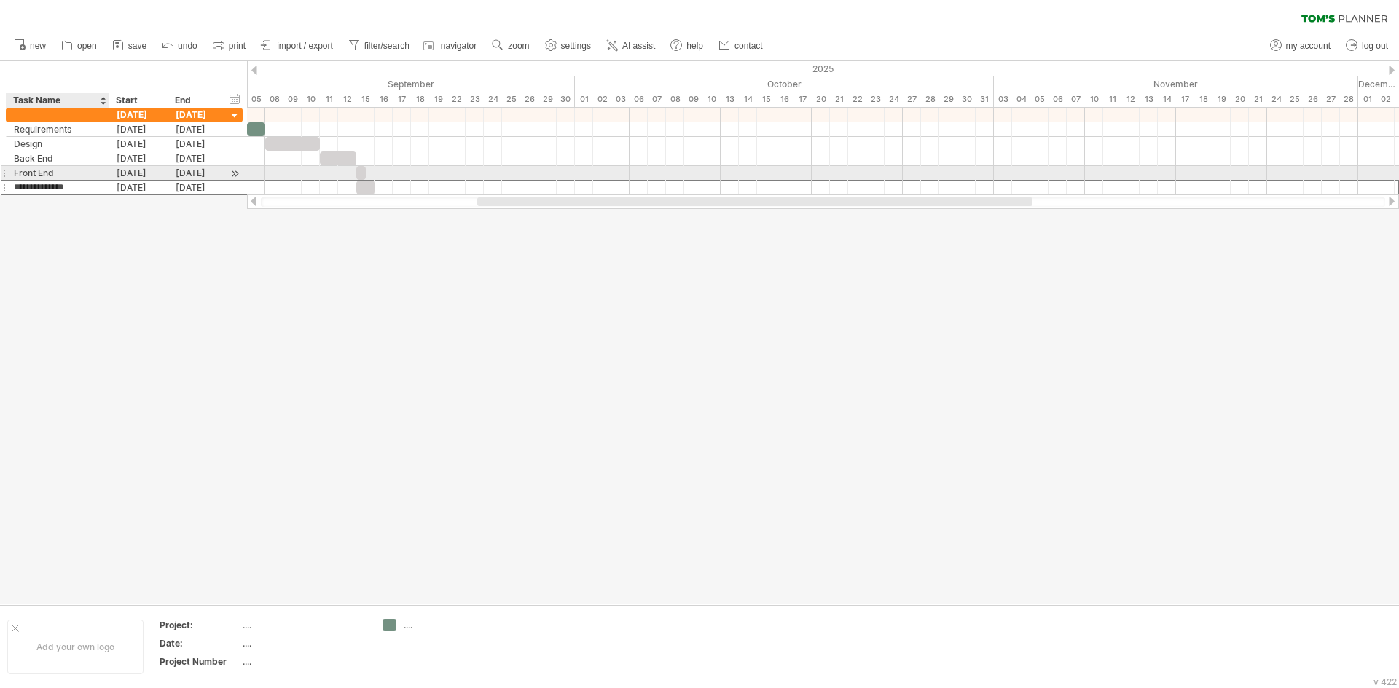
click at [63, 173] on div "Front End" at bounding box center [57, 173] width 87 height 14
click at [117, 219] on div "add row Ctrl+Enter Cmd+Enter" at bounding box center [155, 214] width 150 height 23
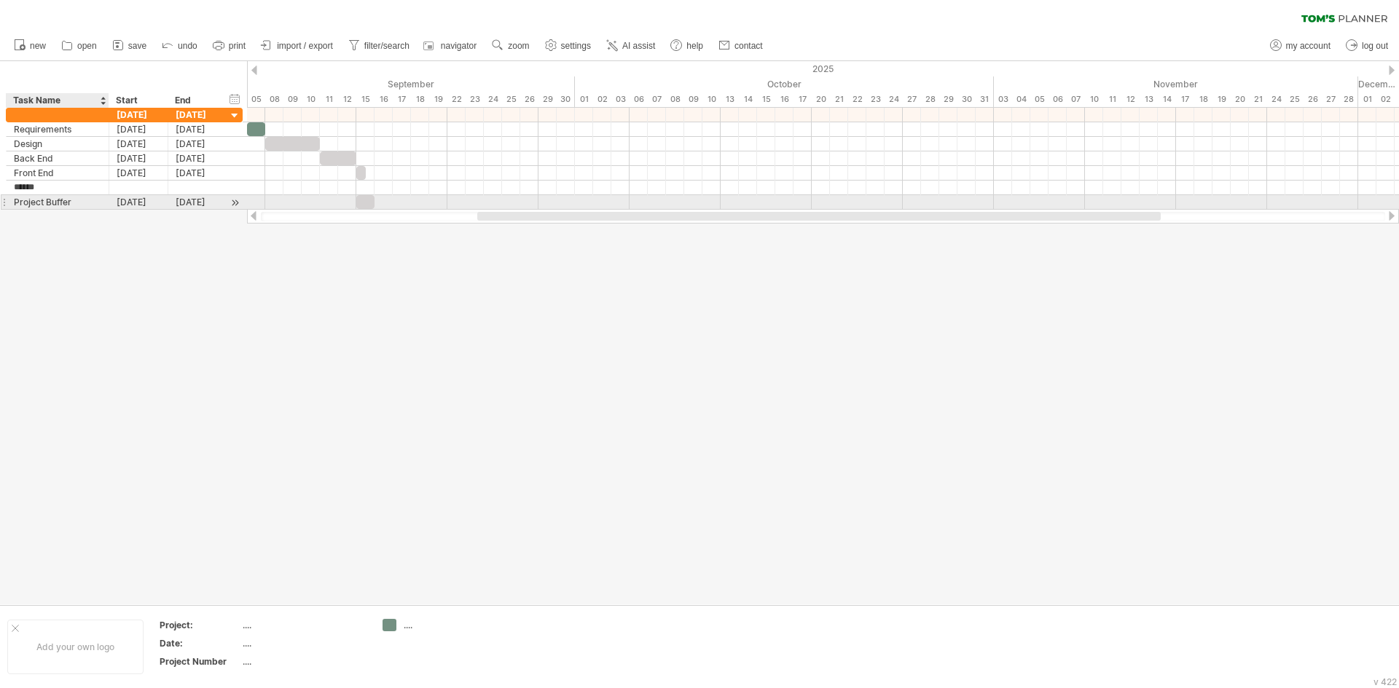
type input "*******"
click at [299, 196] on div at bounding box center [823, 202] width 1152 height 15
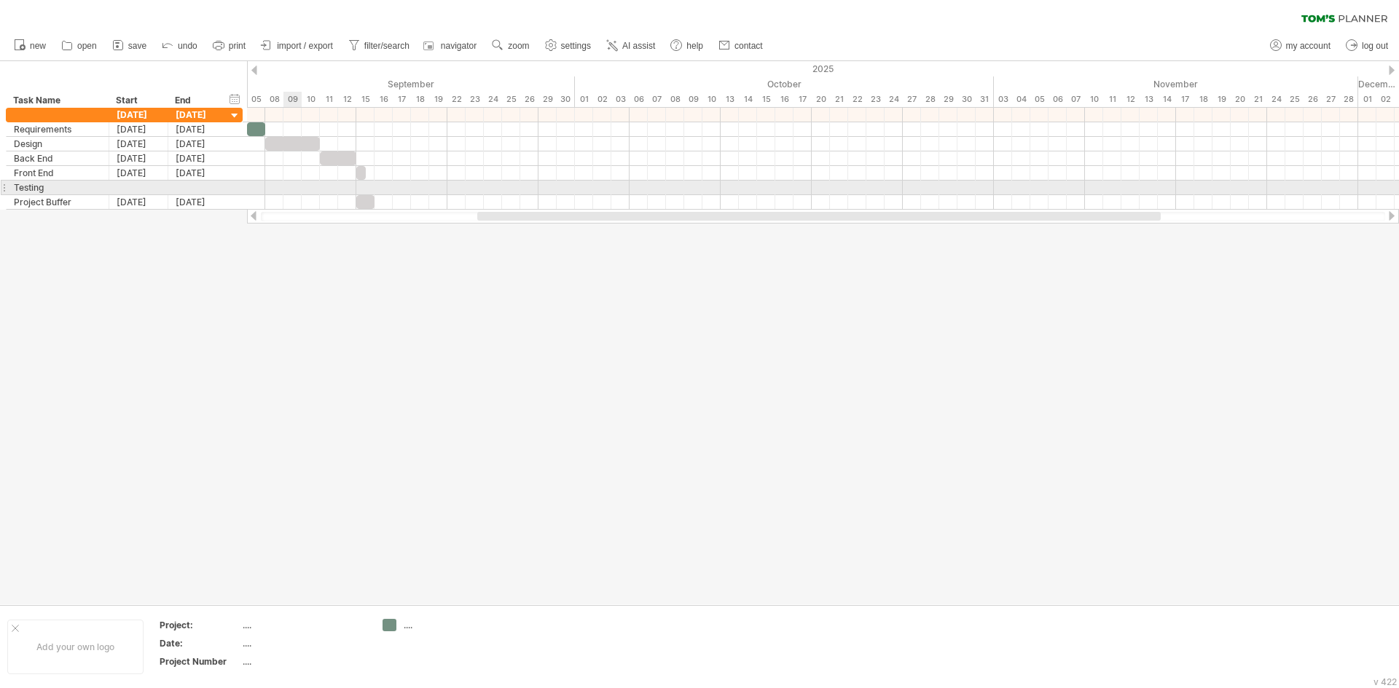
click at [292, 192] on div at bounding box center [823, 188] width 1152 height 15
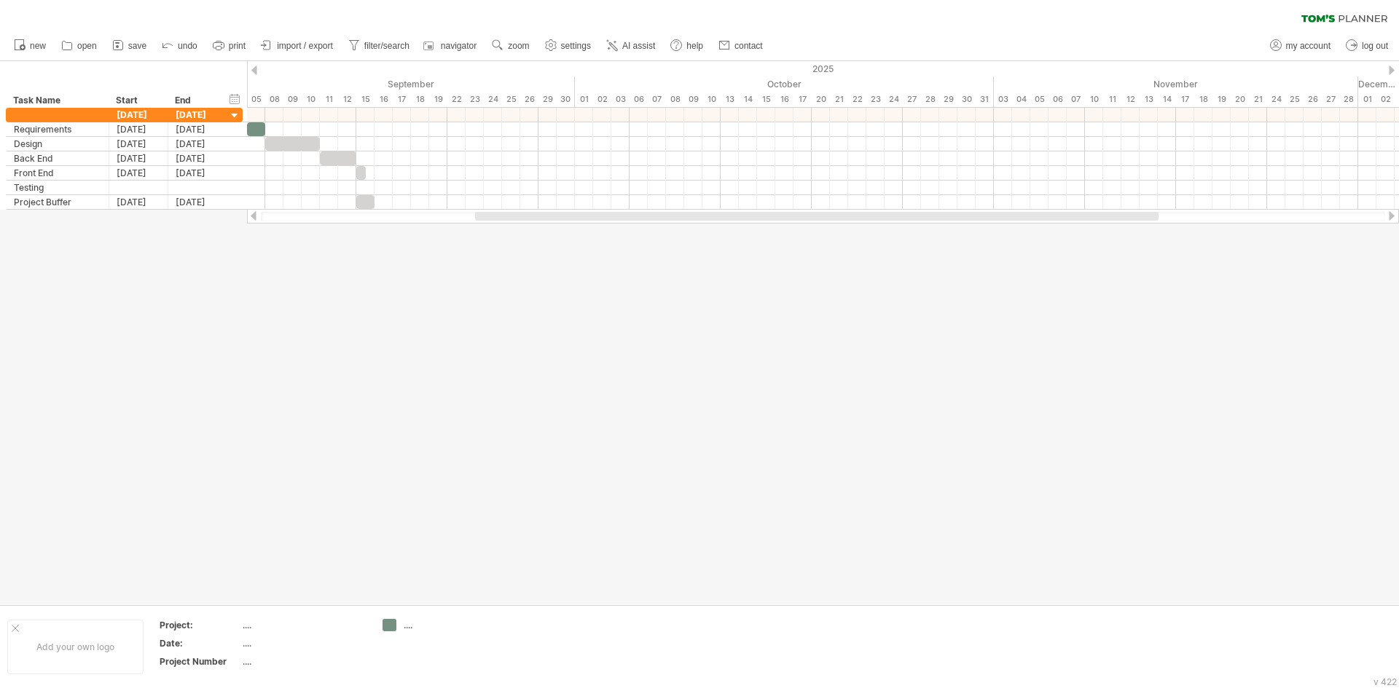
click at [544, 222] on div at bounding box center [823, 216] width 1152 height 15
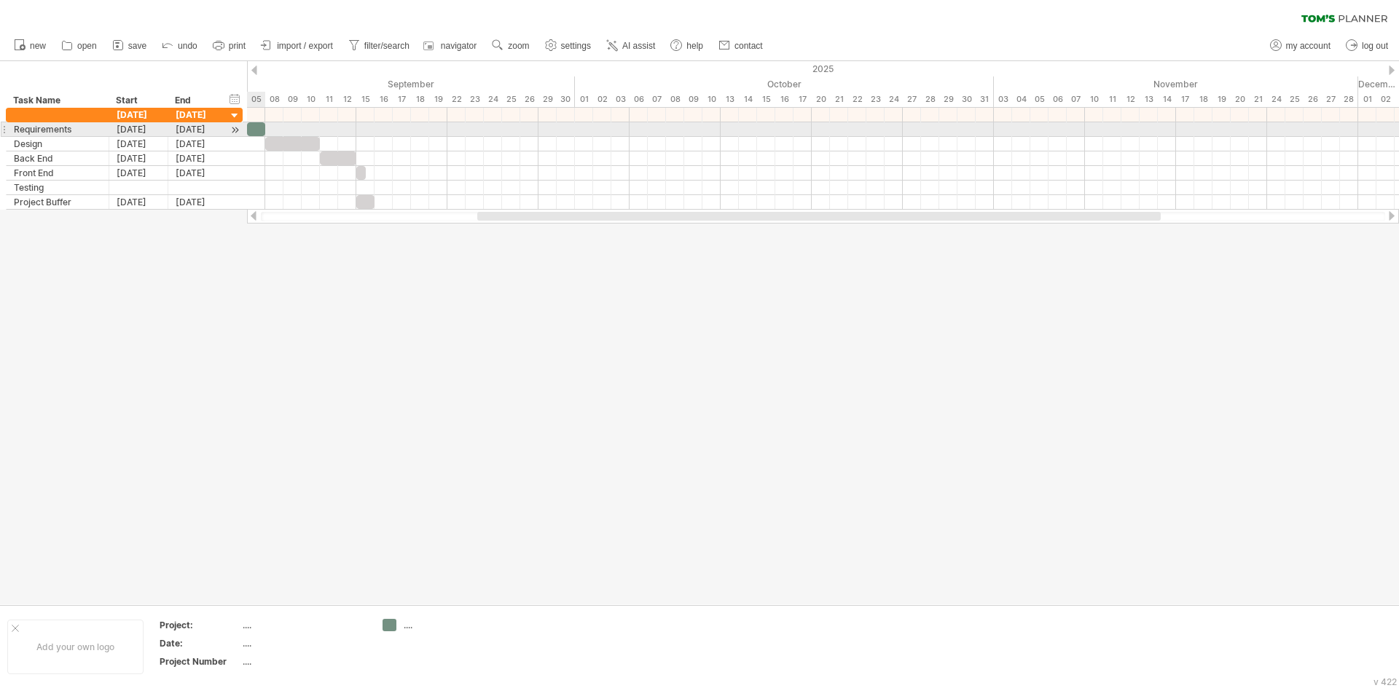
click at [257, 128] on div at bounding box center [256, 129] width 18 height 14
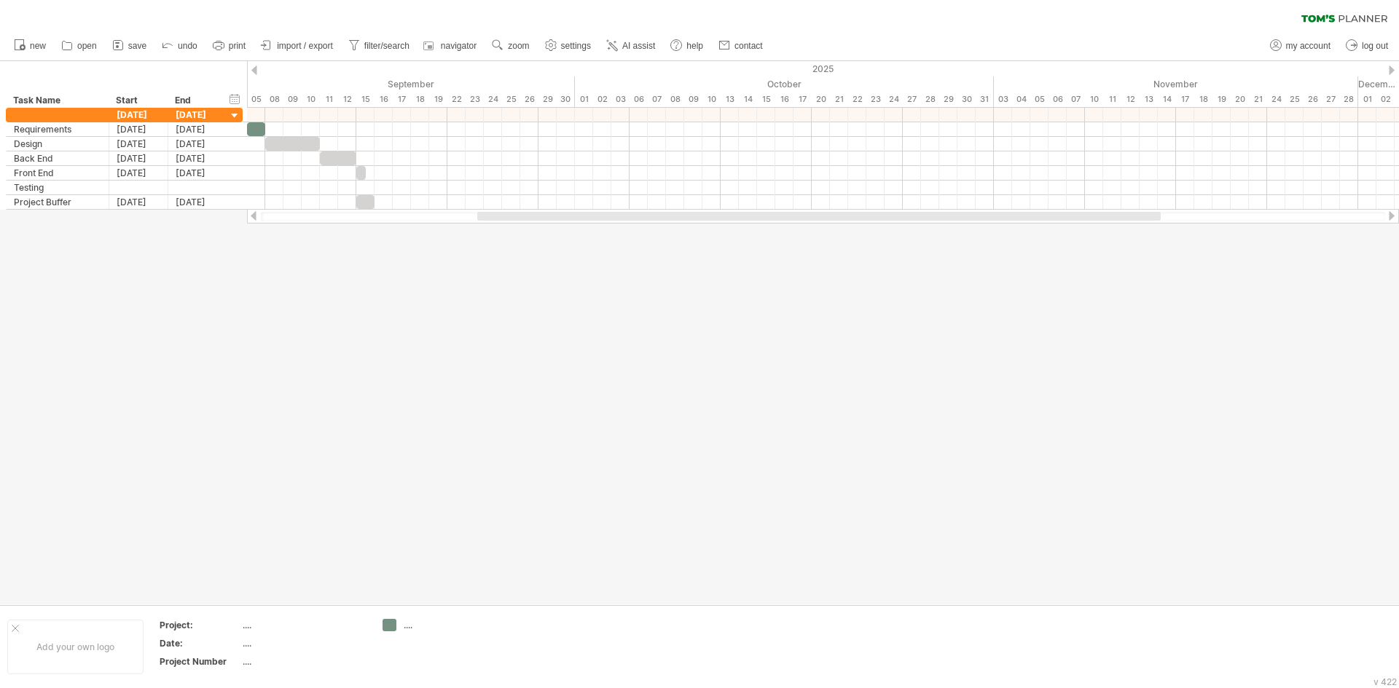
click at [629, 337] on div at bounding box center [699, 333] width 1399 height 544
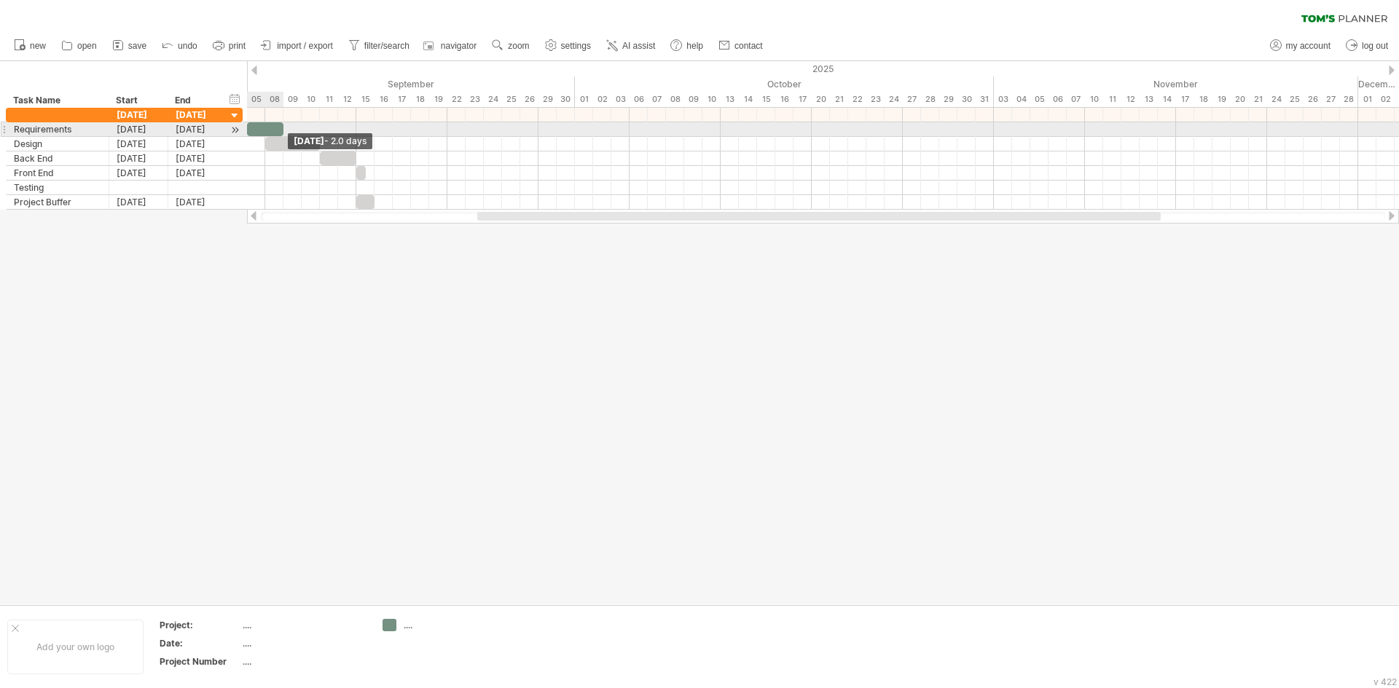
drag, startPoint x: 264, startPoint y: 129, endPoint x: 282, endPoint y: 133, distance: 18.6
click at [282, 133] on span at bounding box center [283, 129] width 6 height 14
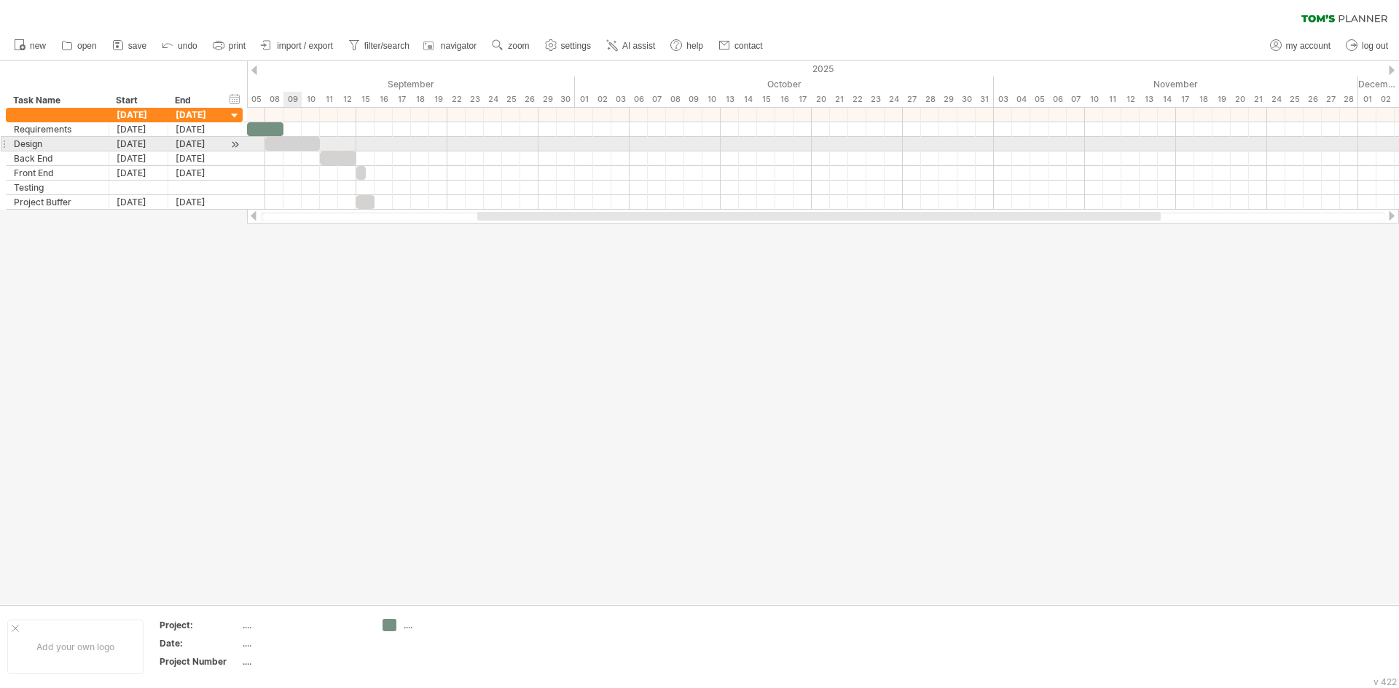
click at [284, 143] on div at bounding box center [292, 144] width 55 height 14
drag, startPoint x: 304, startPoint y: 142, endPoint x: 323, endPoint y: 144, distance: 19.7
click at [323, 144] on div at bounding box center [310, 144] width 55 height 14
click at [337, 143] on span at bounding box center [338, 144] width 6 height 14
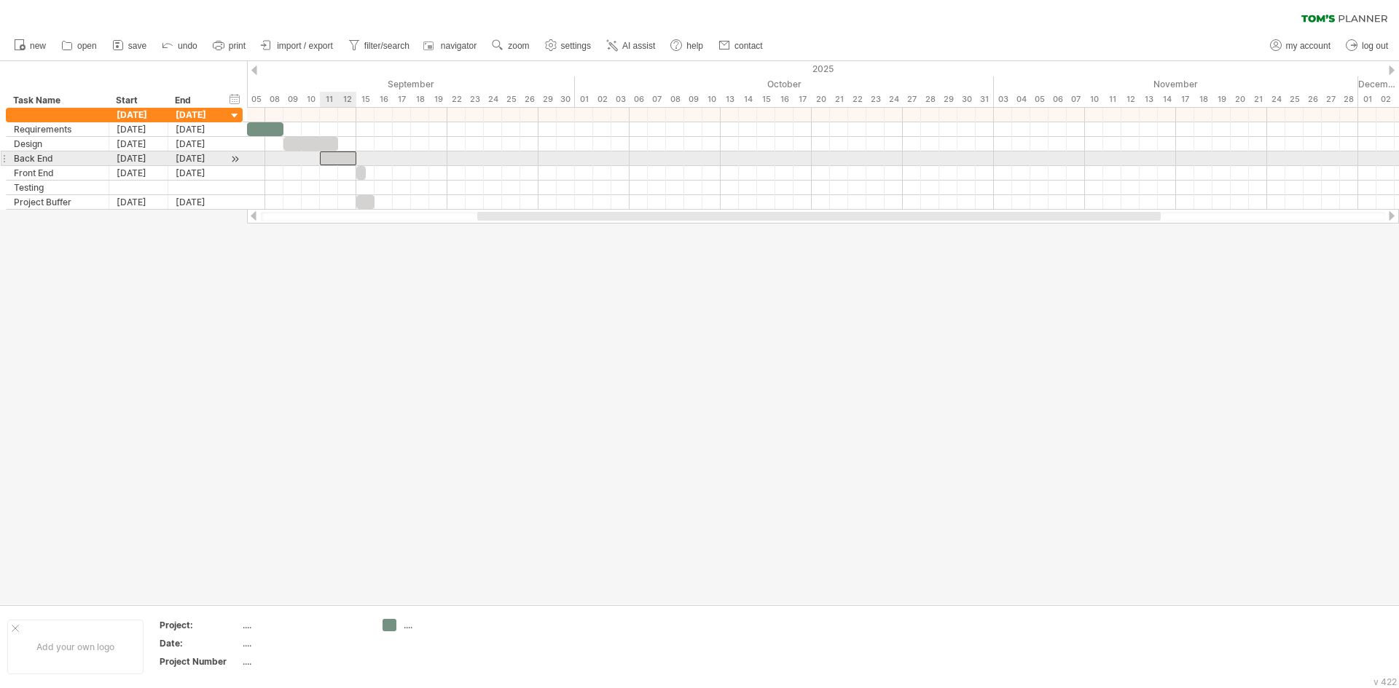
click at [338, 160] on div at bounding box center [338, 159] width 36 height 14
drag, startPoint x: 345, startPoint y: 159, endPoint x: 363, endPoint y: 162, distance: 17.9
click at [363, 162] on div at bounding box center [356, 159] width 36 height 14
drag, startPoint x: 374, startPoint y: 156, endPoint x: 409, endPoint y: 159, distance: 35.8
click at [409, 159] on span at bounding box center [411, 159] width 6 height 14
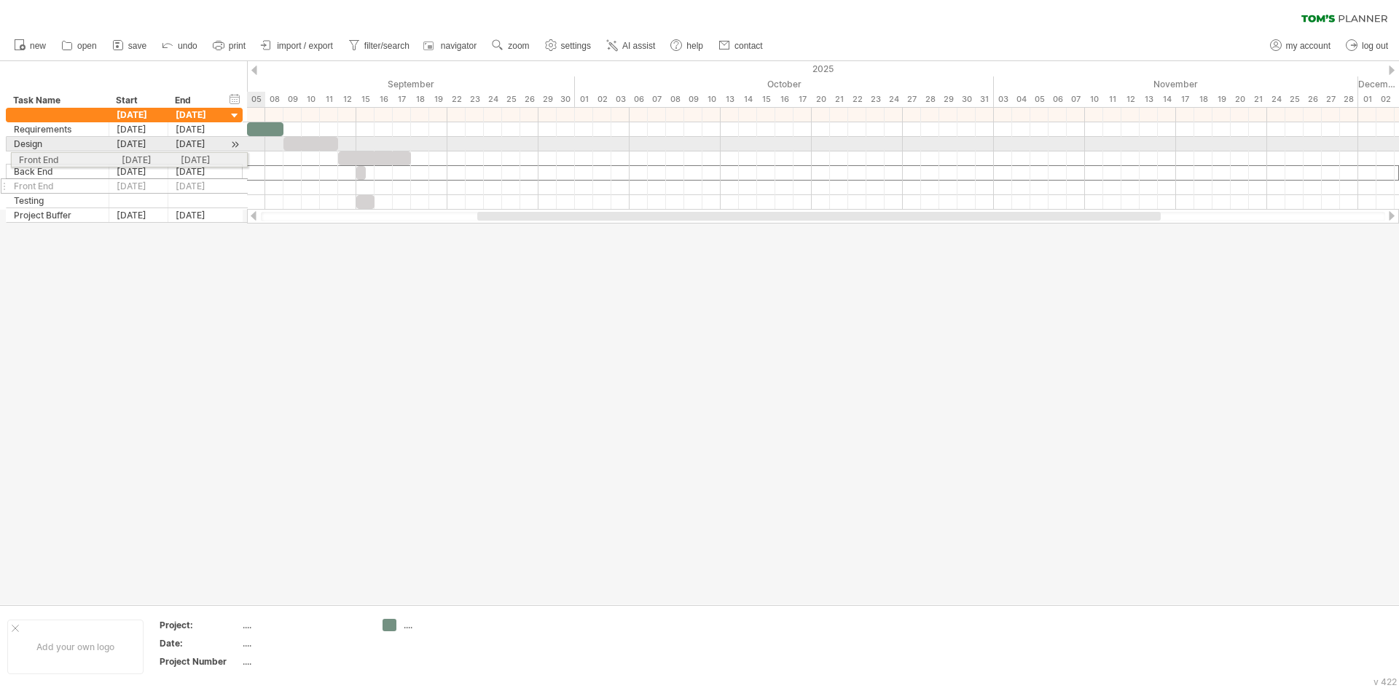
drag, startPoint x: 4, startPoint y: 172, endPoint x: 6, endPoint y: 157, distance: 14.6
click at [305, 142] on div at bounding box center [310, 144] width 55 height 14
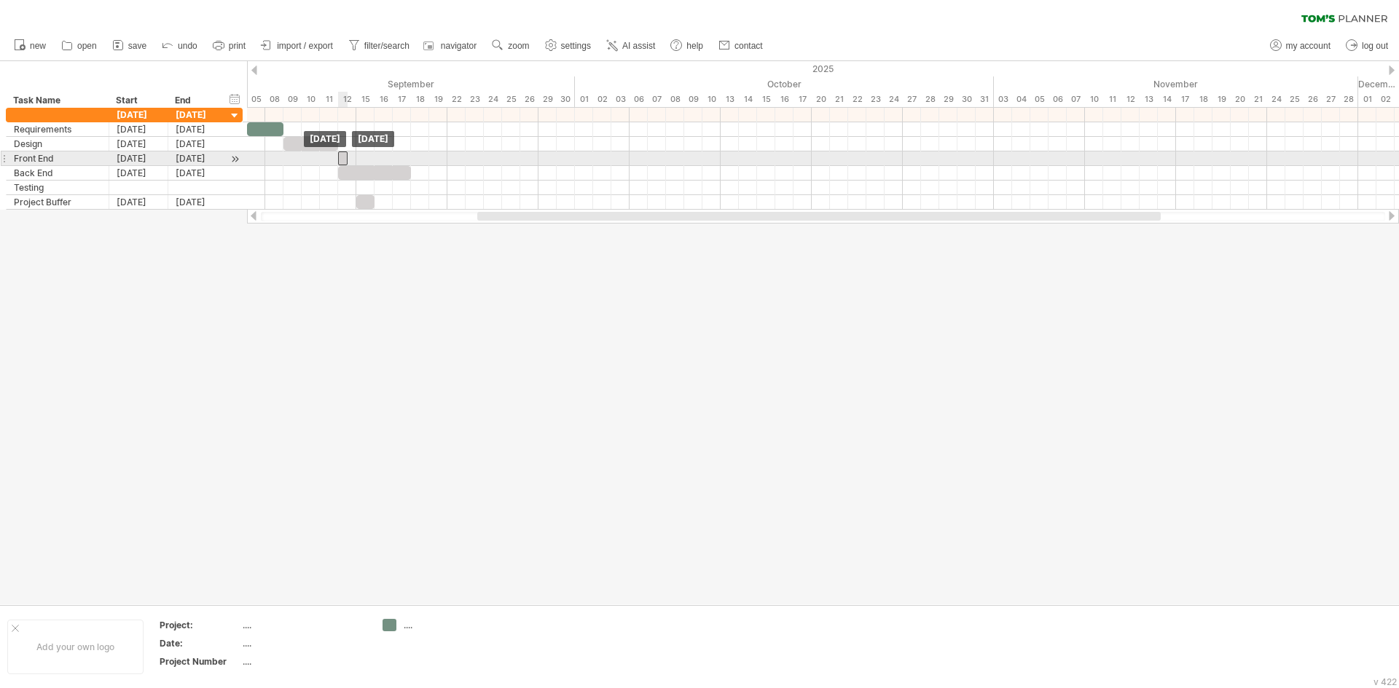
drag, startPoint x: 360, startPoint y: 159, endPoint x: 344, endPoint y: 157, distance: 16.2
click at [344, 157] on div at bounding box center [342, 159] width 9 height 14
drag, startPoint x: 347, startPoint y: 154, endPoint x: 408, endPoint y: 153, distance: 61.2
click at [408, 153] on span at bounding box center [411, 159] width 6 height 14
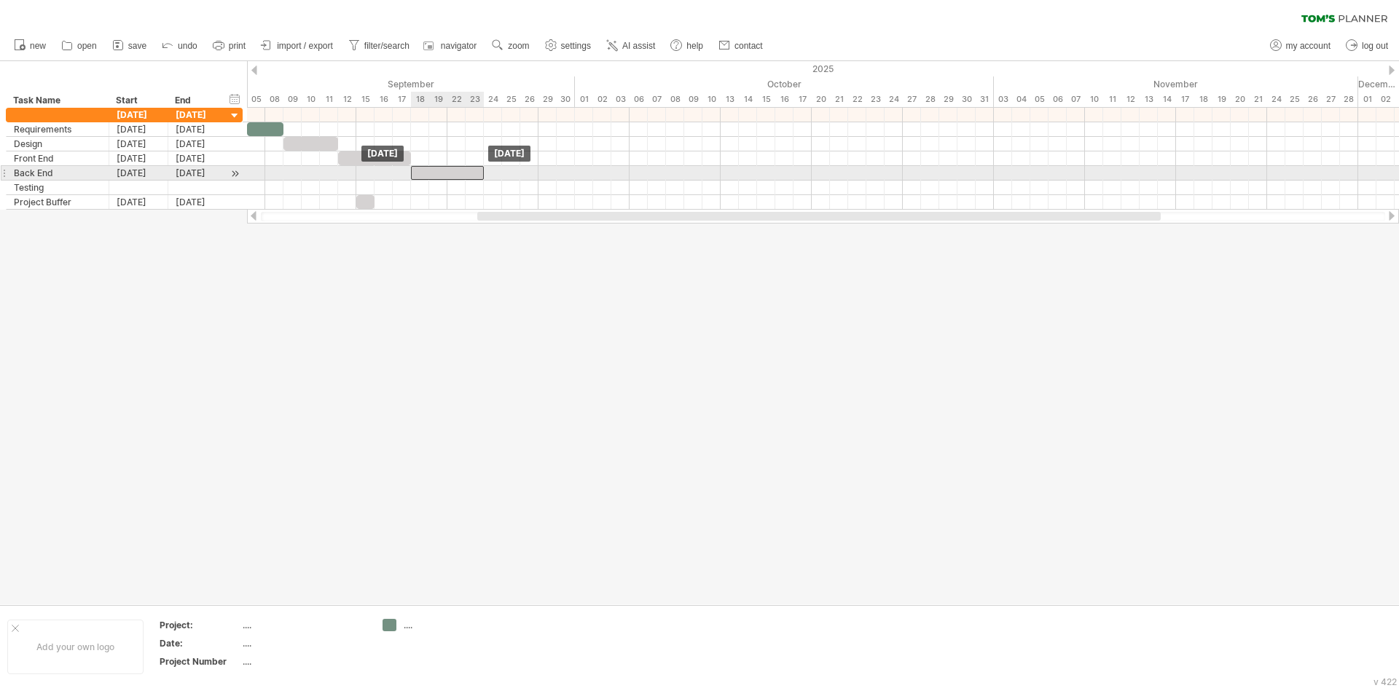
drag, startPoint x: 376, startPoint y: 170, endPoint x: 447, endPoint y: 172, distance: 70.7
click at [447, 172] on div at bounding box center [447, 173] width 73 height 14
click at [482, 173] on span at bounding box center [484, 173] width 6 height 14
drag, startPoint x: 482, startPoint y: 173, endPoint x: 497, endPoint y: 173, distance: 14.6
click at [497, 173] on div at bounding box center [456, 173] width 91 height 14
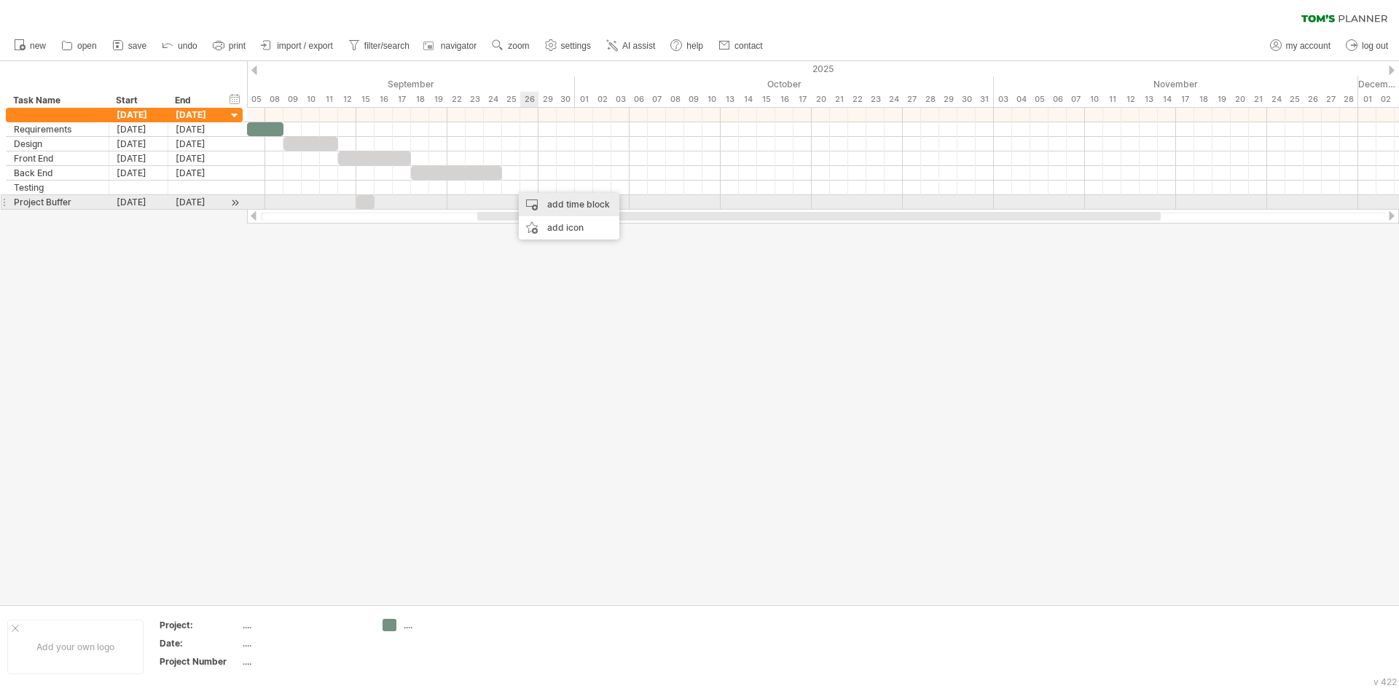
click at [544, 208] on div "add time block" at bounding box center [569, 204] width 101 height 23
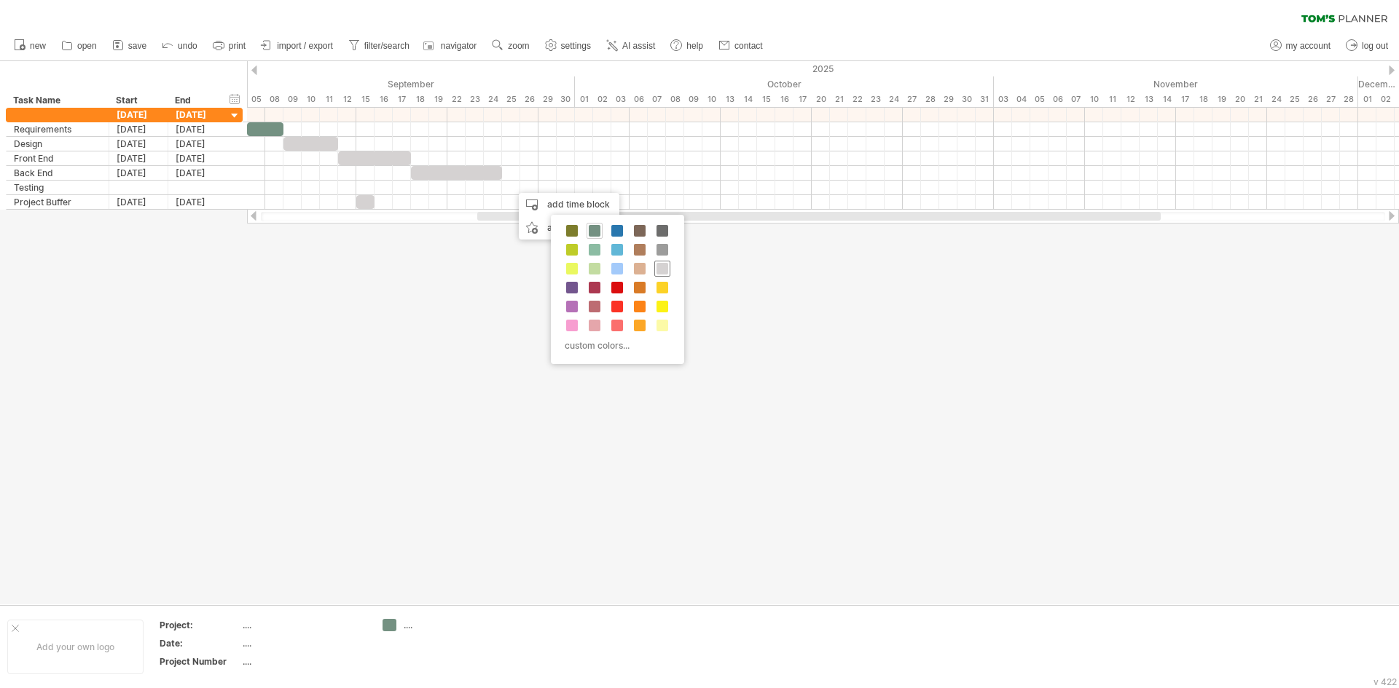
click at [659, 268] on span at bounding box center [662, 269] width 12 height 12
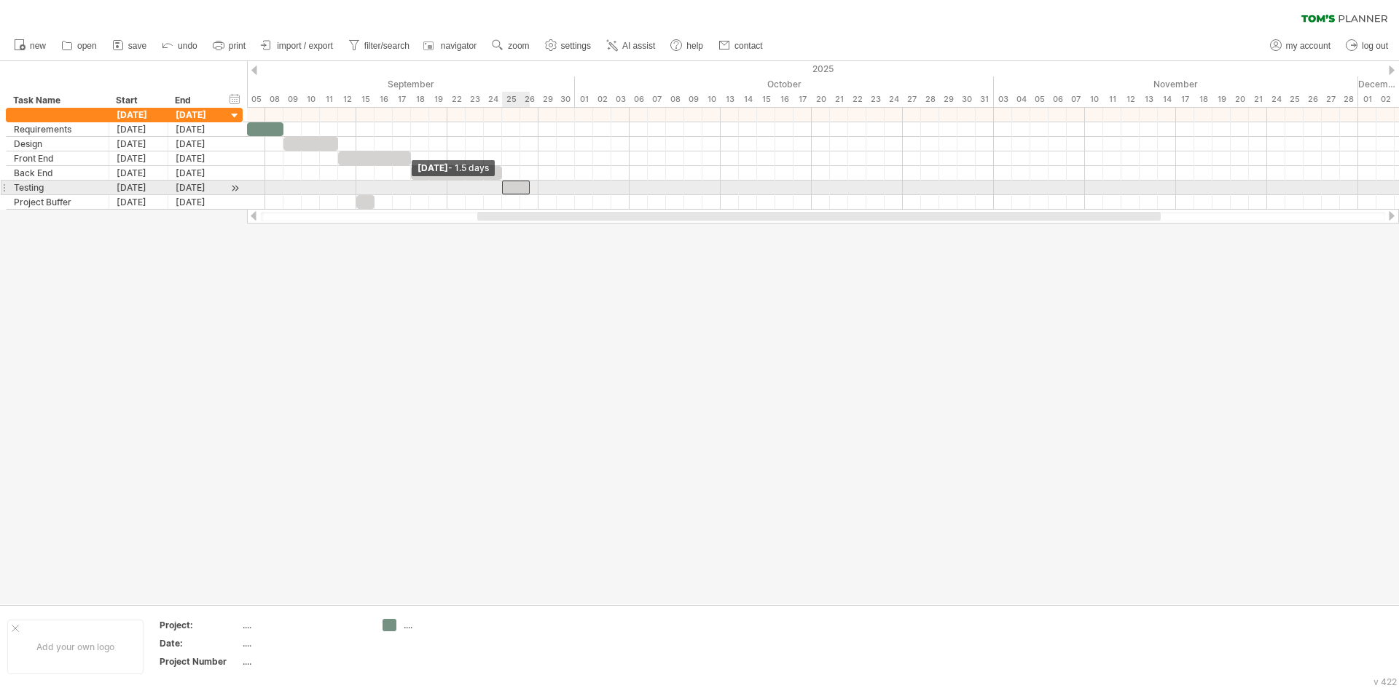
click at [508, 189] on div at bounding box center [516, 188] width 28 height 14
drag, startPoint x: 529, startPoint y: 189, endPoint x: 540, endPoint y: 190, distance: 11.0
click at [540, 190] on span at bounding box center [538, 188] width 6 height 14
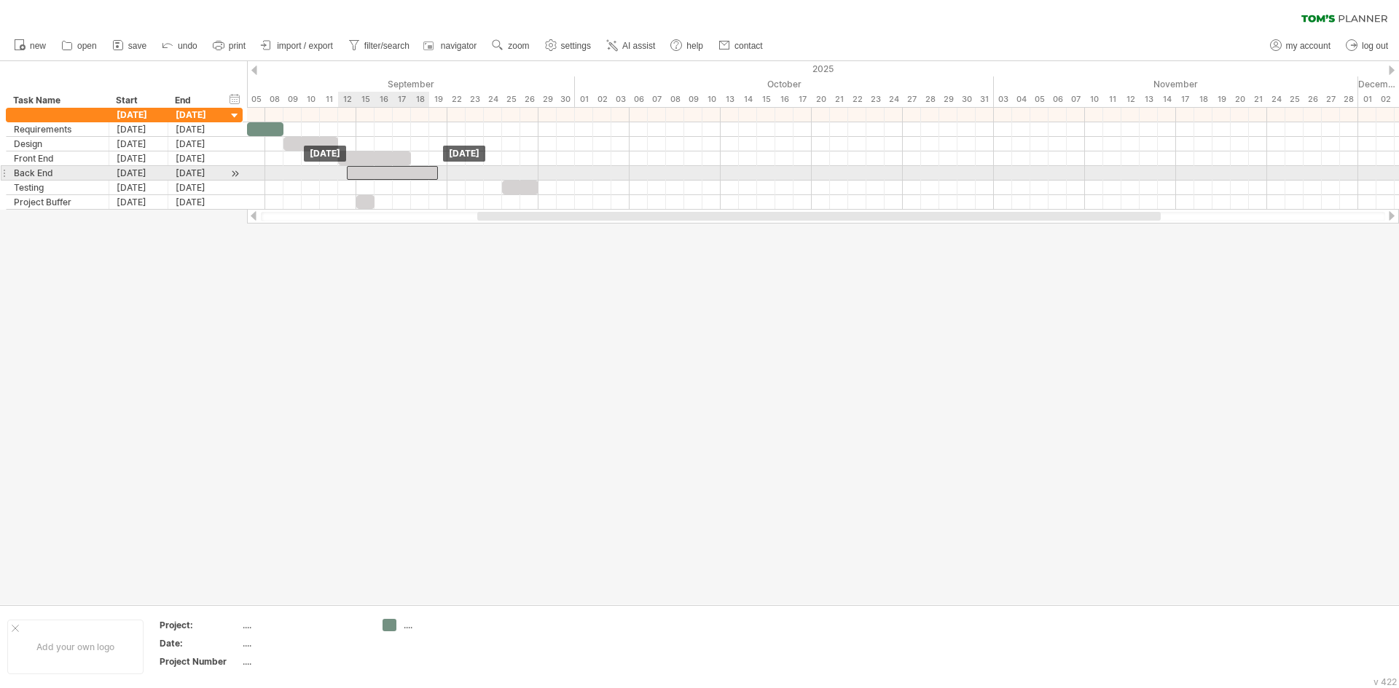
drag, startPoint x: 452, startPoint y: 176, endPoint x: 384, endPoint y: 180, distance: 67.9
click at [384, 180] on div "[DATE] [DATE]" at bounding box center [823, 159] width 1152 height 102
drag, startPoint x: 371, startPoint y: 171, endPoint x: 361, endPoint y: 176, distance: 11.1
click at [361, 176] on div at bounding box center [383, 173] width 91 height 14
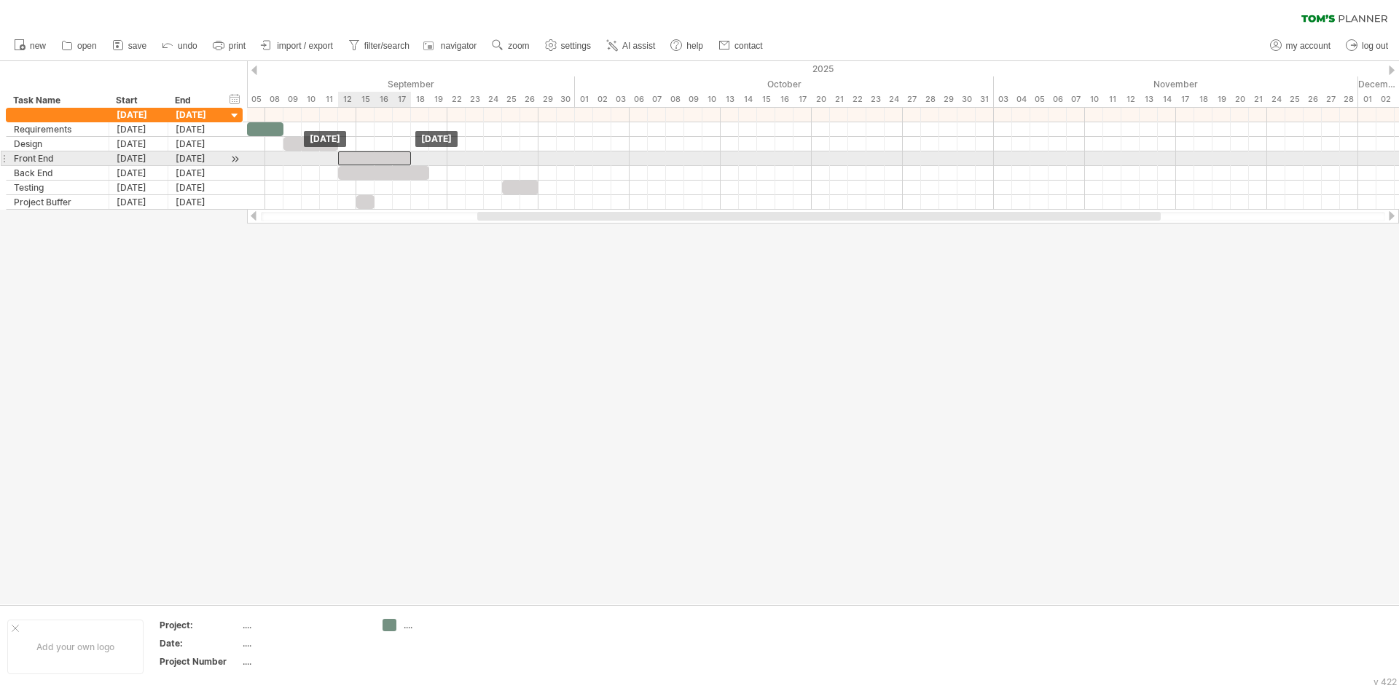
click at [357, 158] on div at bounding box center [374, 159] width 73 height 14
drag, startPoint x: 5, startPoint y: 157, endPoint x: 6, endPoint y: 179, distance: 21.9
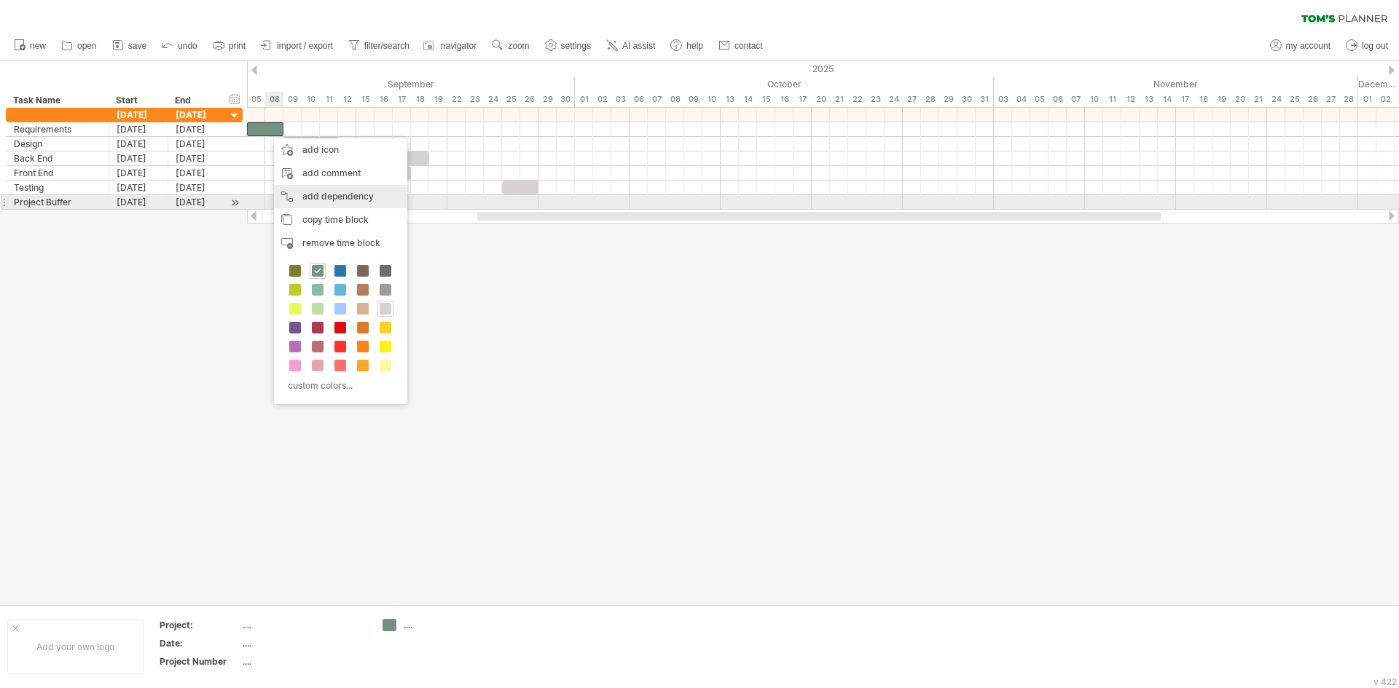
click at [320, 200] on div "add dependency You can use dependencies when you require tasks to be done in a …" at bounding box center [340, 196] width 133 height 23
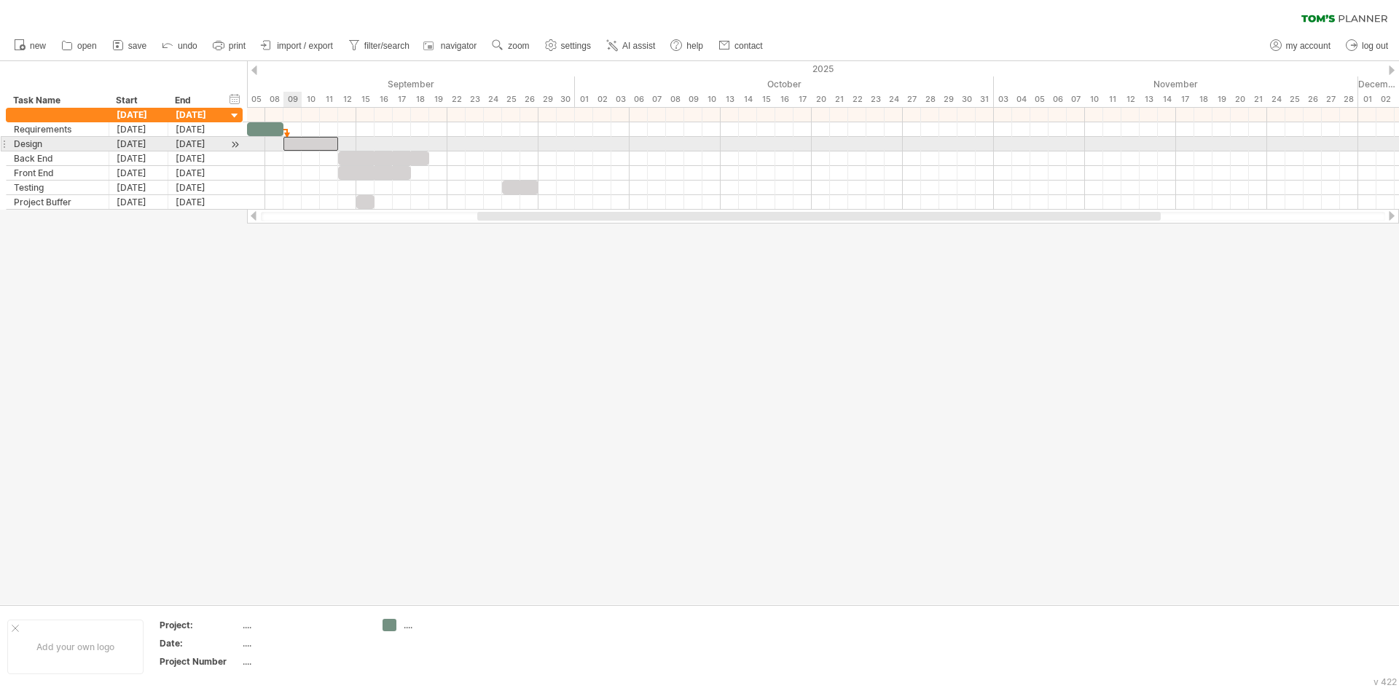
click at [297, 145] on div at bounding box center [310, 144] width 55 height 14
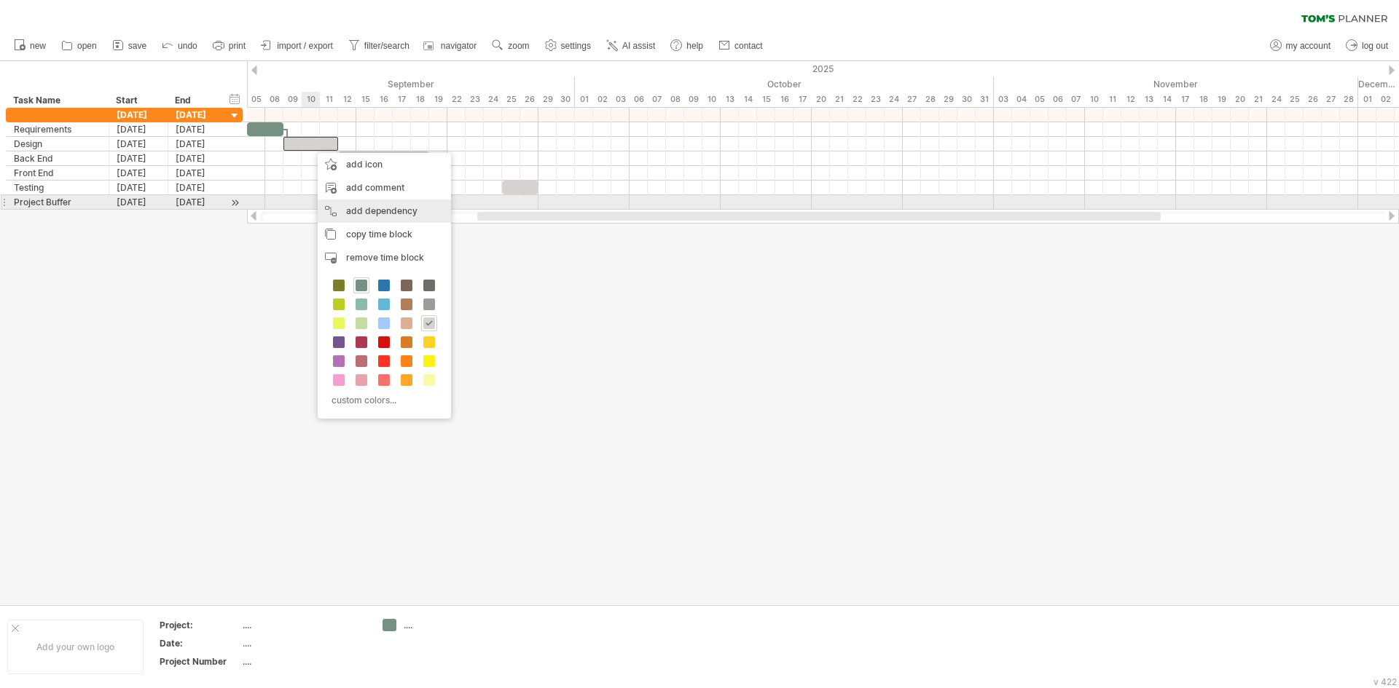
click at [348, 201] on div "add dependency You can use dependencies when you require tasks to be done in a …" at bounding box center [384, 211] width 133 height 23
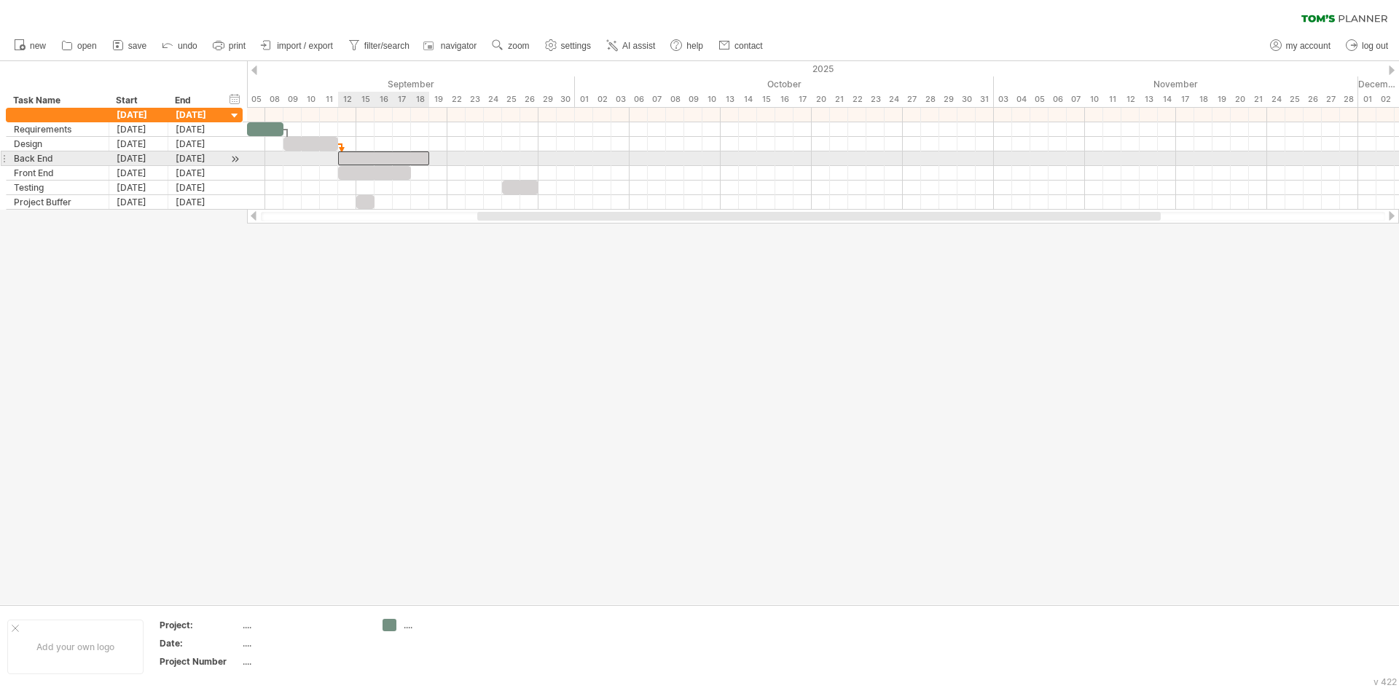
click at [352, 157] on div at bounding box center [383, 159] width 91 height 14
click at [346, 157] on div at bounding box center [383, 159] width 91 height 14
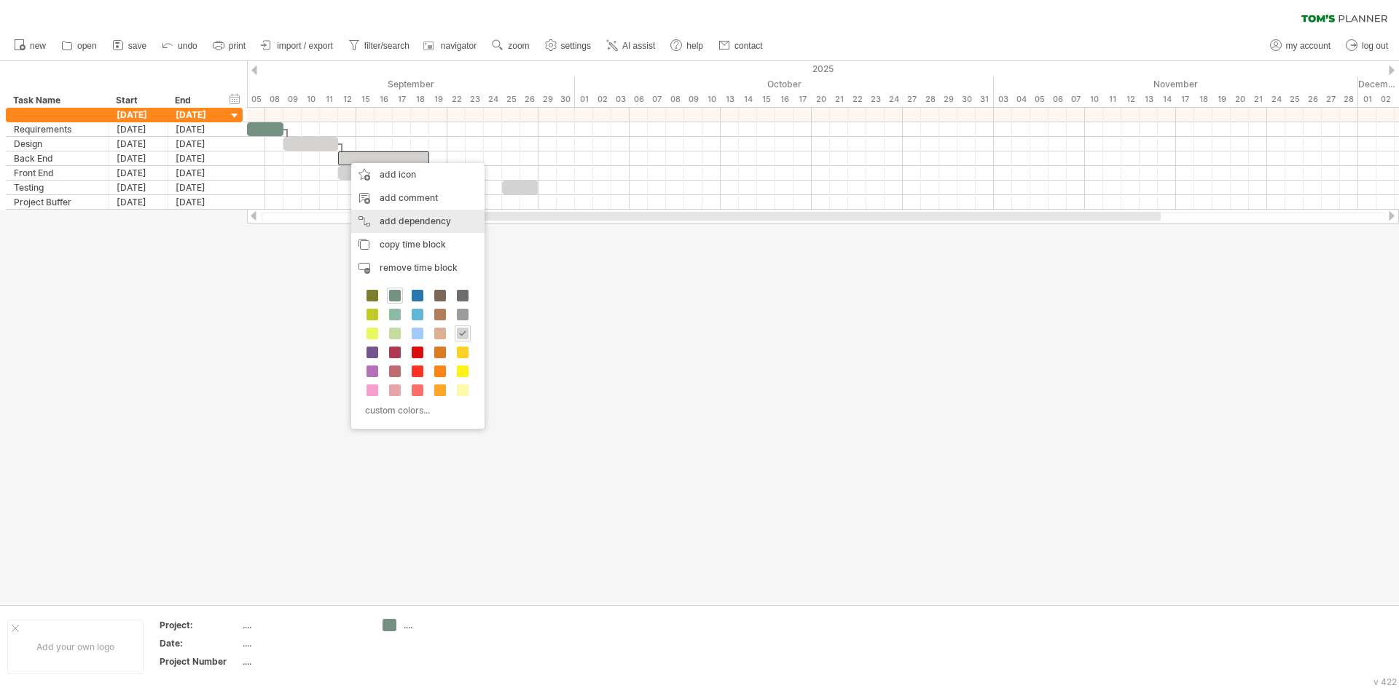
click at [377, 213] on div "add dependency You can use dependencies when you require tasks to be done in a …" at bounding box center [417, 221] width 133 height 23
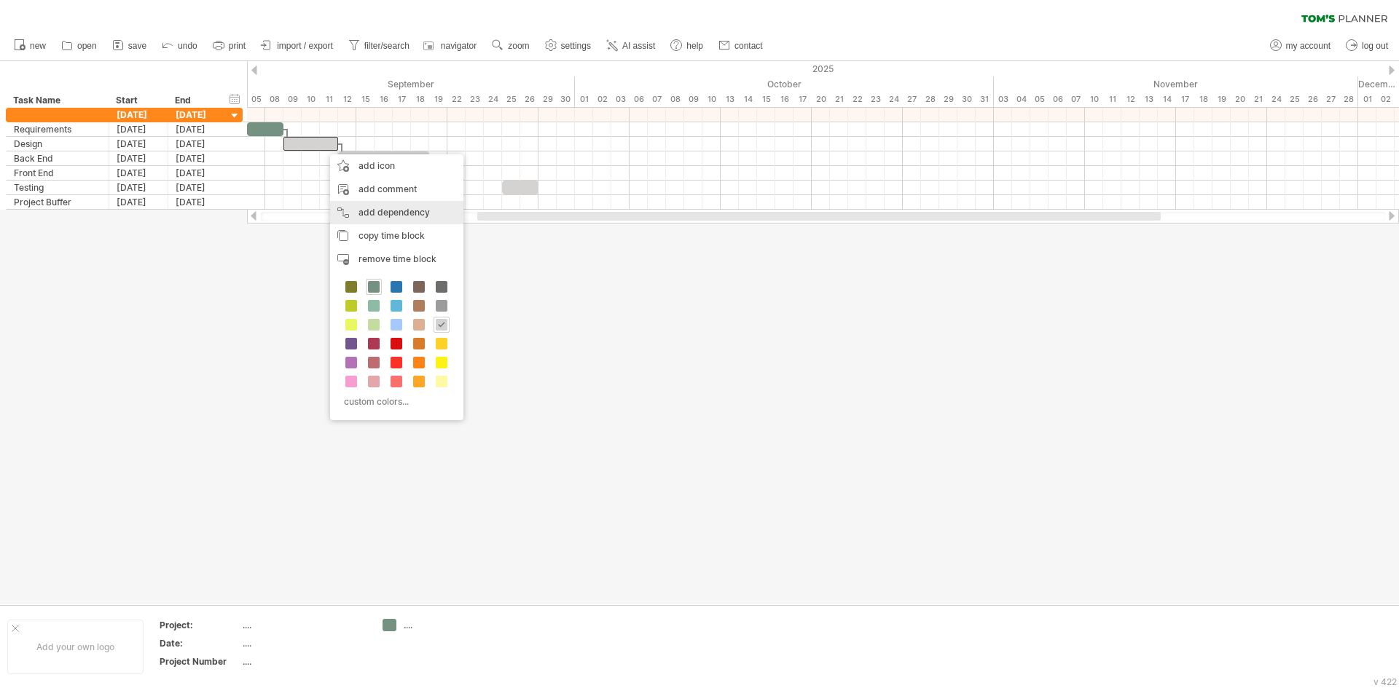
click at [371, 212] on div "add dependency You can use dependencies when you require tasks to be done in a …" at bounding box center [396, 212] width 133 height 23
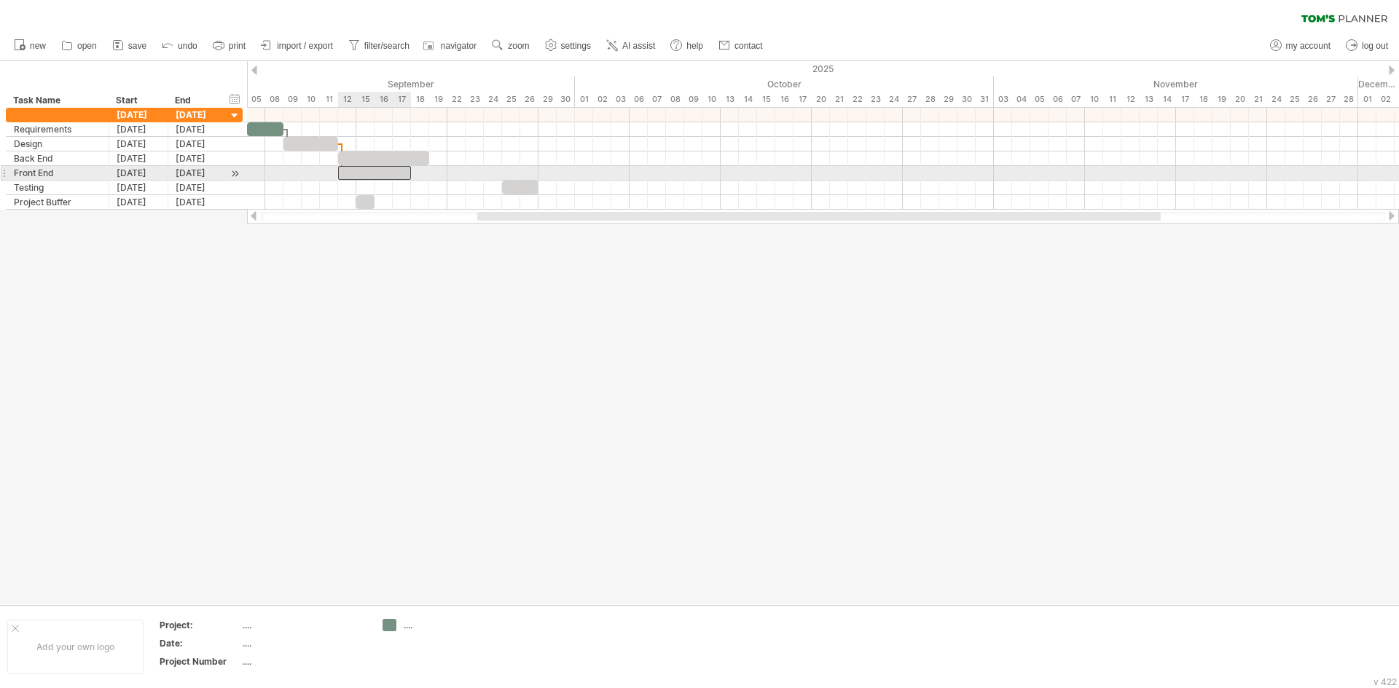
click at [343, 176] on div at bounding box center [374, 173] width 73 height 14
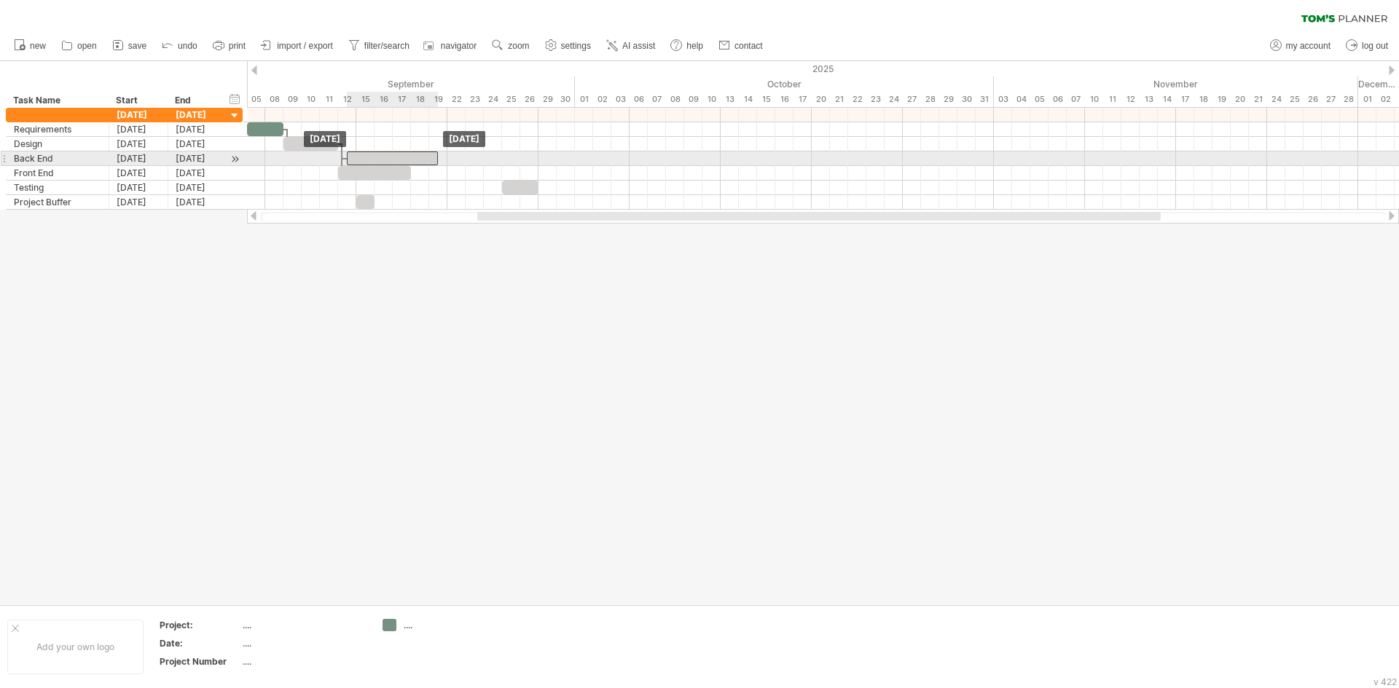
drag, startPoint x: 358, startPoint y: 160, endPoint x: 365, endPoint y: 162, distance: 7.6
click at [365, 162] on div at bounding box center [392, 159] width 91 height 14
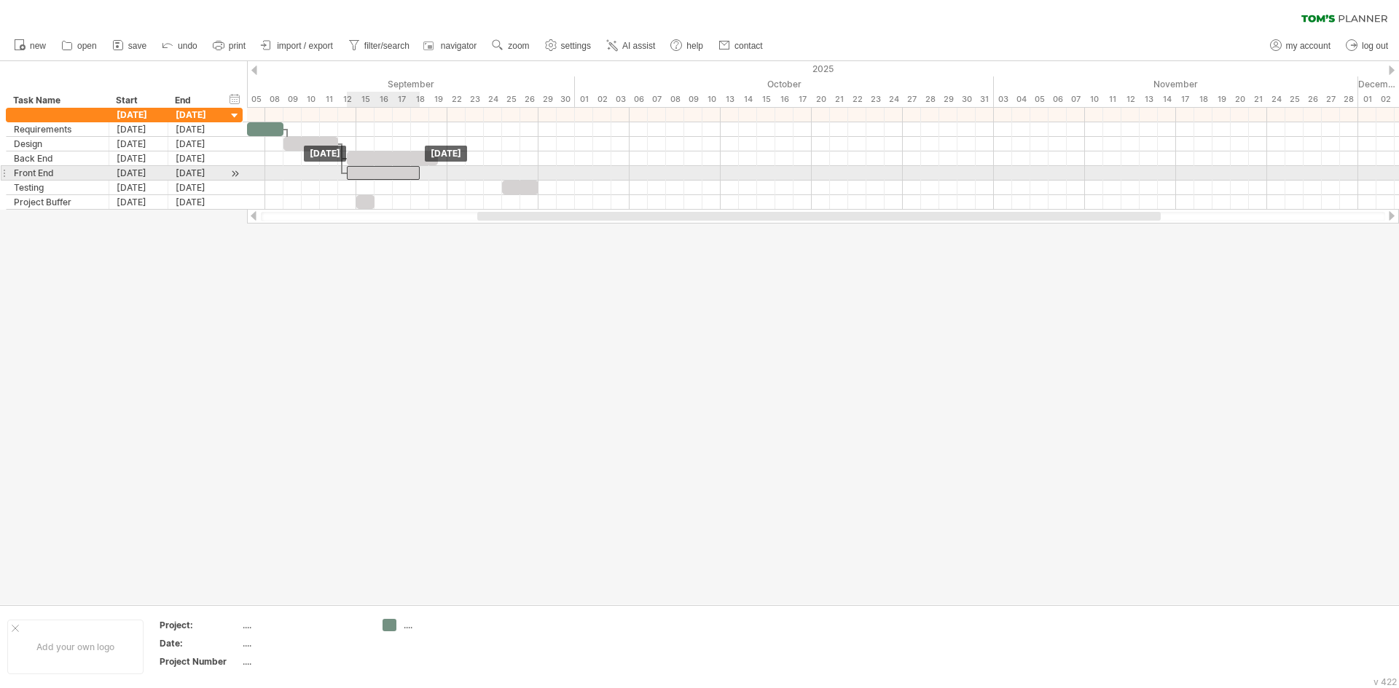
drag, startPoint x: 366, startPoint y: 173, endPoint x: 373, endPoint y: 174, distance: 7.3
click at [373, 174] on div at bounding box center [383, 173] width 73 height 14
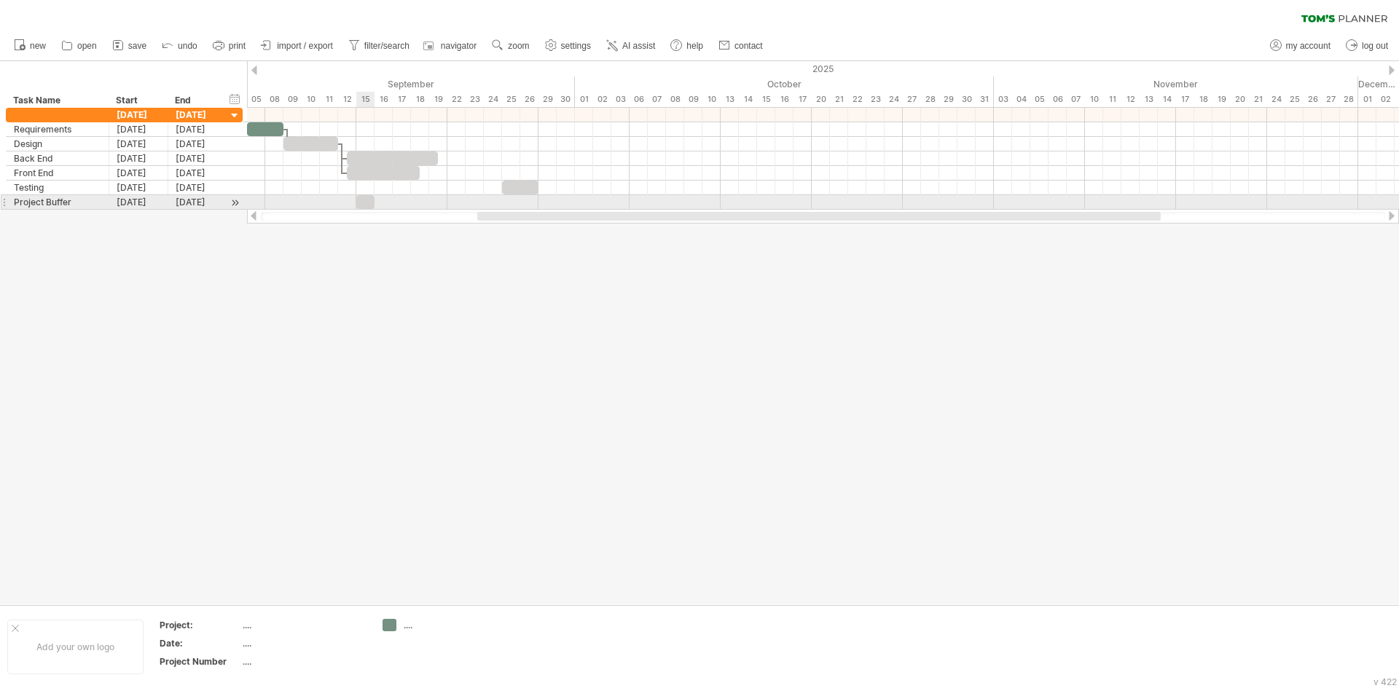
click at [365, 203] on div at bounding box center [365, 202] width 18 height 14
drag, startPoint x: 365, startPoint y: 203, endPoint x: 447, endPoint y: 208, distance: 82.5
click at [447, 208] on div at bounding box center [447, 202] width 18 height 14
drag, startPoint x: 446, startPoint y: 203, endPoint x: 429, endPoint y: 202, distance: 16.8
click at [429, 202] on div at bounding box center [429, 202] width 18 height 14
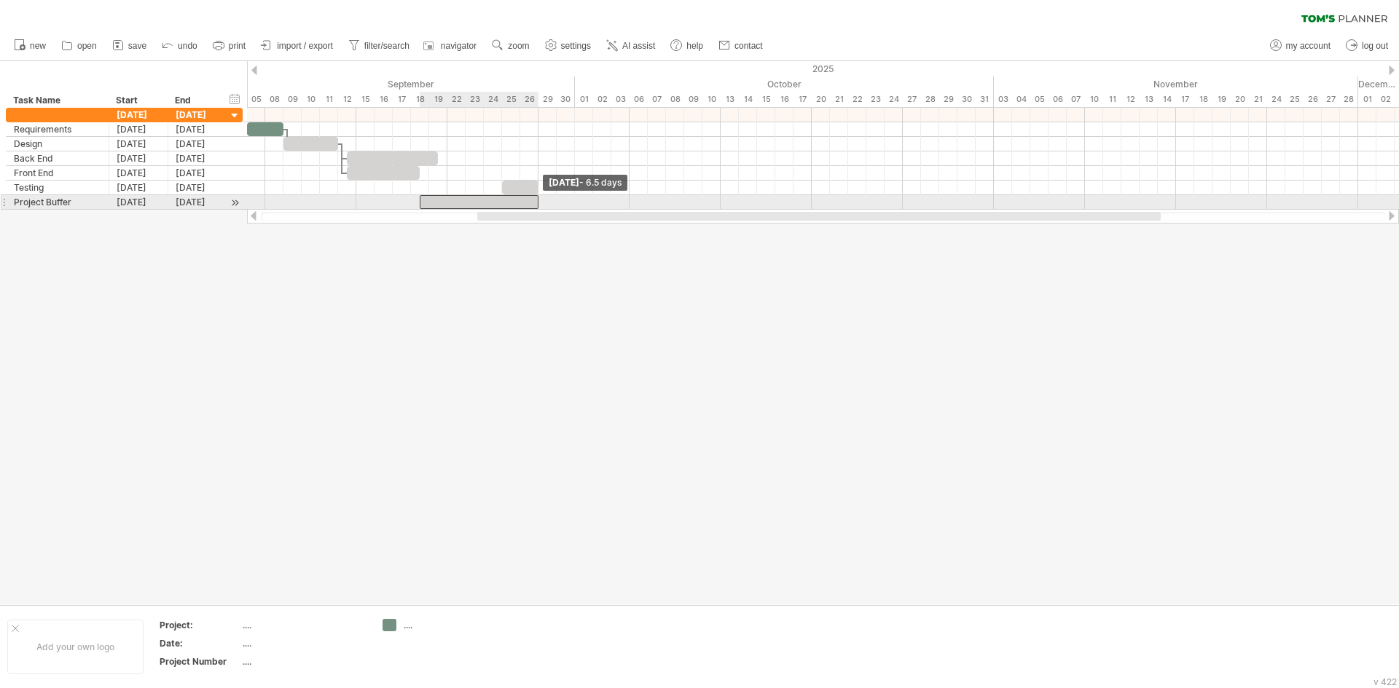
drag, startPoint x: 436, startPoint y: 200, endPoint x: 538, endPoint y: 197, distance: 102.8
click at [538, 197] on span at bounding box center [538, 202] width 6 height 14
drag, startPoint x: 538, startPoint y: 203, endPoint x: 441, endPoint y: 203, distance: 96.9
click at [441, 203] on div "[DATE] - 1.0 days [DATE]" at bounding box center [823, 159] width 1152 height 102
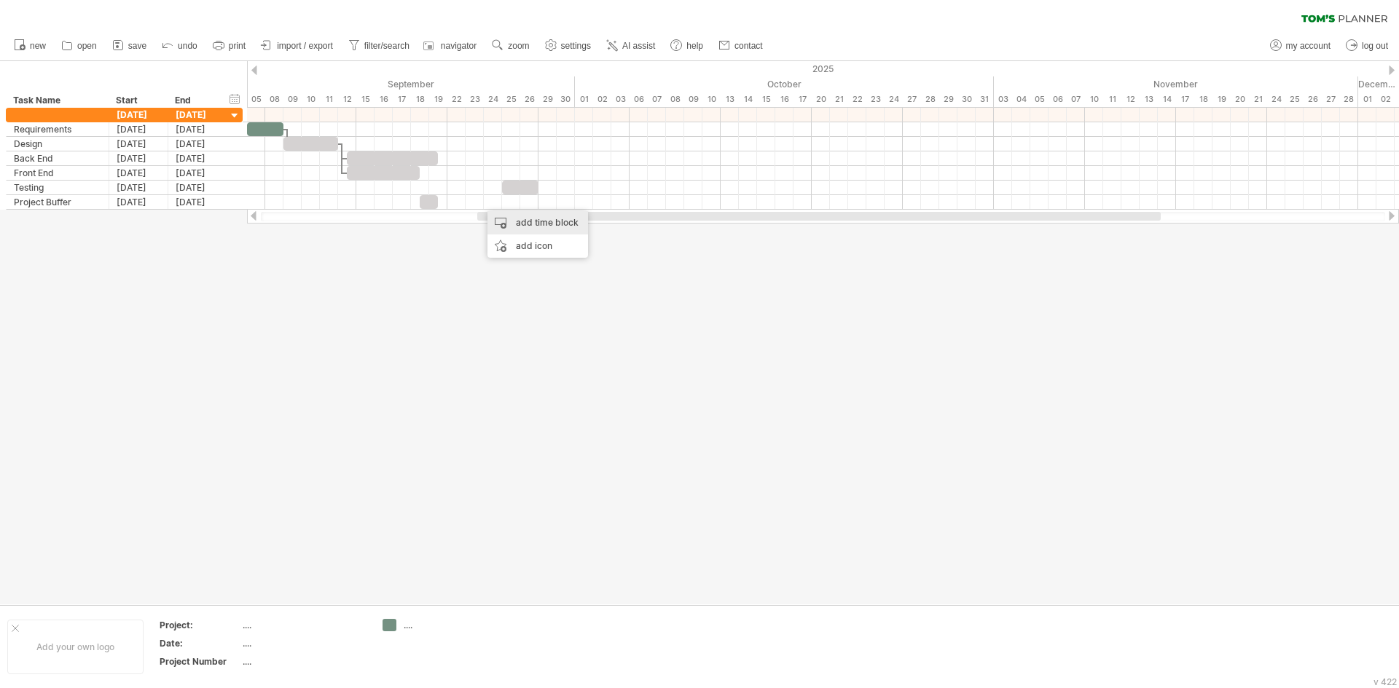
click at [527, 219] on div "add time block" at bounding box center [537, 222] width 101 height 23
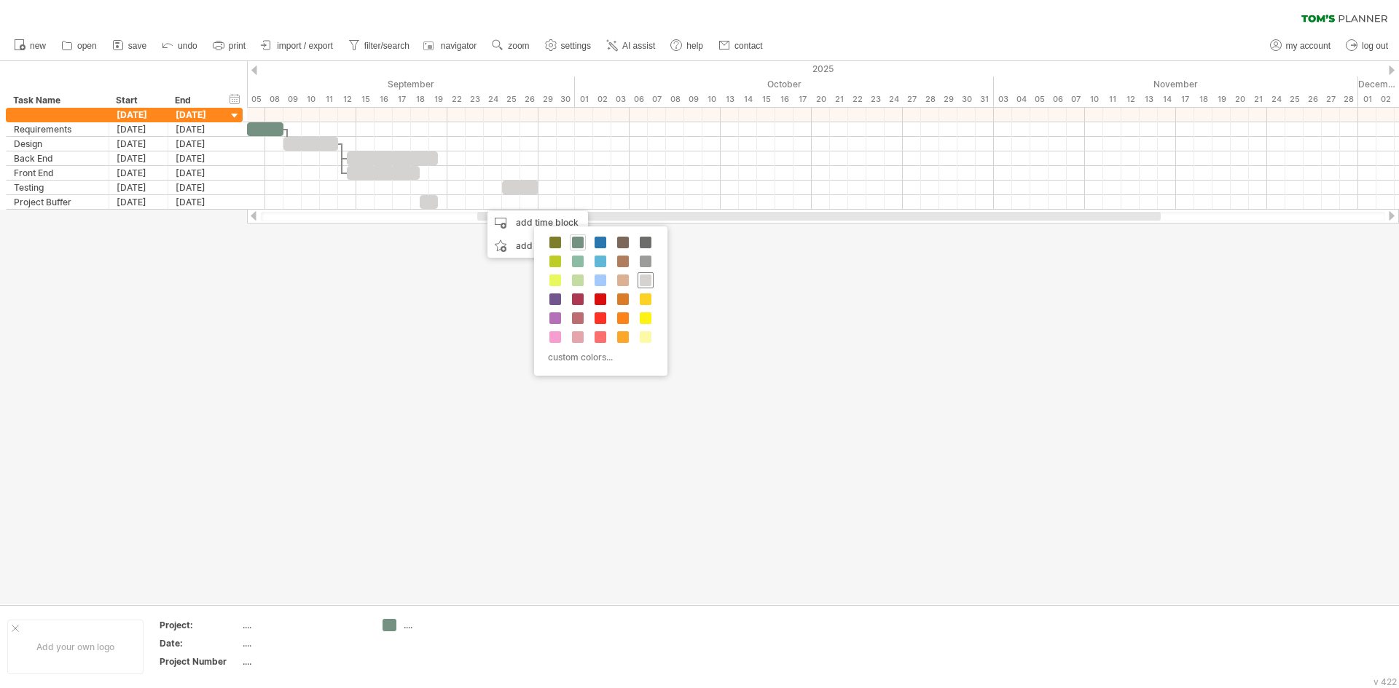
click at [640, 278] on span at bounding box center [646, 281] width 12 height 12
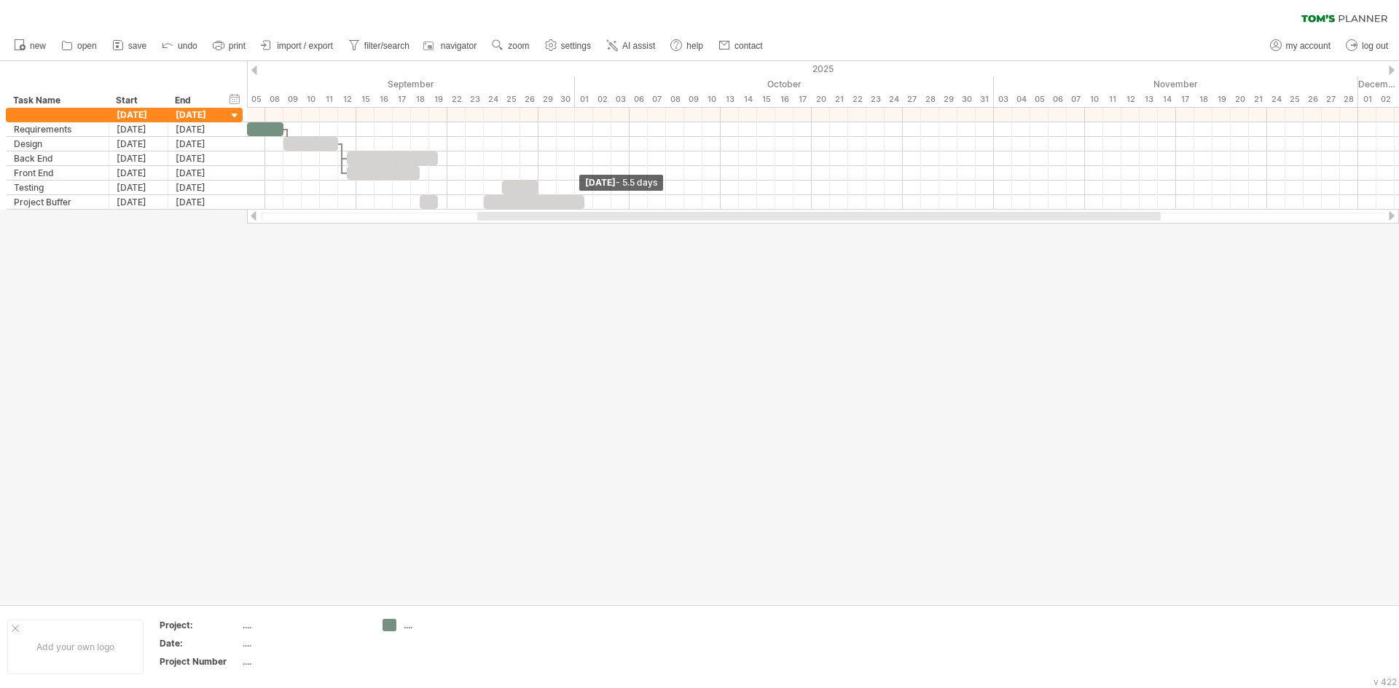
drag, startPoint x: 505, startPoint y: 205, endPoint x: 578, endPoint y: 211, distance: 73.9
click at [578, 211] on div "Trying to reach [DOMAIN_NAME] Connected again... processing file clear filter" at bounding box center [699, 344] width 1399 height 688
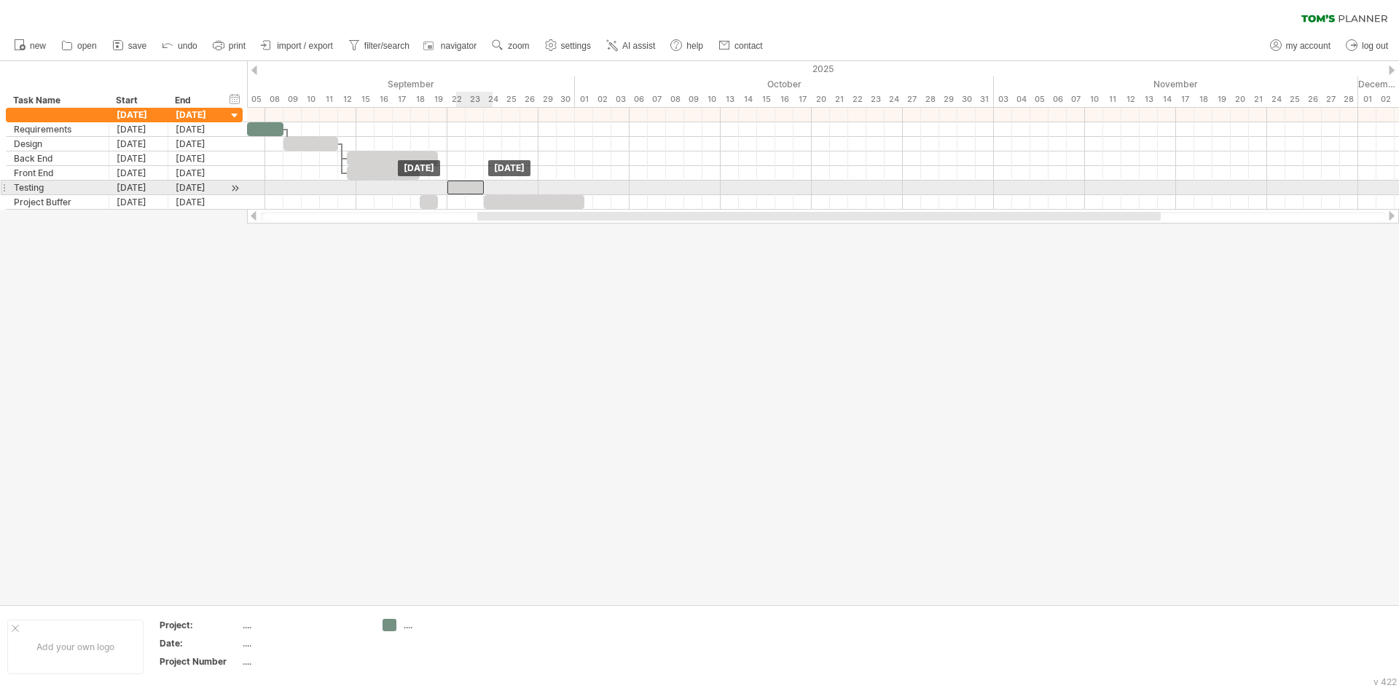
drag, startPoint x: 520, startPoint y: 185, endPoint x: 470, endPoint y: 188, distance: 50.4
click at [470, 188] on div at bounding box center [465, 188] width 36 height 14
drag, startPoint x: 460, startPoint y: 184, endPoint x: 512, endPoint y: 183, distance: 51.7
click at [512, 183] on div at bounding box center [520, 188] width 36 height 14
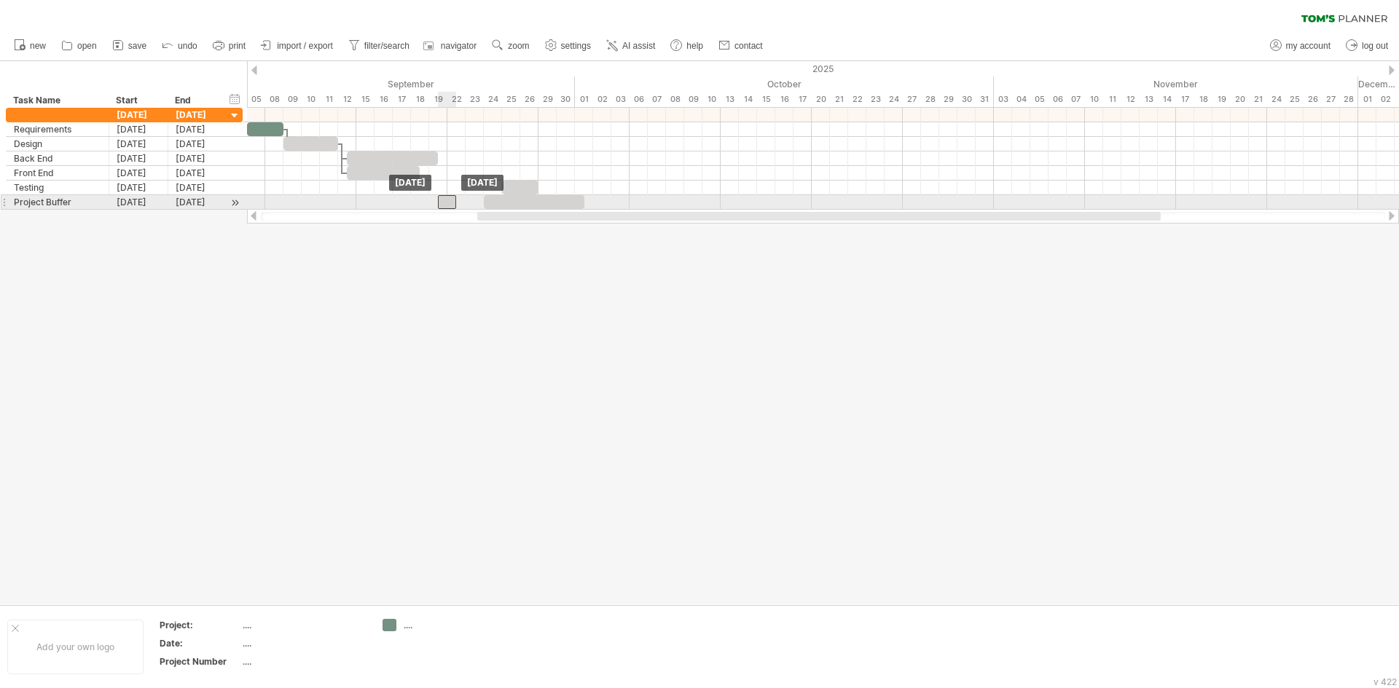
drag, startPoint x: 431, startPoint y: 200, endPoint x: 450, endPoint y: 200, distance: 18.9
click at [450, 200] on div at bounding box center [447, 202] width 18 height 14
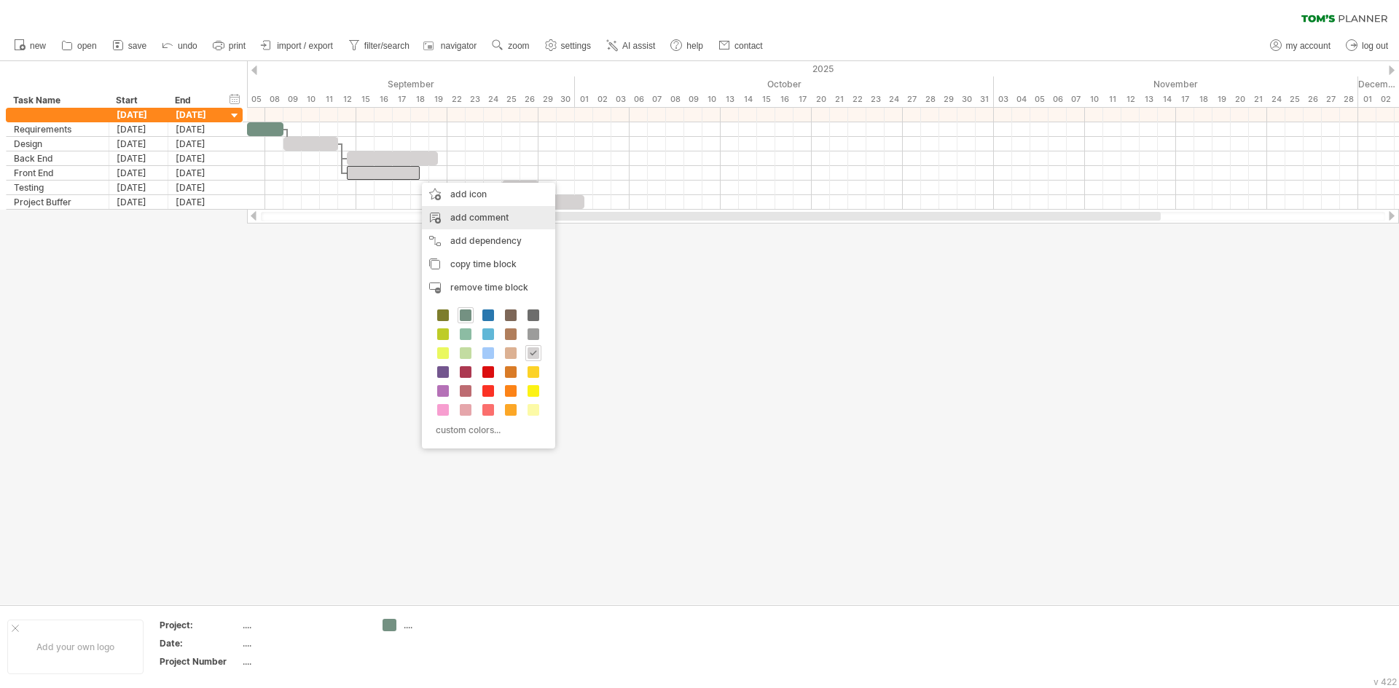
click at [466, 227] on div "add comment" at bounding box center [488, 217] width 133 height 23
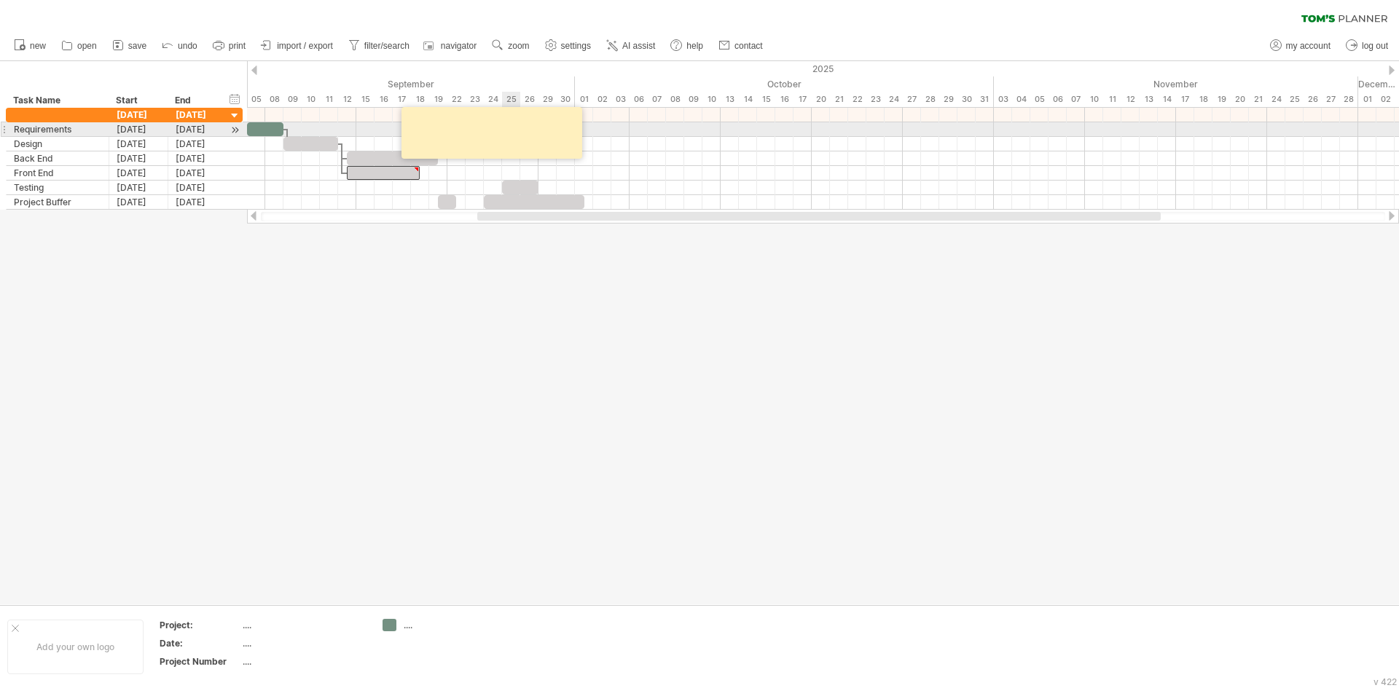
click at [520, 136] on textarea at bounding box center [494, 133] width 175 height 42
drag, startPoint x: 538, startPoint y: 135, endPoint x: 490, endPoint y: 288, distance: 160.4
click at [492, 291] on div at bounding box center [699, 333] width 1399 height 544
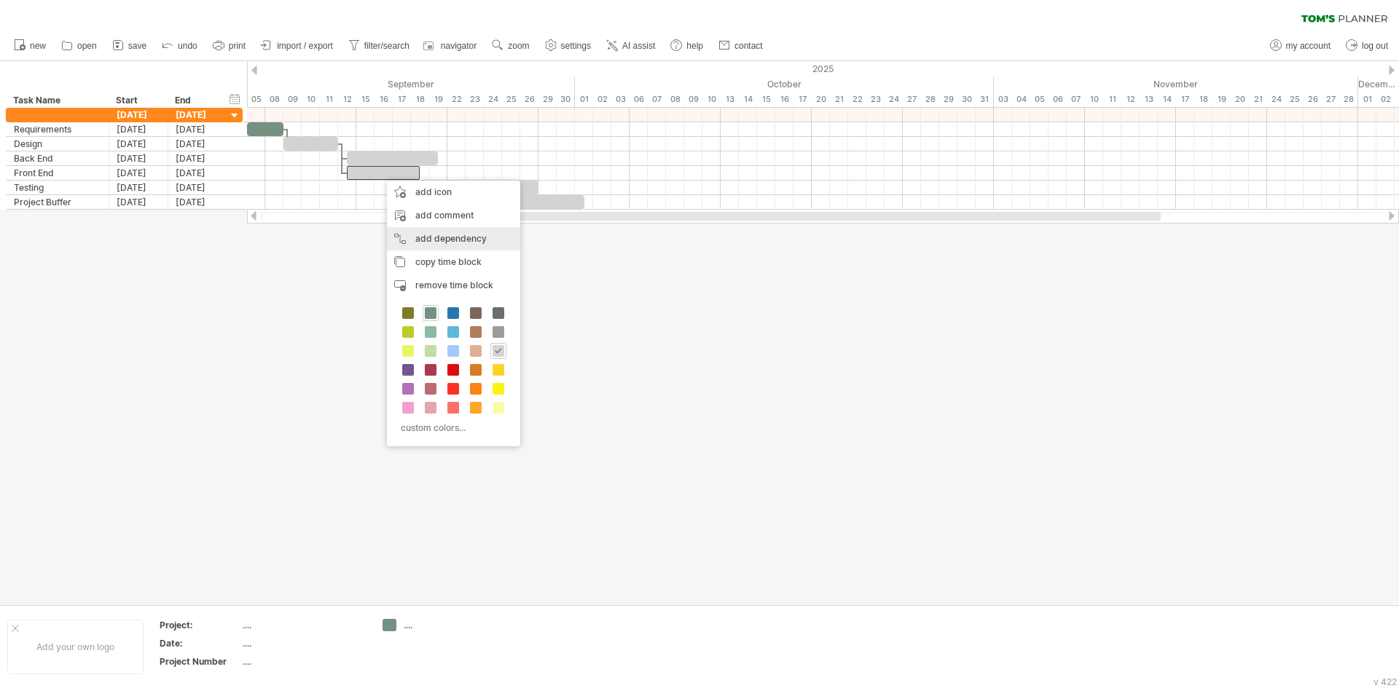
click at [450, 245] on div "add dependency You can use dependencies when you require tasks to be done in a …" at bounding box center [453, 238] width 133 height 23
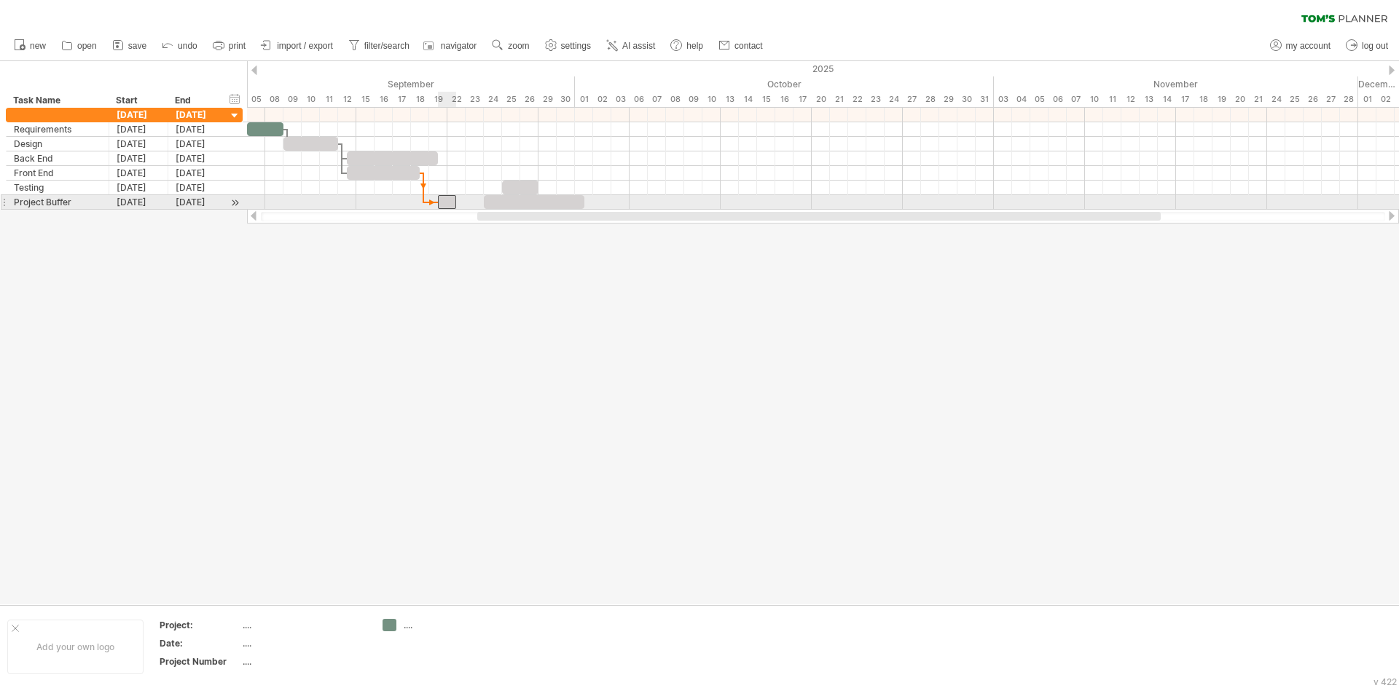
click at [446, 202] on div at bounding box center [447, 202] width 18 height 14
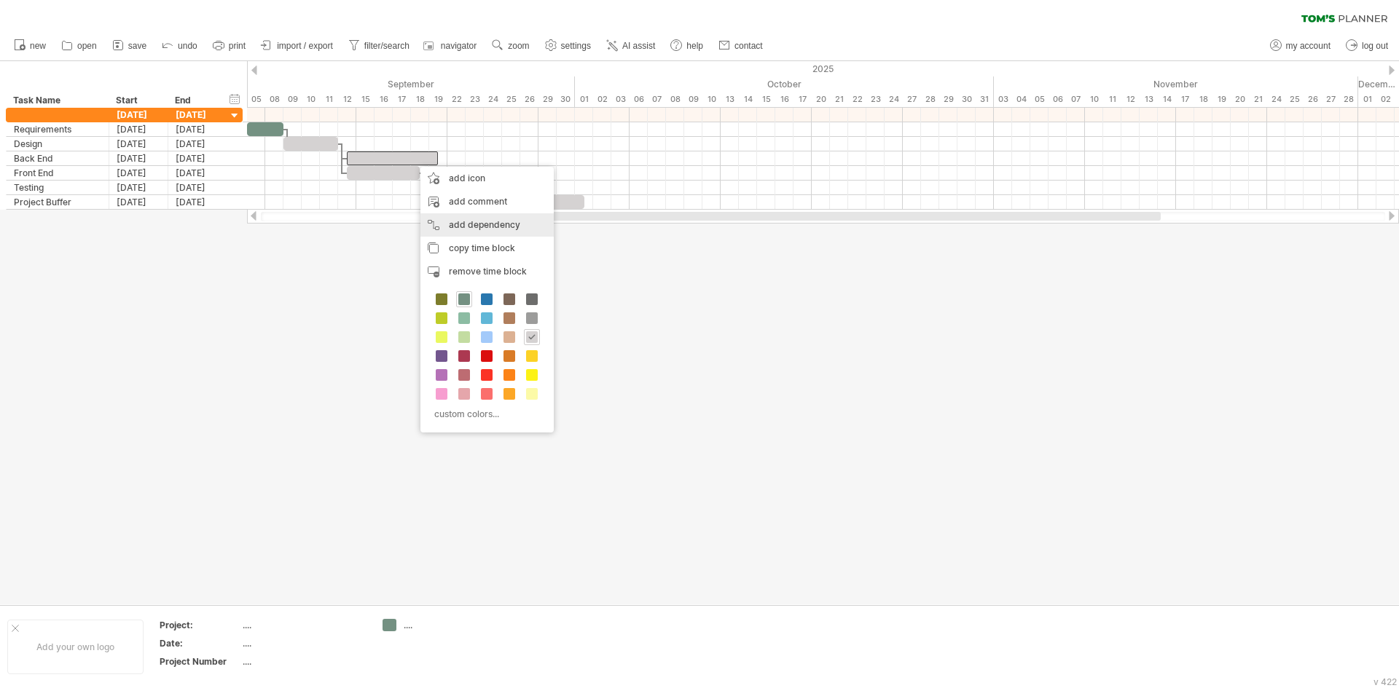
click at [466, 227] on div "add dependency You can use dependencies when you require tasks to be done in a …" at bounding box center [486, 224] width 133 height 23
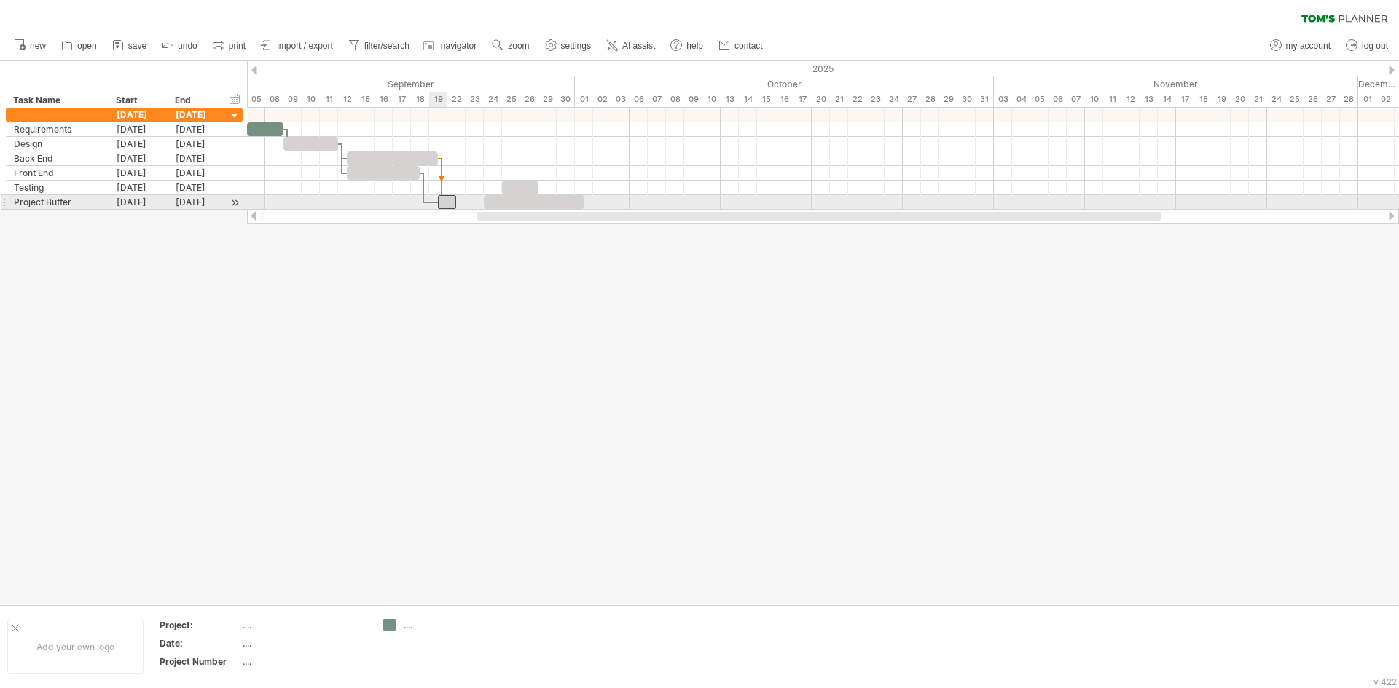
click at [446, 204] on div at bounding box center [447, 202] width 18 height 14
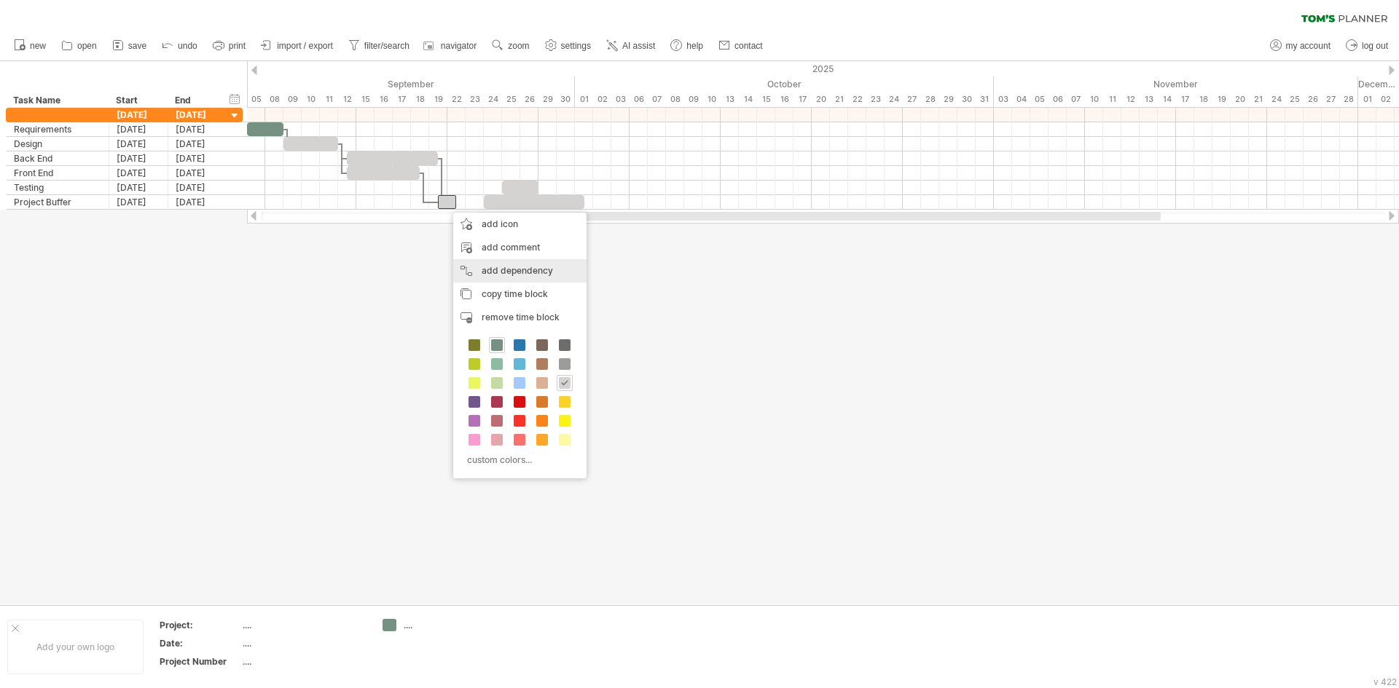
click at [513, 271] on div "add dependency You can use dependencies when you require tasks to be done in a …" at bounding box center [519, 270] width 133 height 23
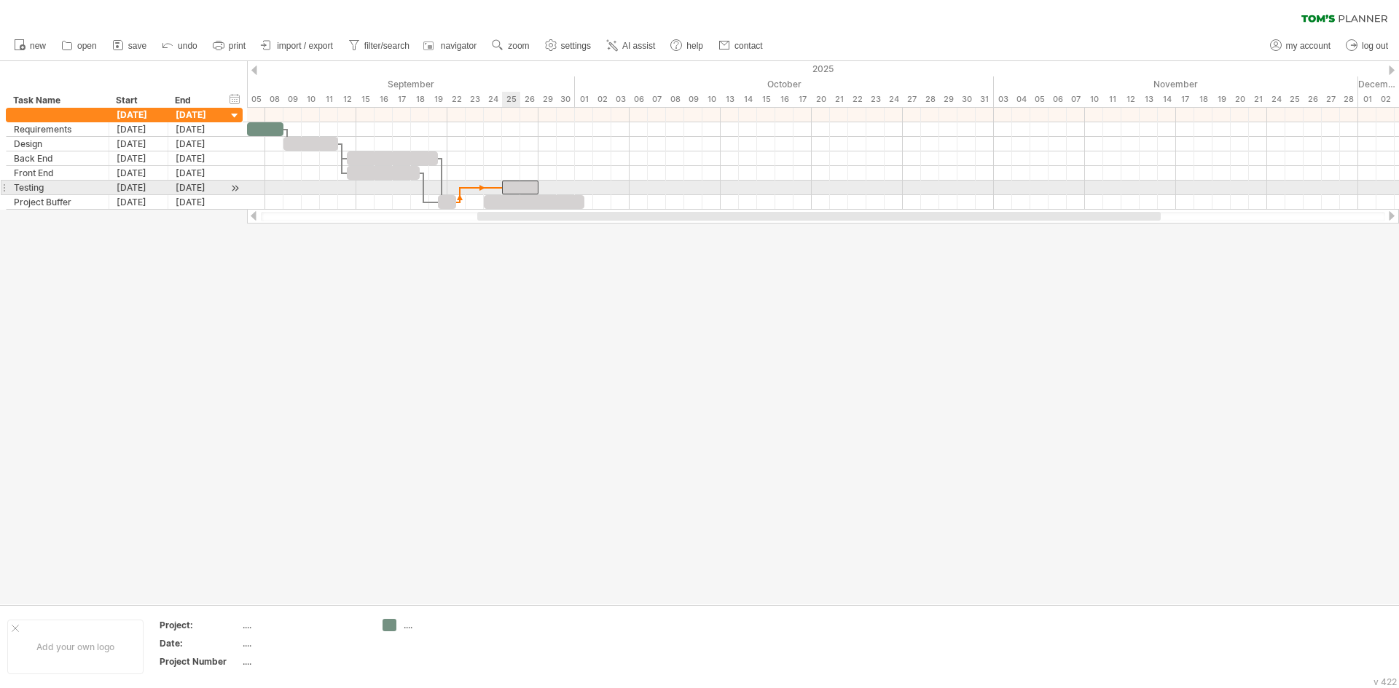
click at [509, 188] on div at bounding box center [520, 188] width 36 height 14
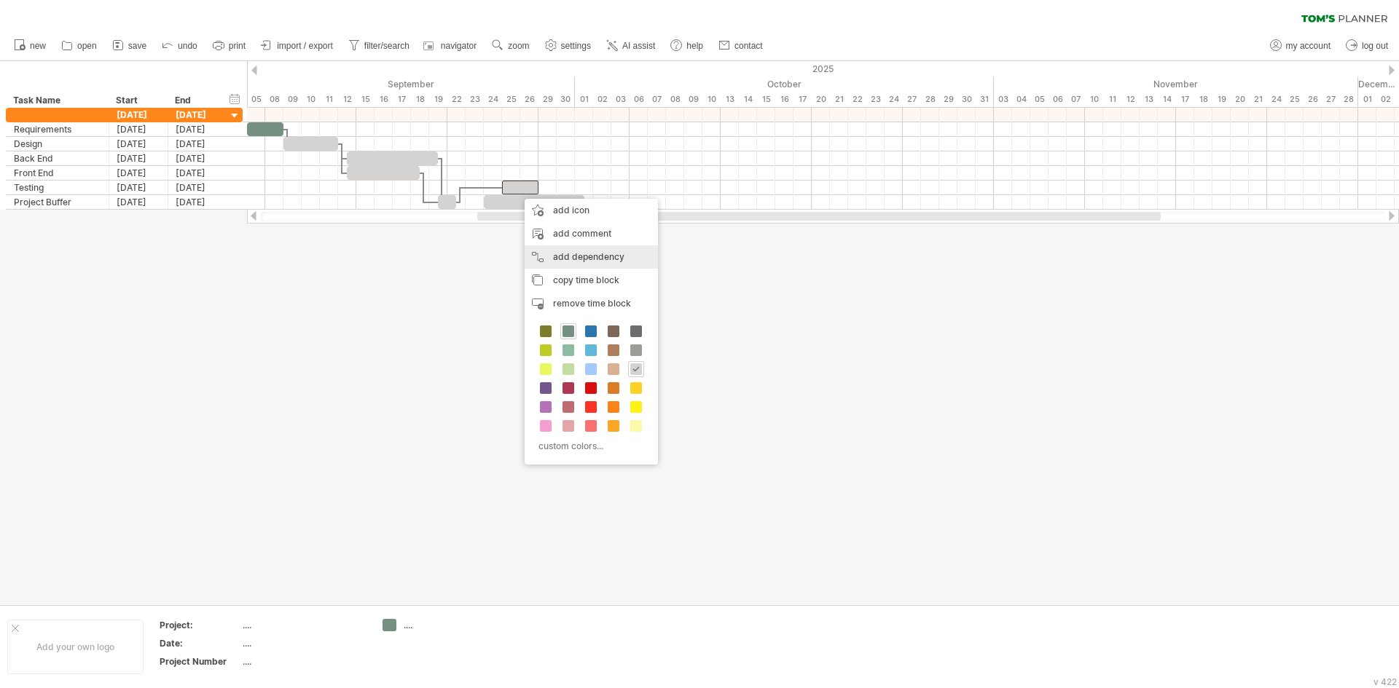
click at [561, 251] on div "add dependency You can use dependencies when you require tasks to be done in a …" at bounding box center [591, 257] width 133 height 23
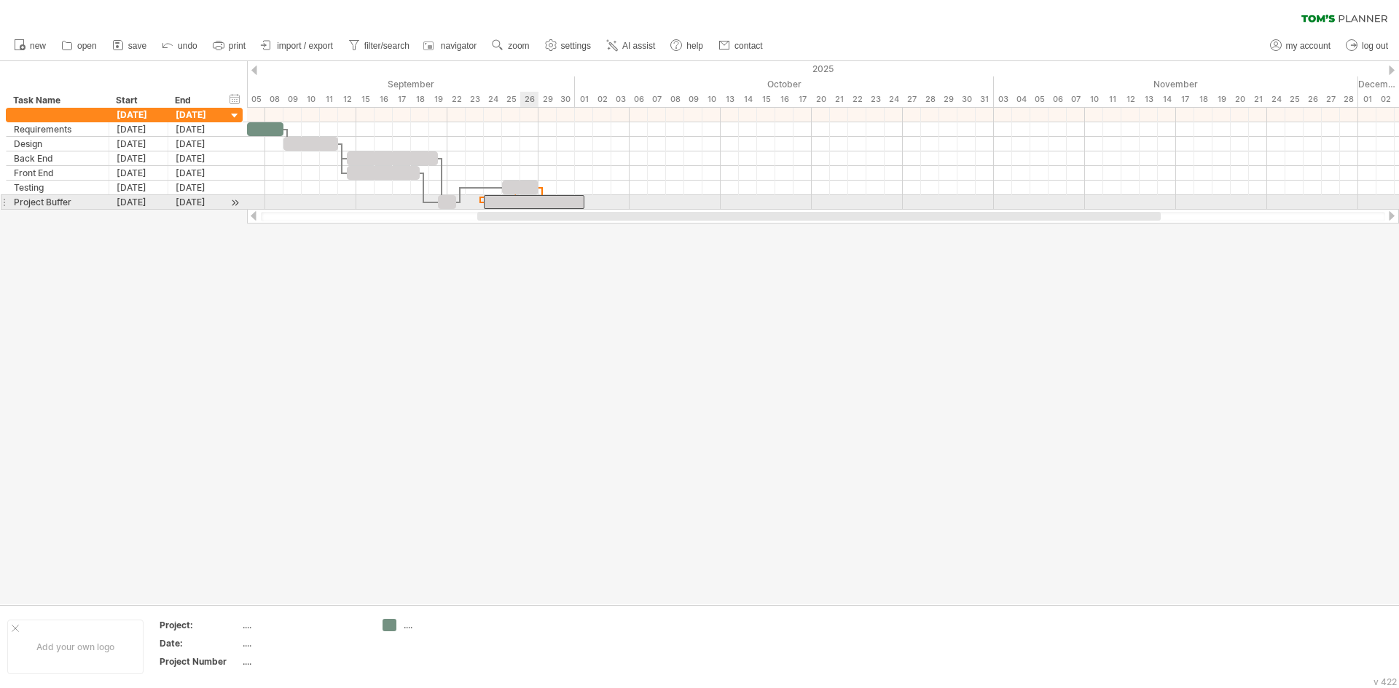
click at [535, 203] on div at bounding box center [534, 202] width 101 height 14
drag, startPoint x: 551, startPoint y: 206, endPoint x: 591, endPoint y: 199, distance: 40.7
click at [591, 199] on div at bounding box center [570, 202] width 101 height 14
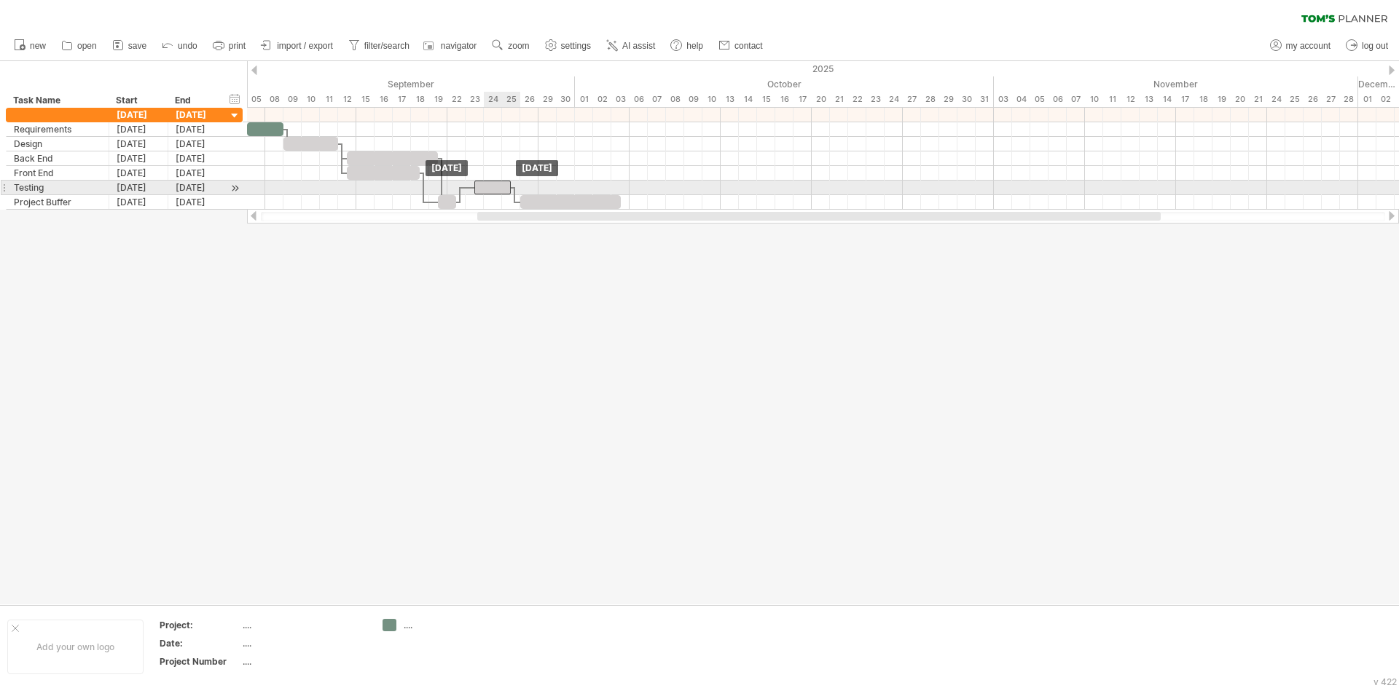
click at [492, 193] on div at bounding box center [492, 188] width 36 height 14
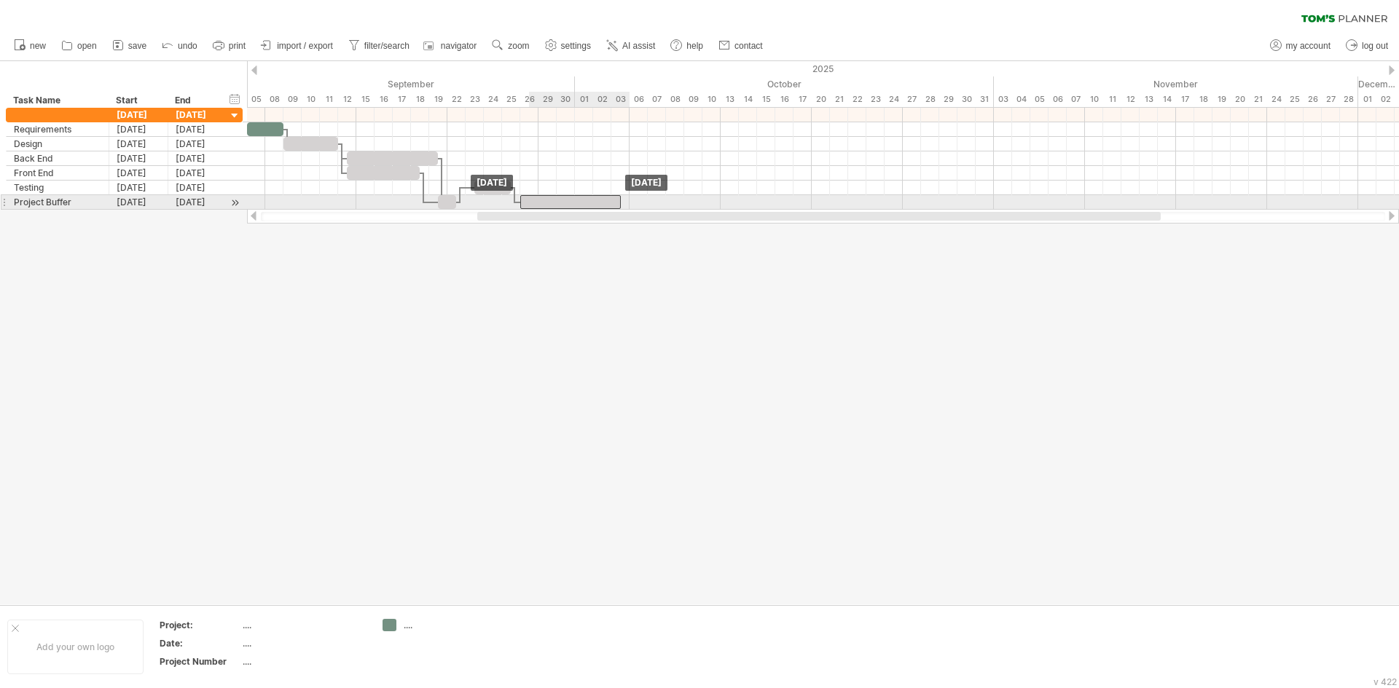
click at [557, 198] on div at bounding box center [570, 202] width 101 height 14
drag, startPoint x: 580, startPoint y: 202, endPoint x: 568, endPoint y: 201, distance: 11.7
click at [568, 201] on div at bounding box center [561, 202] width 101 height 14
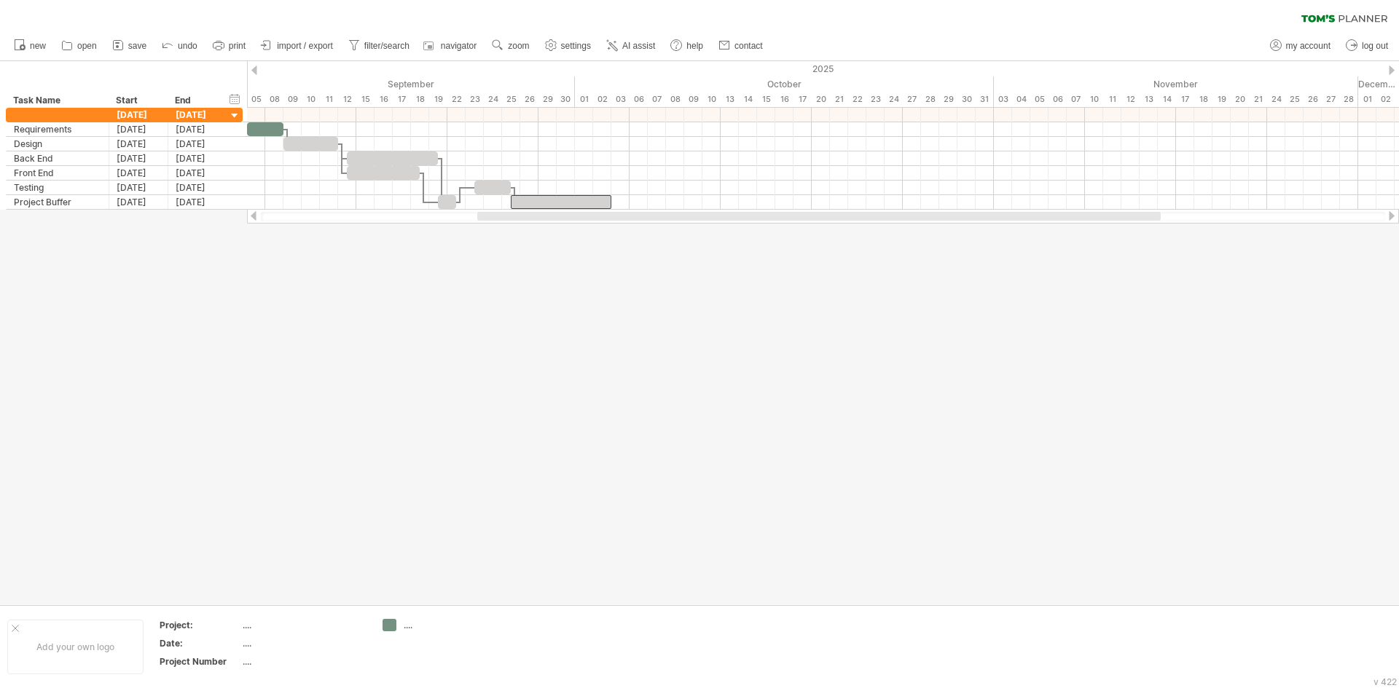
click at [570, 252] on div at bounding box center [699, 333] width 1399 height 544
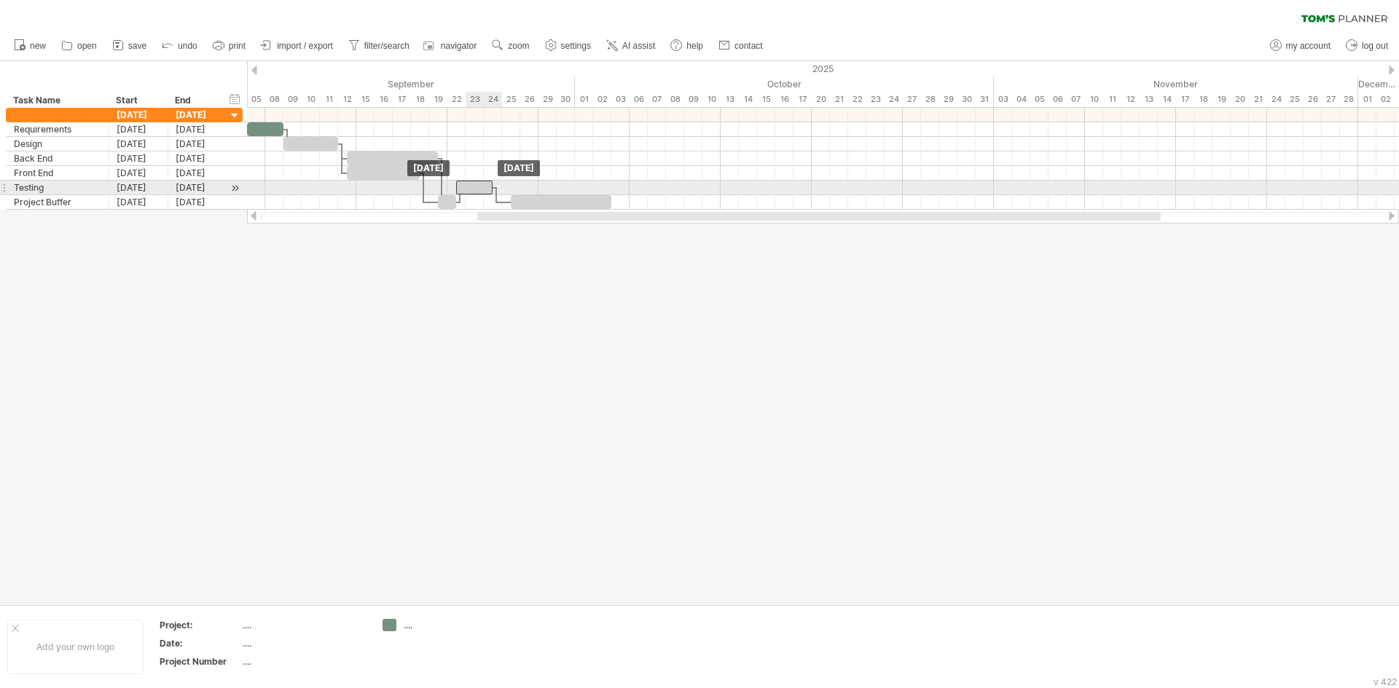
drag, startPoint x: 495, startPoint y: 191, endPoint x: 480, endPoint y: 192, distance: 14.6
click at [480, 192] on div at bounding box center [474, 188] width 36 height 14
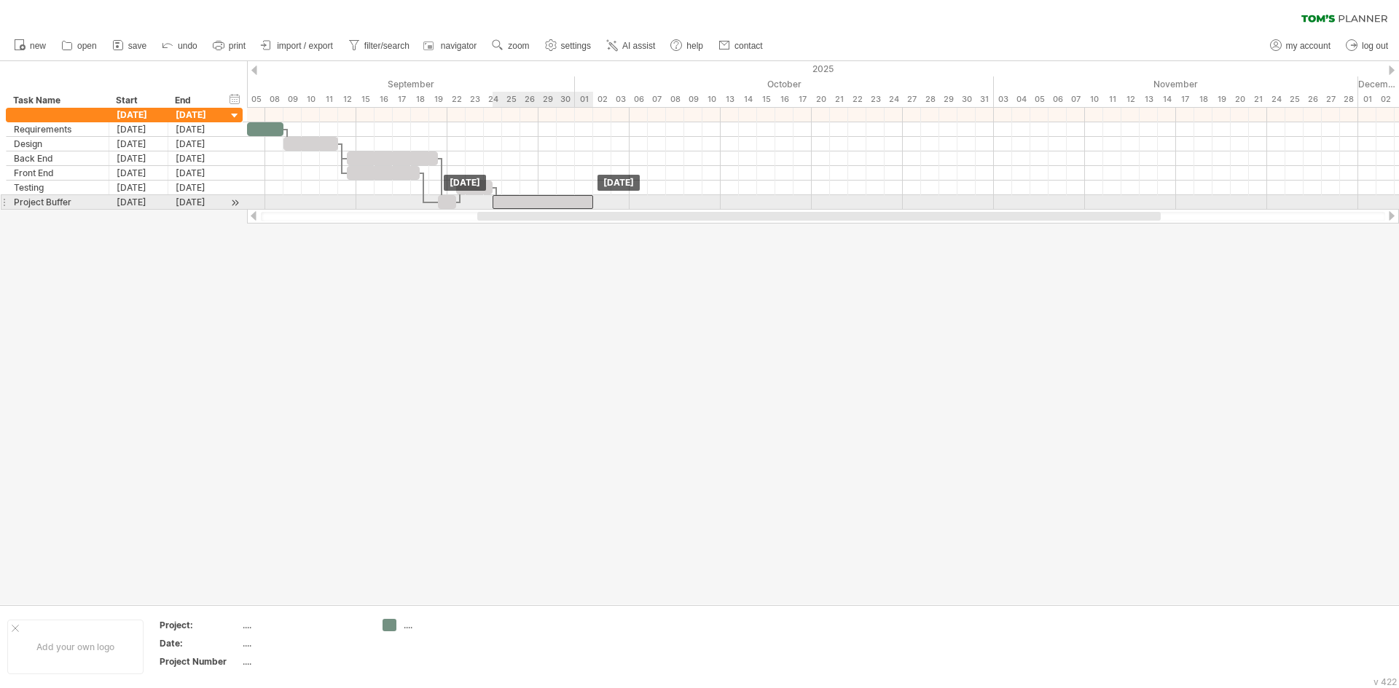
drag, startPoint x: 557, startPoint y: 201, endPoint x: 542, endPoint y: 201, distance: 14.6
click at [542, 201] on div at bounding box center [543, 202] width 101 height 14
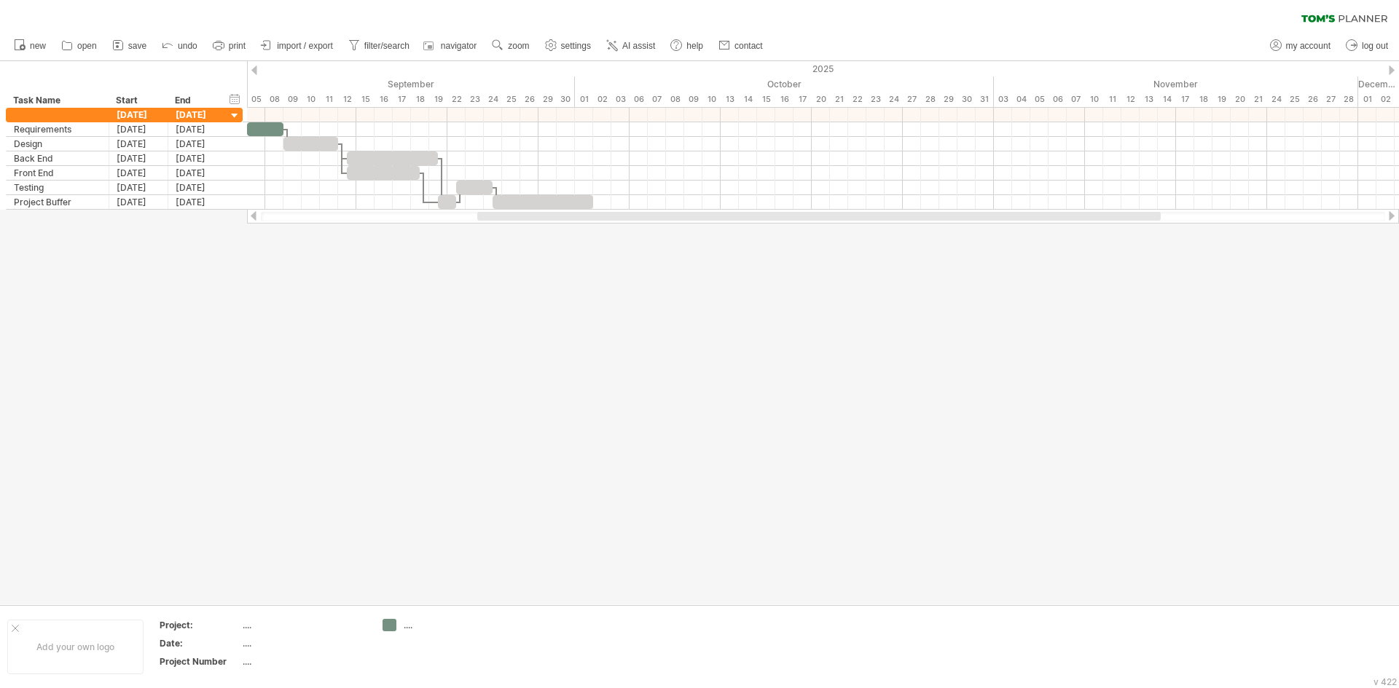
click at [578, 251] on div at bounding box center [699, 333] width 1399 height 544
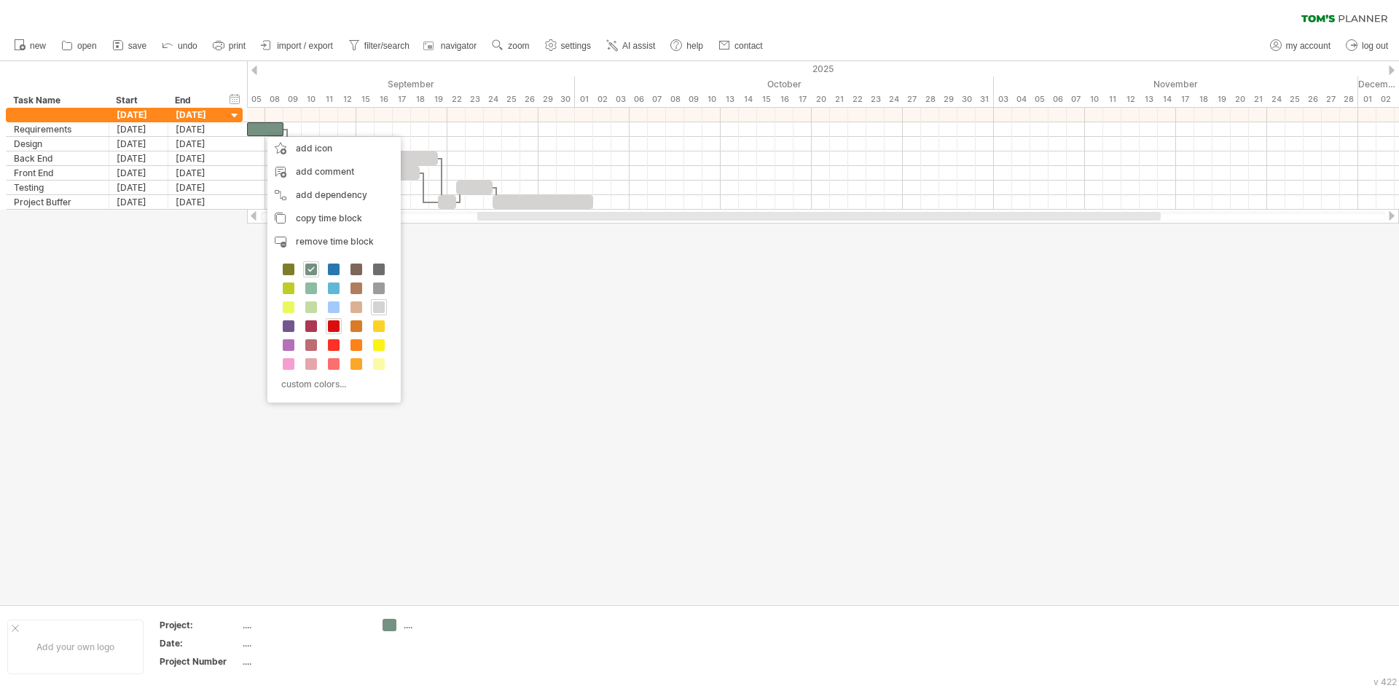
click at [334, 326] on span at bounding box center [334, 327] width 12 height 12
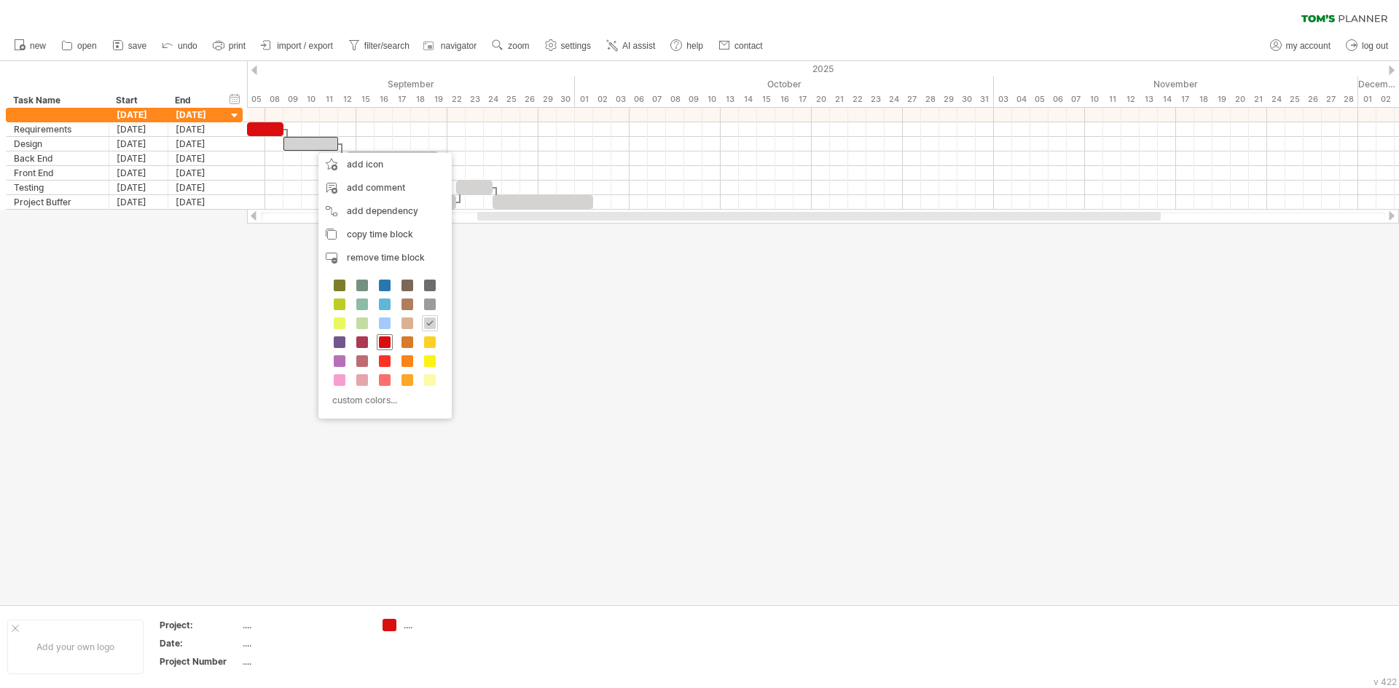
click at [387, 342] on span at bounding box center [385, 343] width 12 height 12
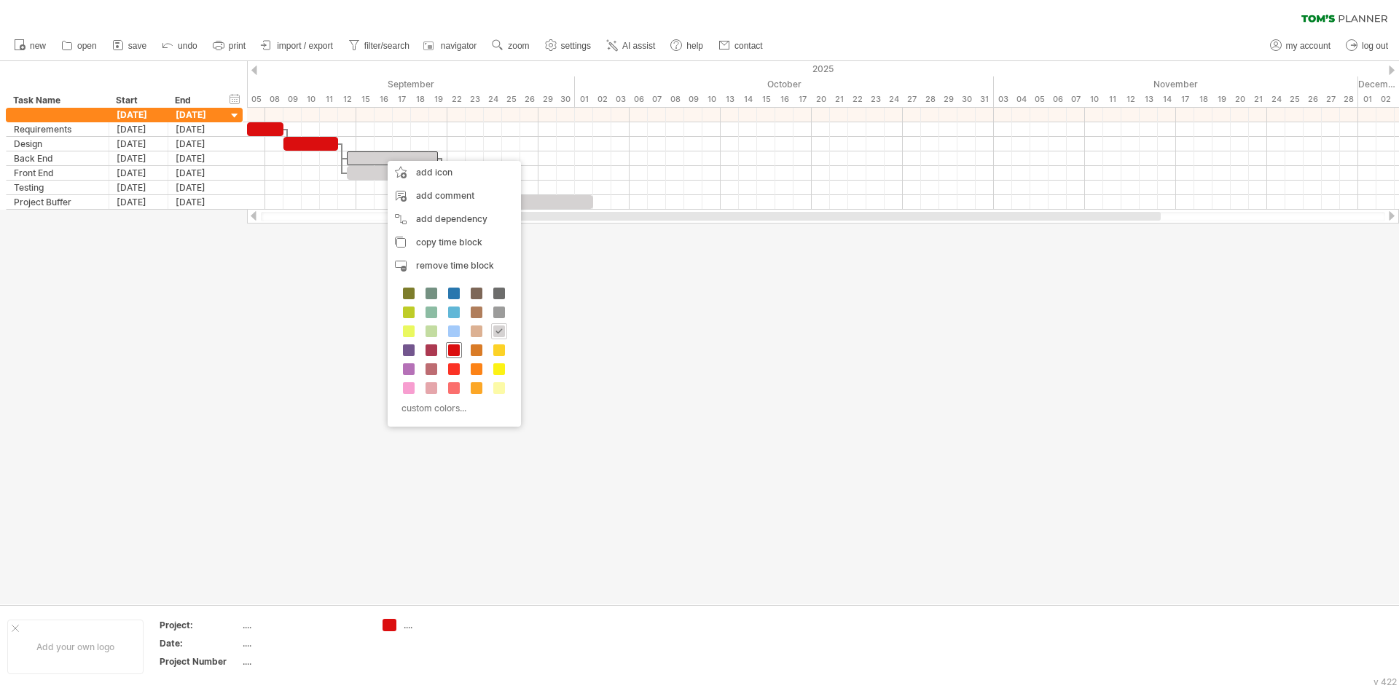
click at [454, 342] on div at bounding box center [454, 350] width 16 height 16
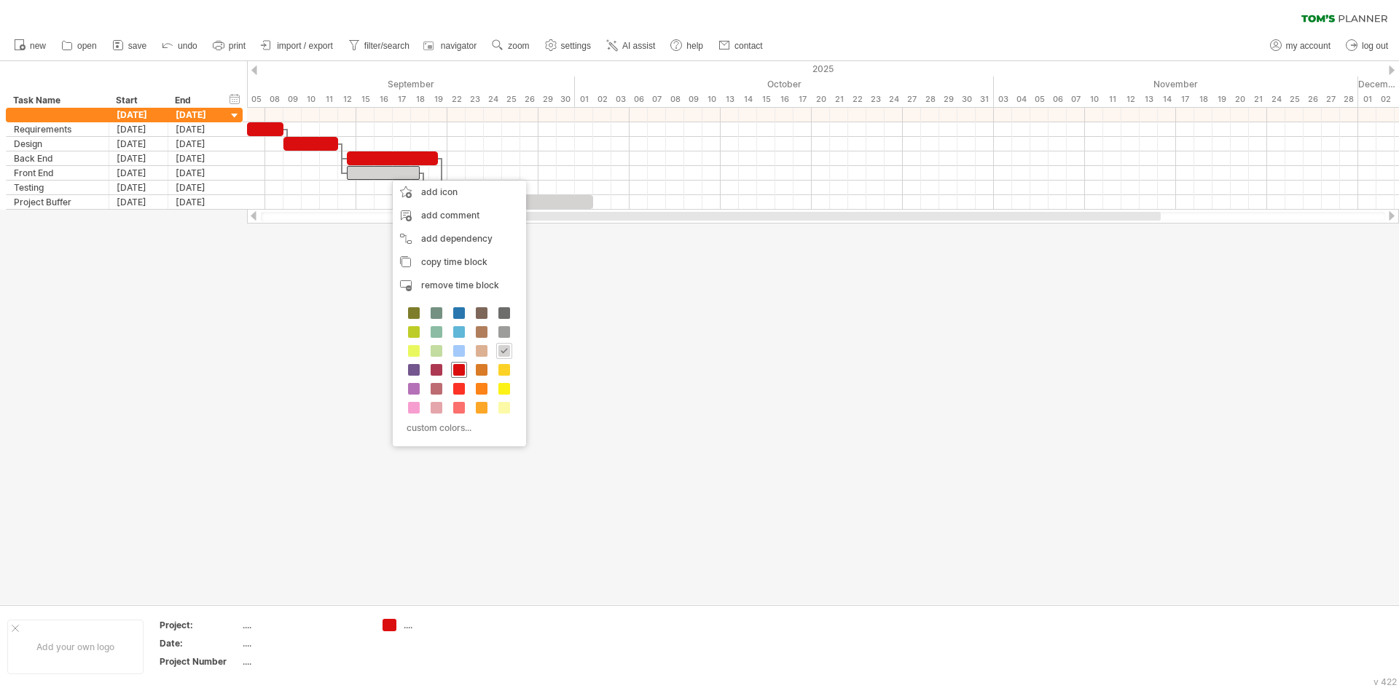
drag, startPoint x: 460, startPoint y: 367, endPoint x: 455, endPoint y: 350, distance: 18.2
click at [460, 366] on span at bounding box center [459, 370] width 12 height 12
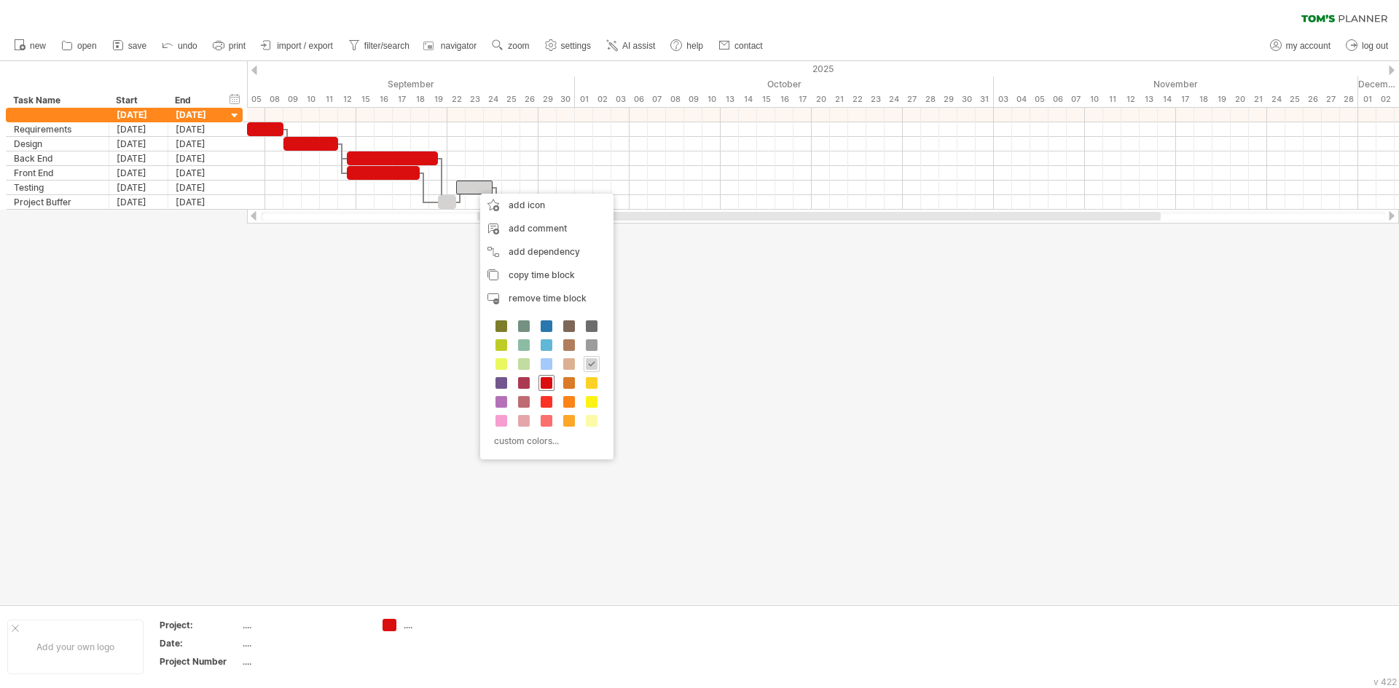
click at [546, 382] on span at bounding box center [547, 383] width 12 height 12
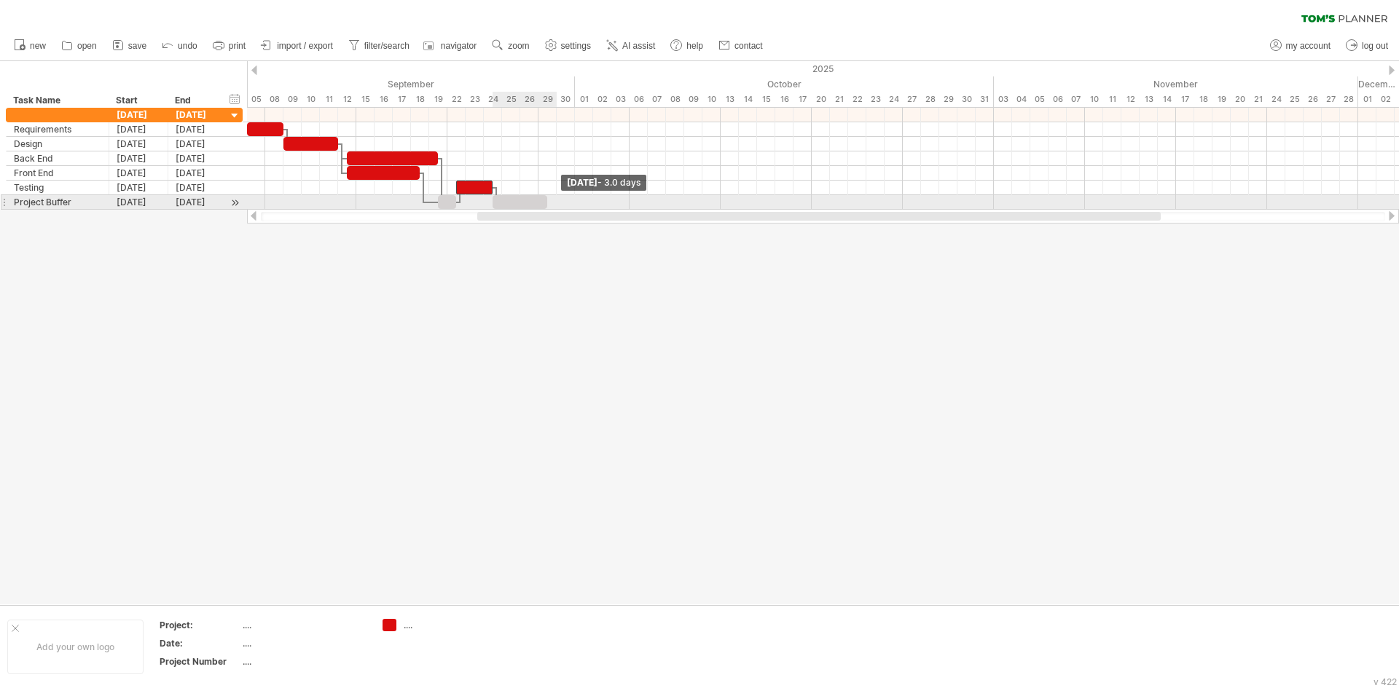
drag, startPoint x: 592, startPoint y: 203, endPoint x: 550, endPoint y: 202, distance: 41.6
click at [550, 202] on div "[DATE] - 3.0 days [DATE]" at bounding box center [823, 159] width 1152 height 102
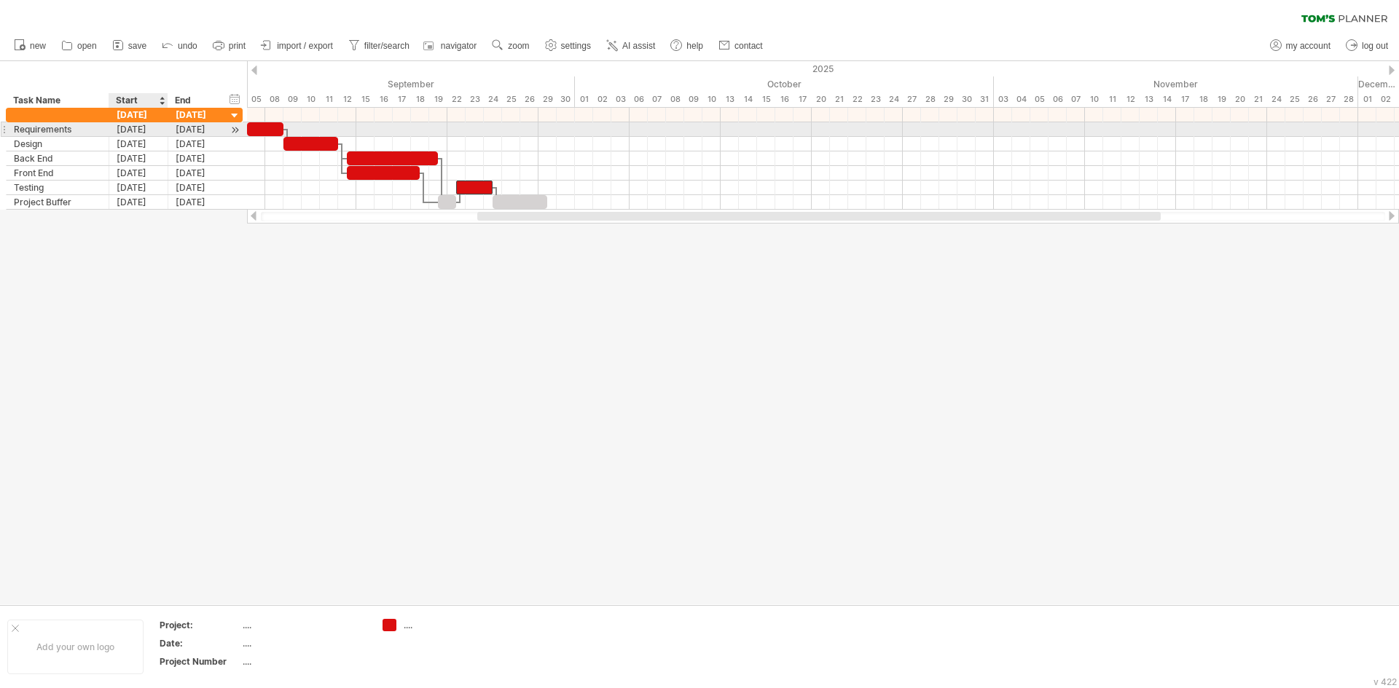
click at [138, 125] on div "[DATE]" at bounding box center [138, 129] width 59 height 14
click at [90, 358] on div at bounding box center [699, 333] width 1399 height 544
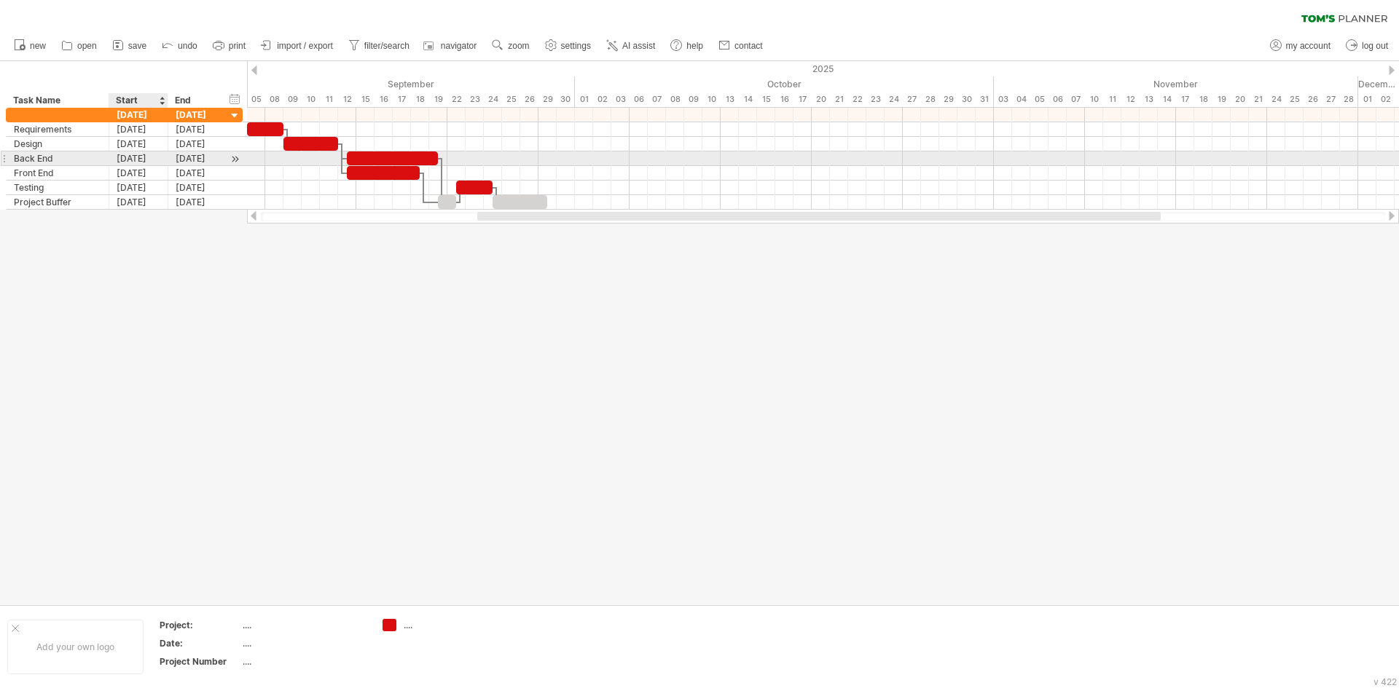
click at [133, 157] on div "[DATE]" at bounding box center [138, 159] width 59 height 14
click at [144, 415] on div at bounding box center [699, 333] width 1399 height 544
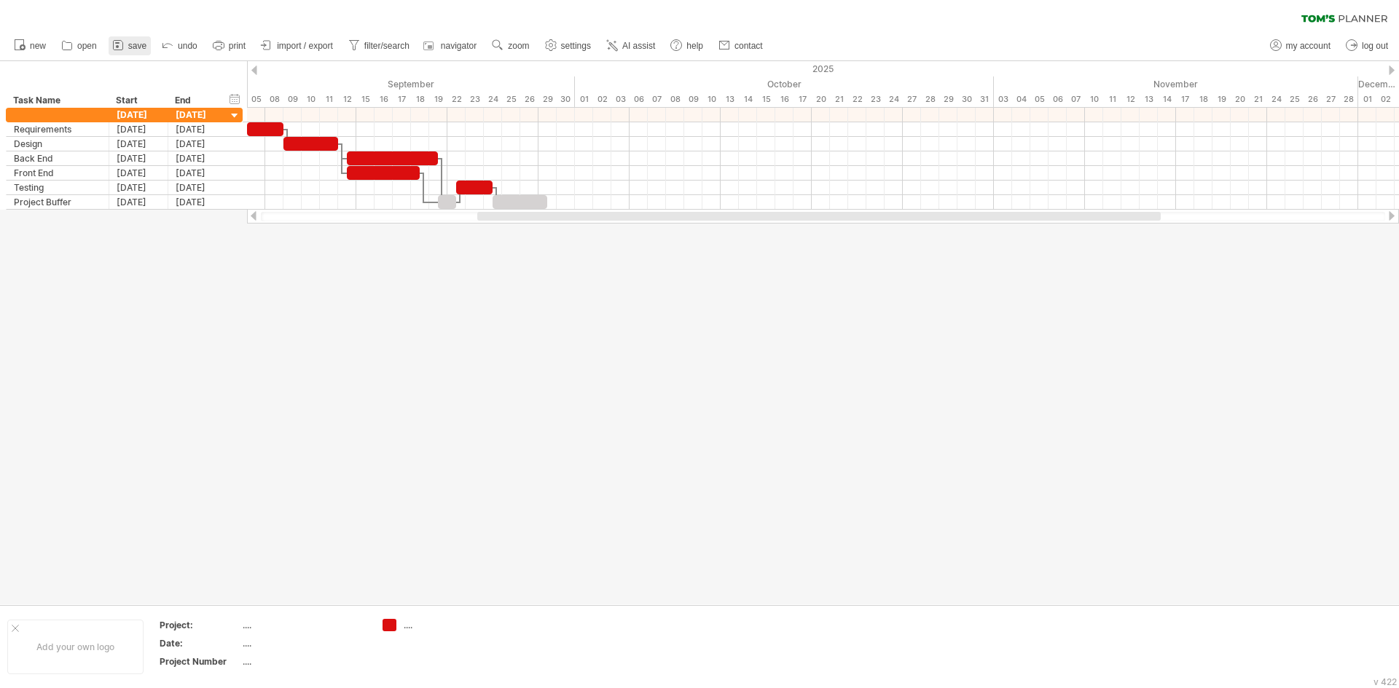
click at [126, 47] on link "save" at bounding box center [130, 45] width 42 height 19
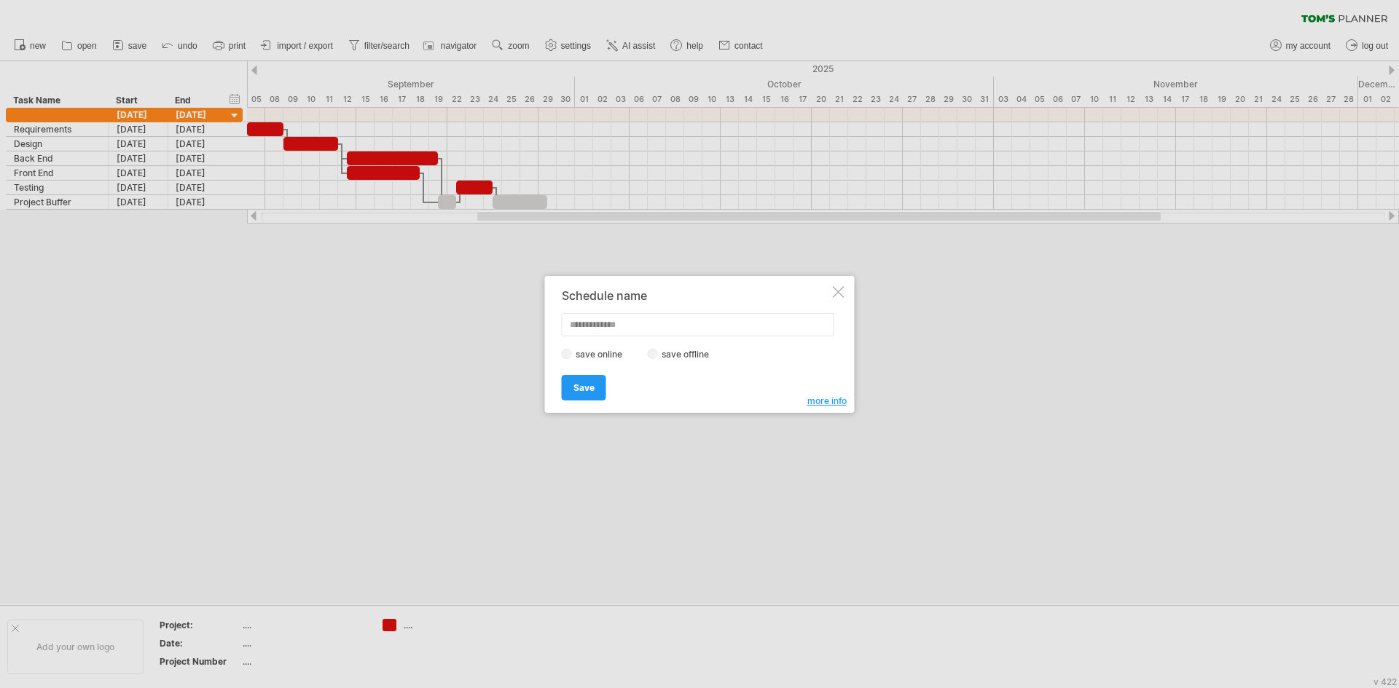
click at [599, 328] on input "text" at bounding box center [698, 324] width 272 height 23
type input "*"
type input "****"
click at [587, 391] on span "Save" at bounding box center [583, 387] width 21 height 11
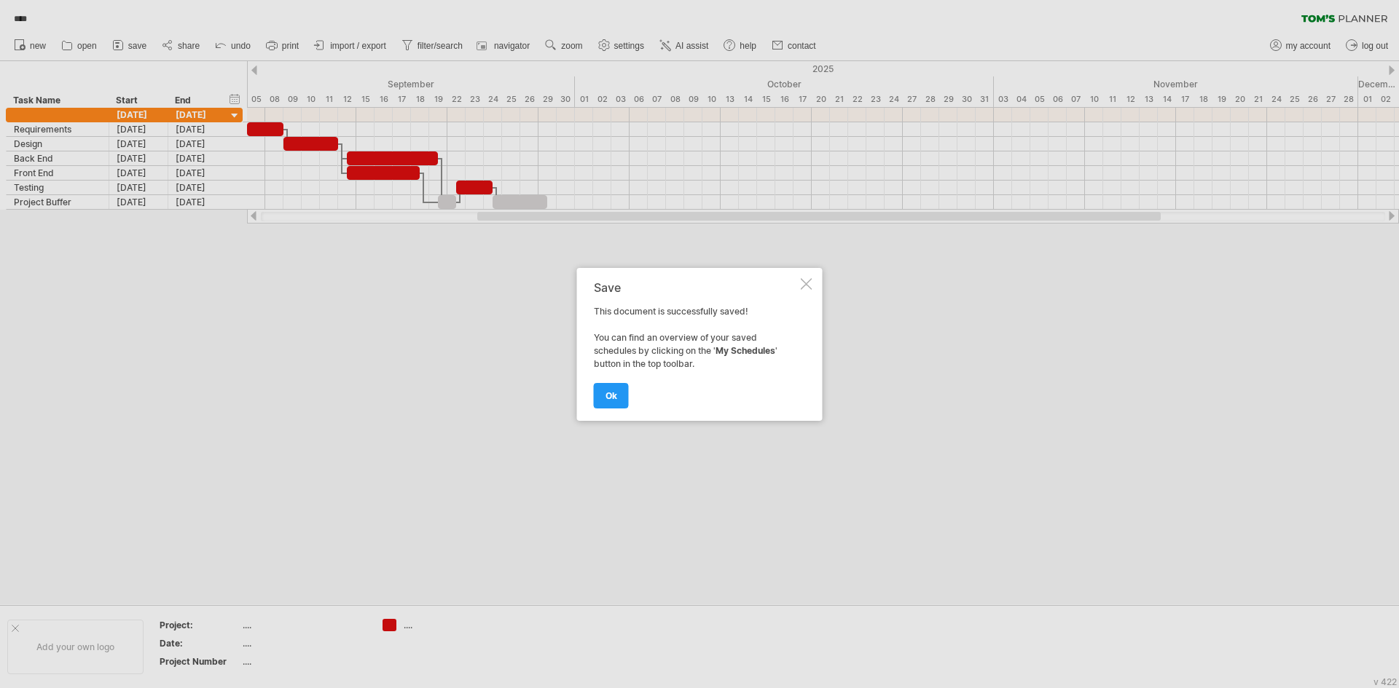
click at [619, 387] on link "ok" at bounding box center [611, 395] width 35 height 25
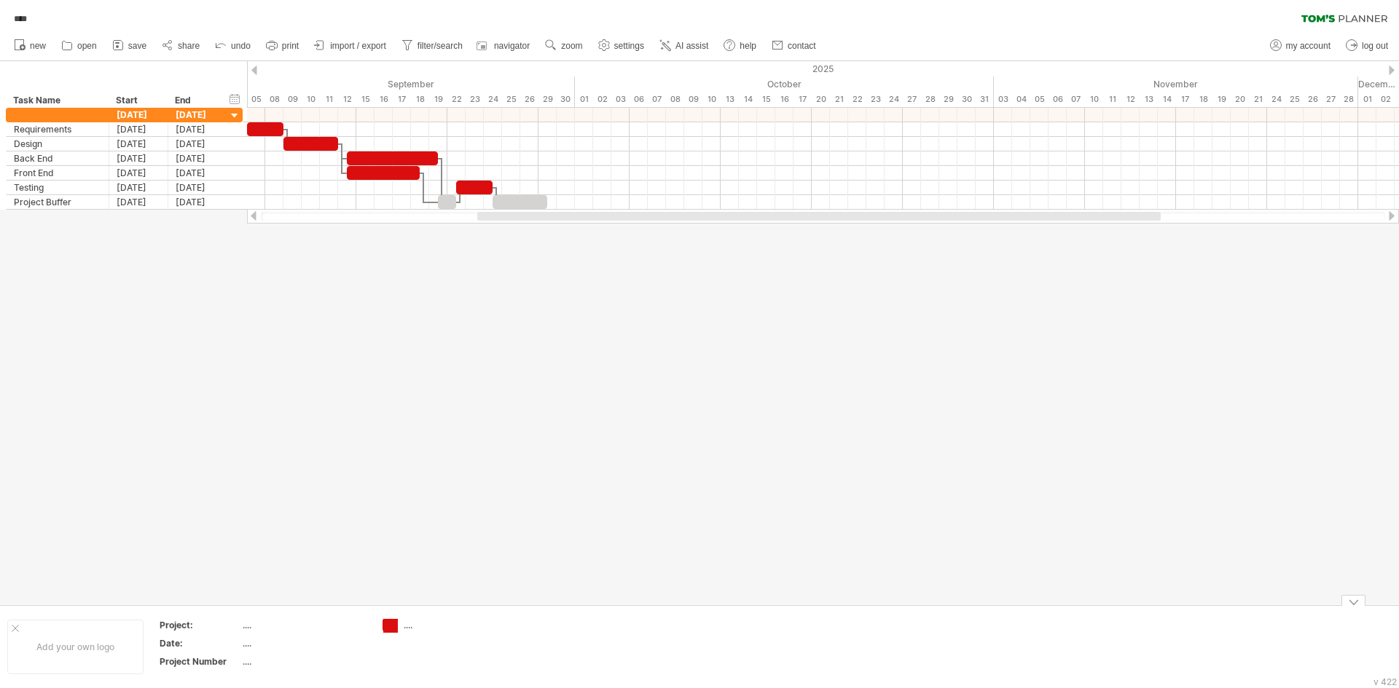
click at [394, 623] on div "Trying to reach [DOMAIN_NAME] Connected again... loading... **** clear filter" at bounding box center [699, 344] width 1399 height 688
click at [404, 629] on div "...." at bounding box center [443, 625] width 79 height 12
click at [483, 626] on td at bounding box center [432, 647] width 115 height 56
click at [1287, 47] on span "my account" at bounding box center [1308, 46] width 44 height 10
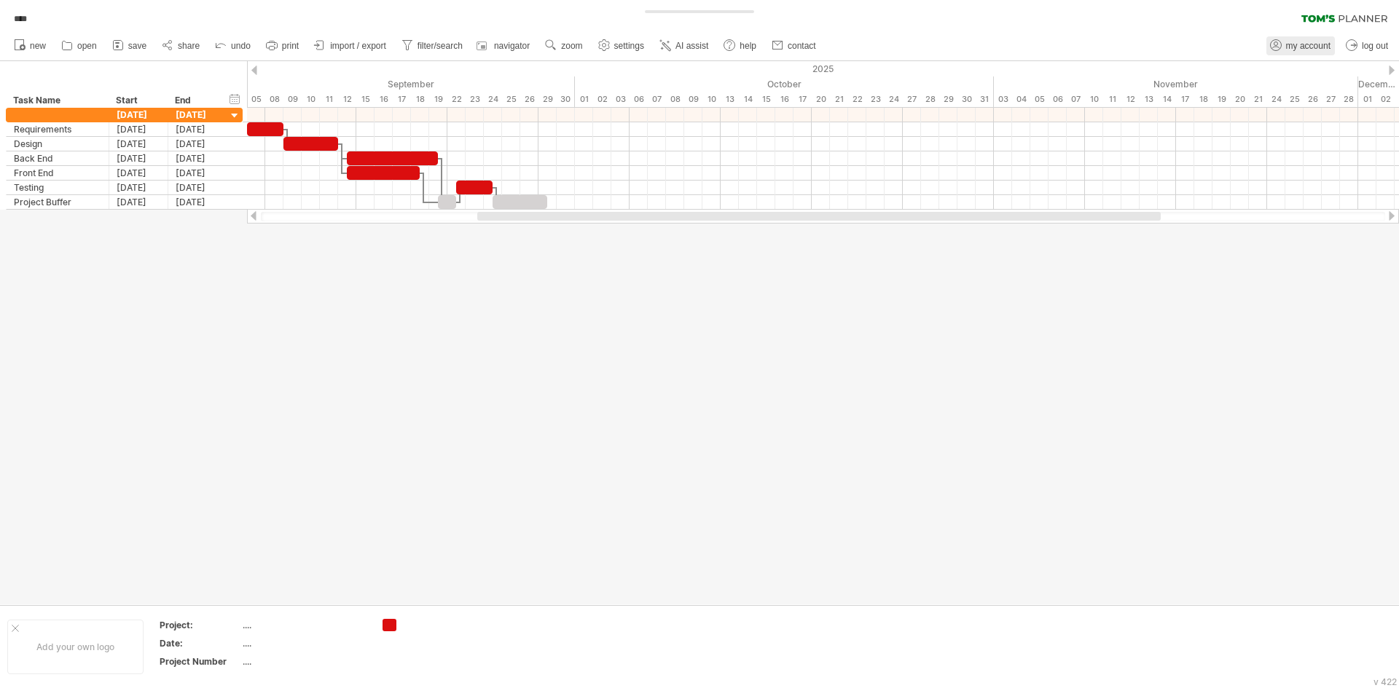
type input "**********"
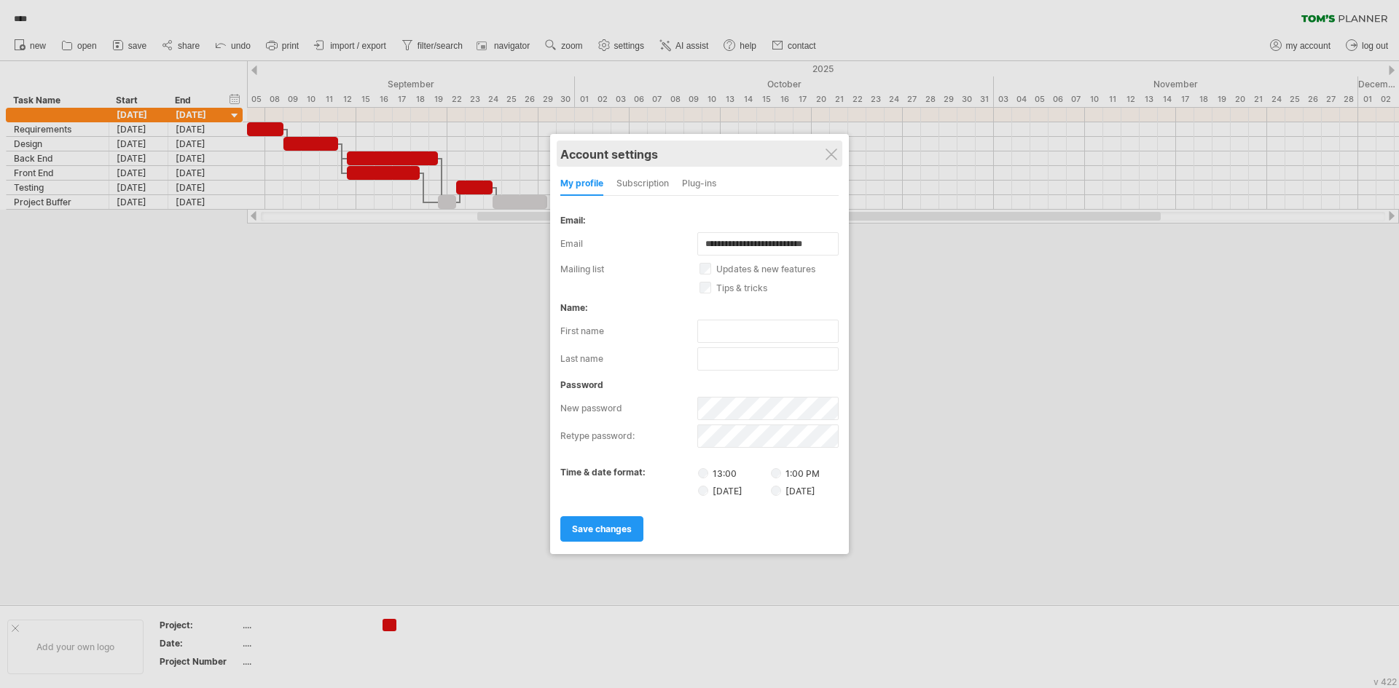
click at [838, 149] on div "Account settings" at bounding box center [699, 154] width 278 height 26
click at [830, 156] on div at bounding box center [831, 155] width 12 height 12
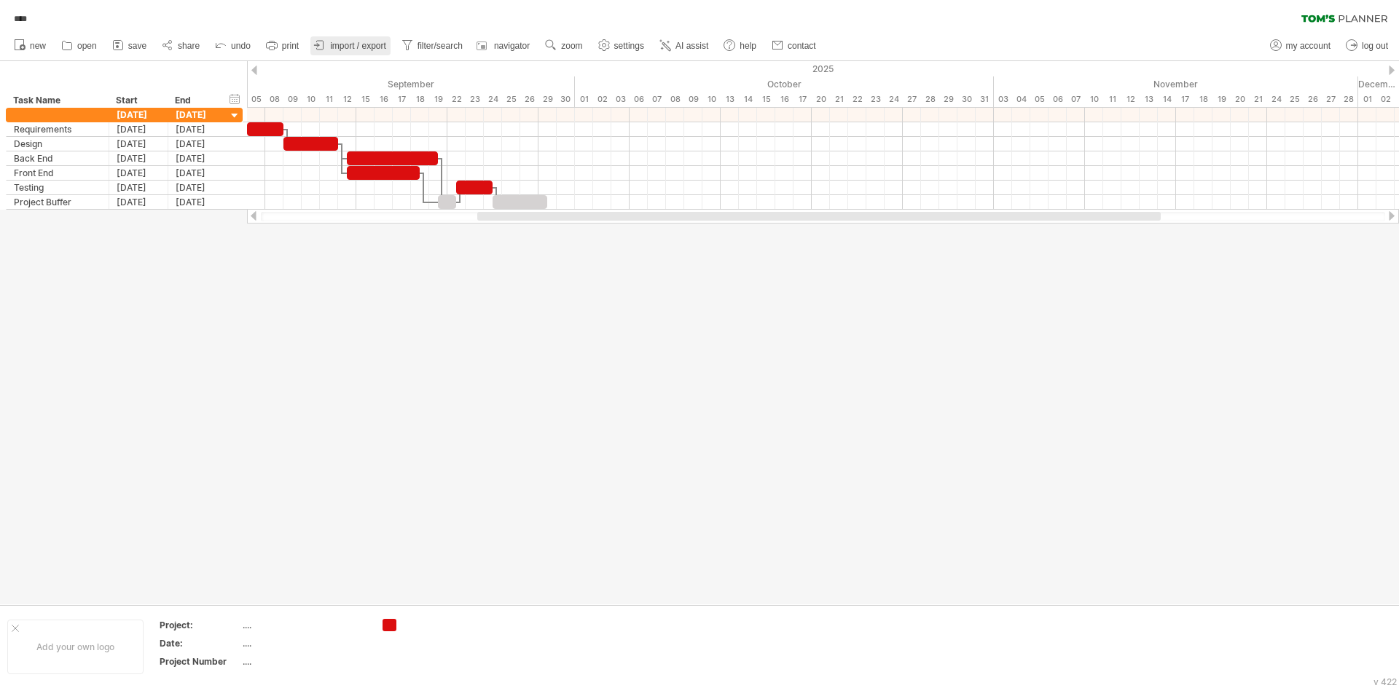
click at [350, 43] on span "import / export" at bounding box center [358, 46] width 56 height 10
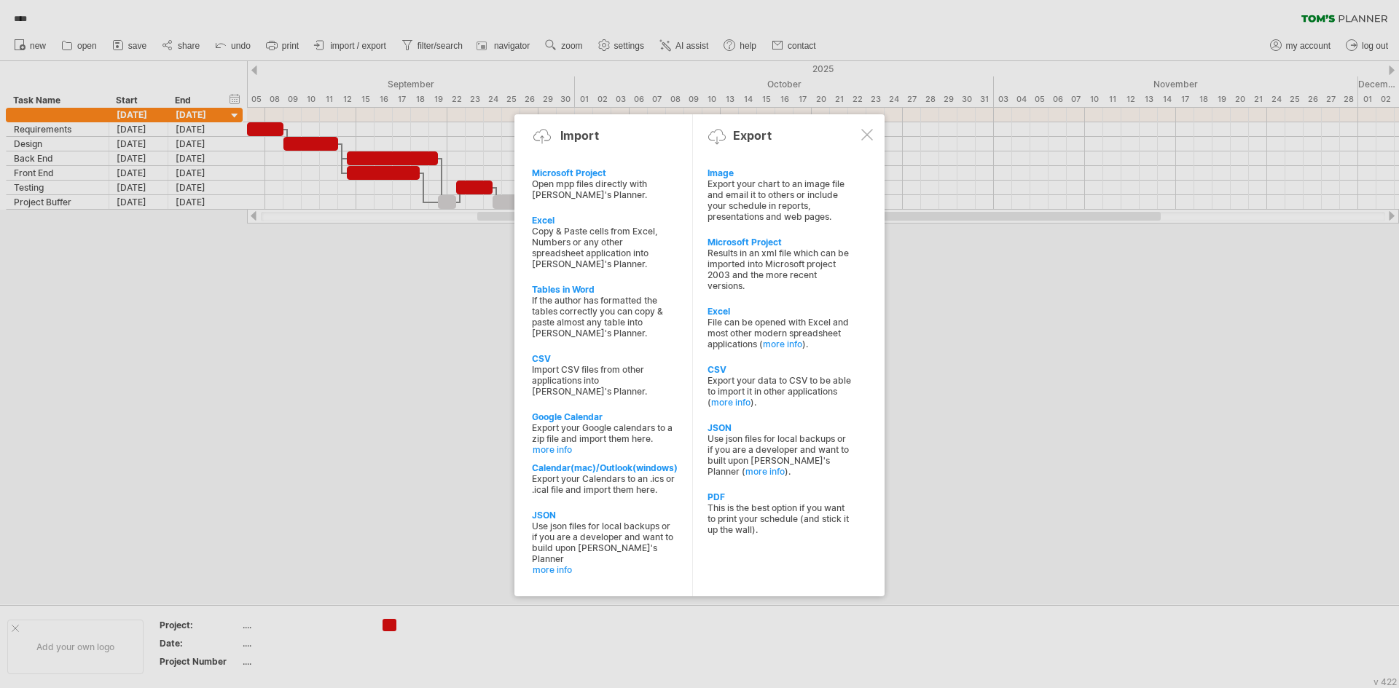
click at [867, 137] on div at bounding box center [867, 135] width 12 height 12
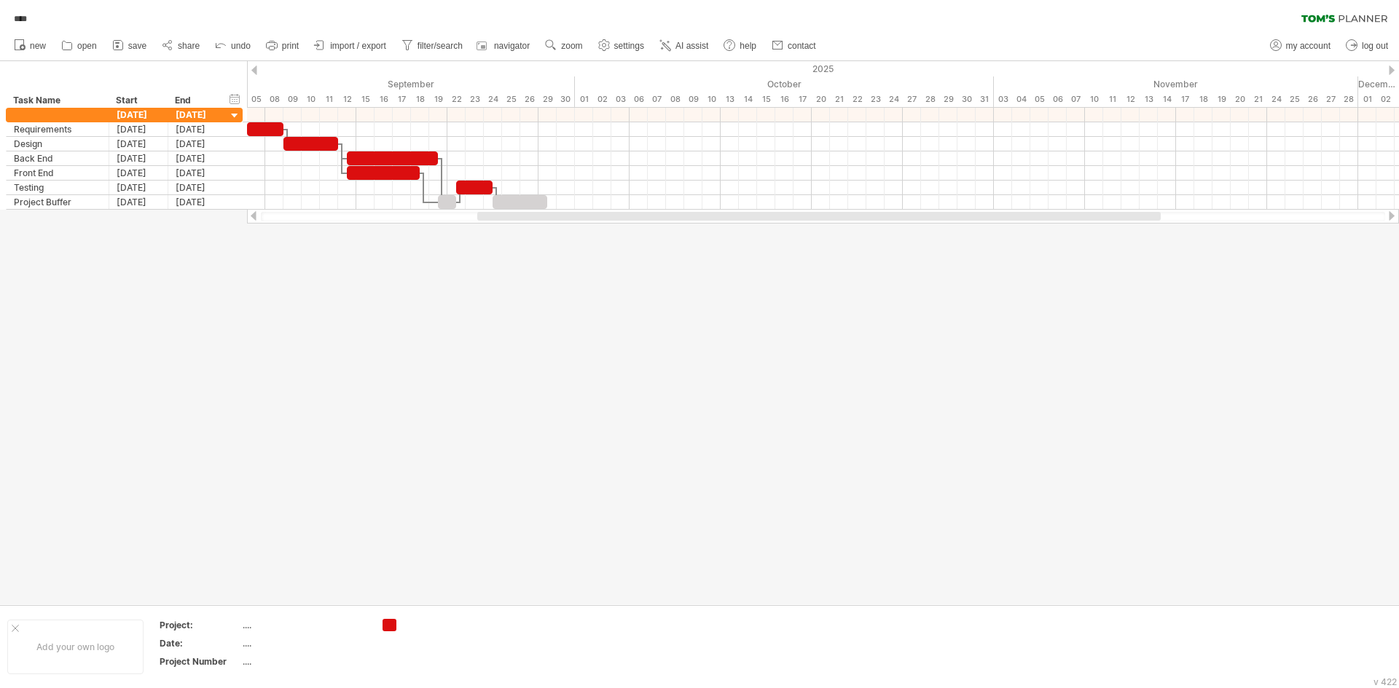
click at [108, 9] on div "**** clear filter reapply filter" at bounding box center [699, 15] width 1399 height 31
click at [1355, 20] on icon at bounding box center [1363, 18] width 48 height 7
